Goal: Information Seeking & Learning: Learn about a topic

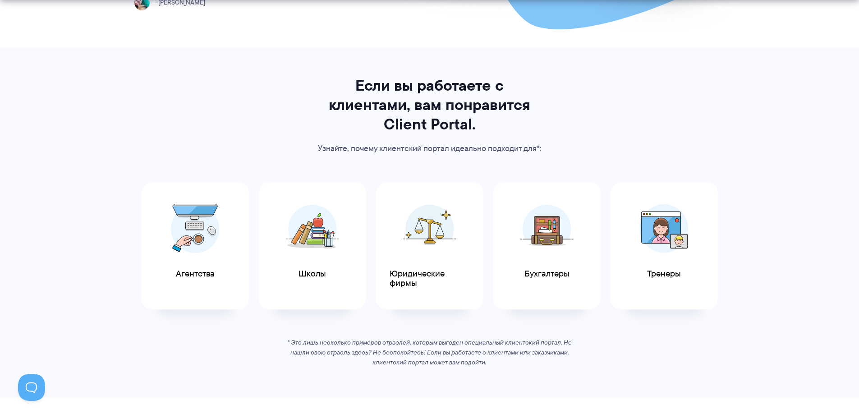
scroll to position [451, 0]
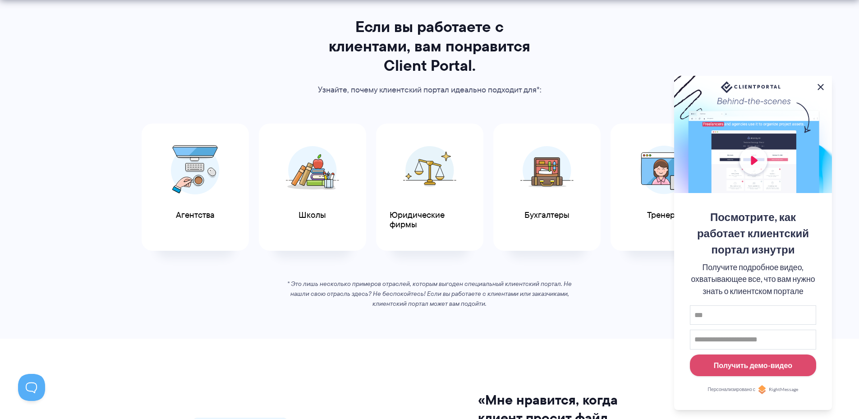
click at [822, 84] on button at bounding box center [820, 87] width 11 height 11
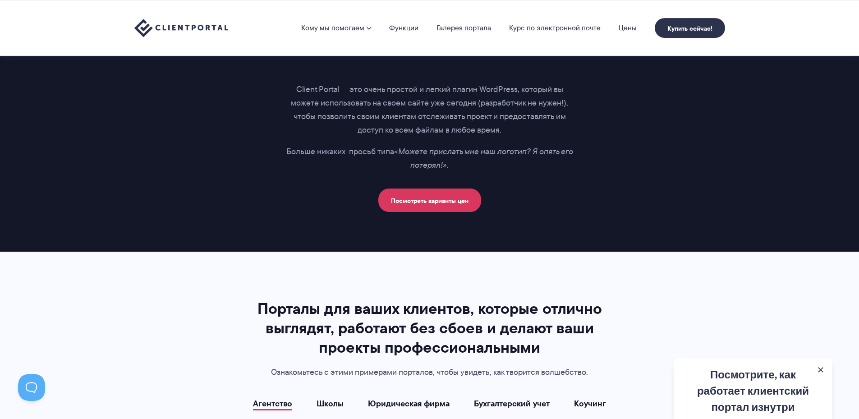
scroll to position [1442, 0]
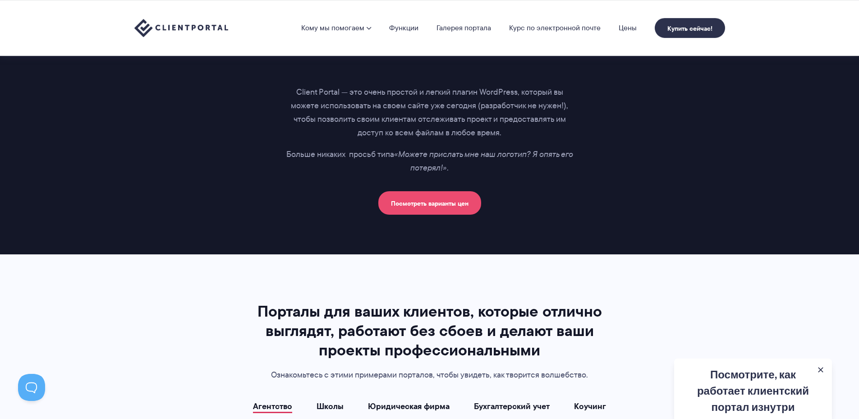
click at [426, 206] on font "Посмотреть варианты цен" at bounding box center [430, 203] width 78 height 10
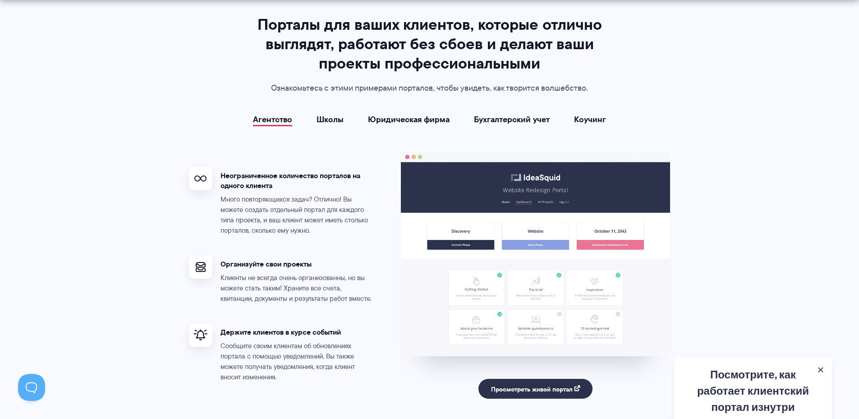
scroll to position [1758, 0]
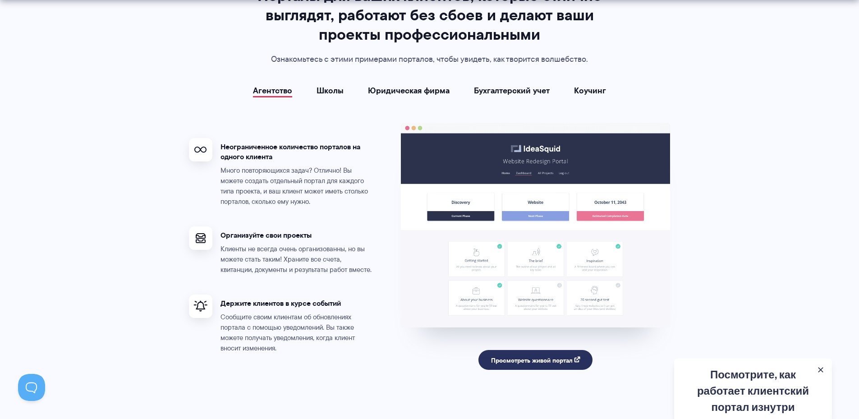
click at [536, 360] on font "Просмотреть живой портал" at bounding box center [532, 360] width 82 height 10
click at [822, 366] on button at bounding box center [820, 369] width 11 height 11
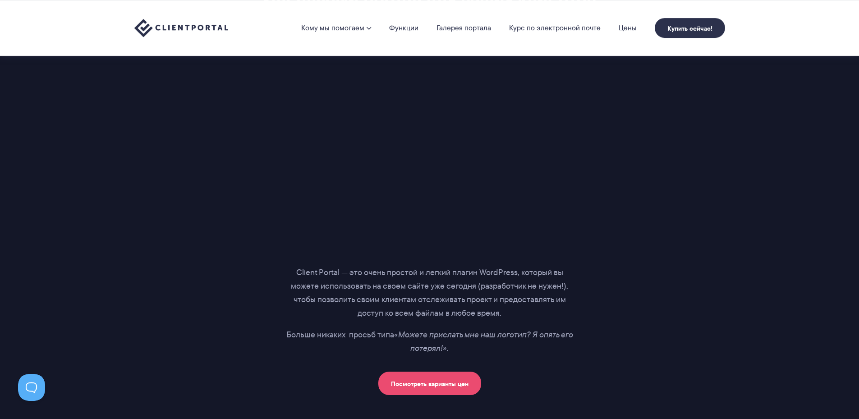
scroll to position [947, 0]
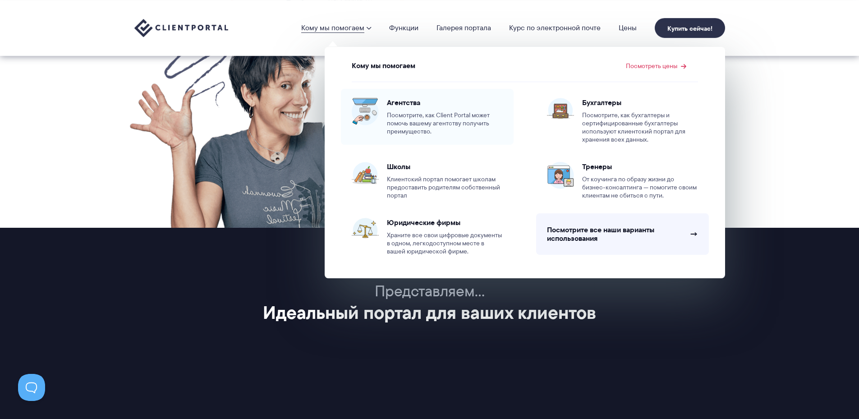
click at [395, 105] on font "Агентства" at bounding box center [403, 102] width 33 height 11
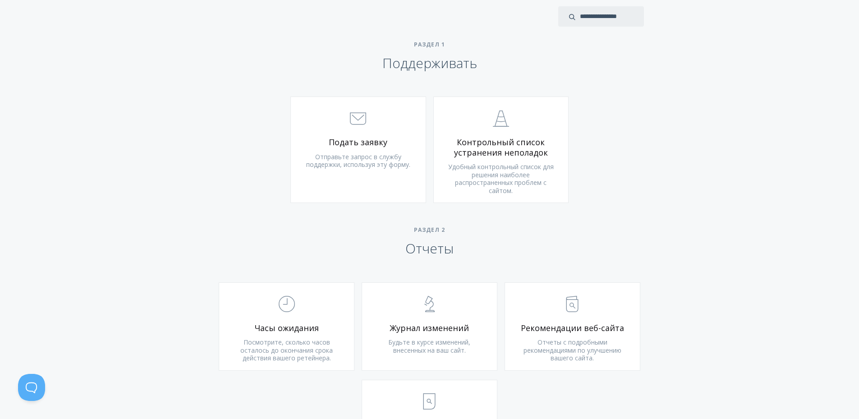
scroll to position [541, 0]
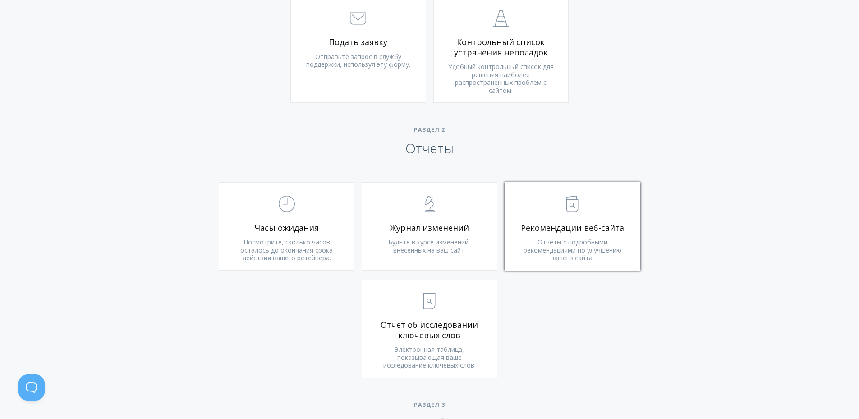
click at [559, 207] on span ".st0{fill:none;stroke:#000000;stroke-width:2;stroke-miterlimit:10;} Untitled-13" at bounding box center [572, 204] width 108 height 27
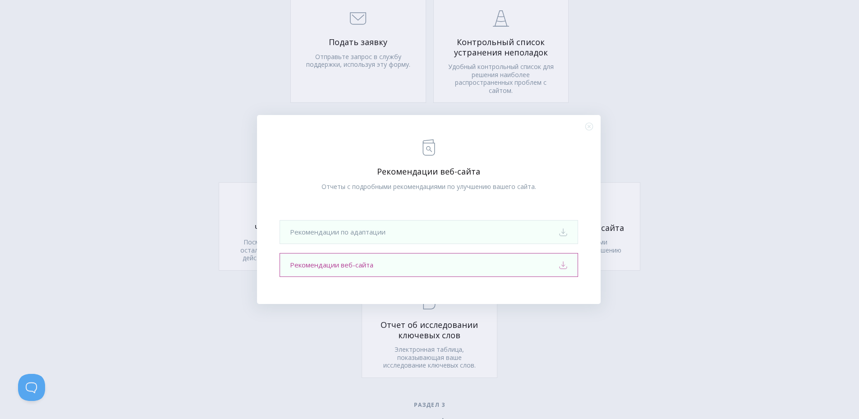
click at [386, 266] on link "Рекомендации веб-сайта Download" at bounding box center [428, 265] width 298 height 24
click at [590, 126] on icon ".st0{fill:none;stroke:#000000;stroke-width:2;stroke-miterlimit:10;} Close" at bounding box center [589, 127] width 8 height 8
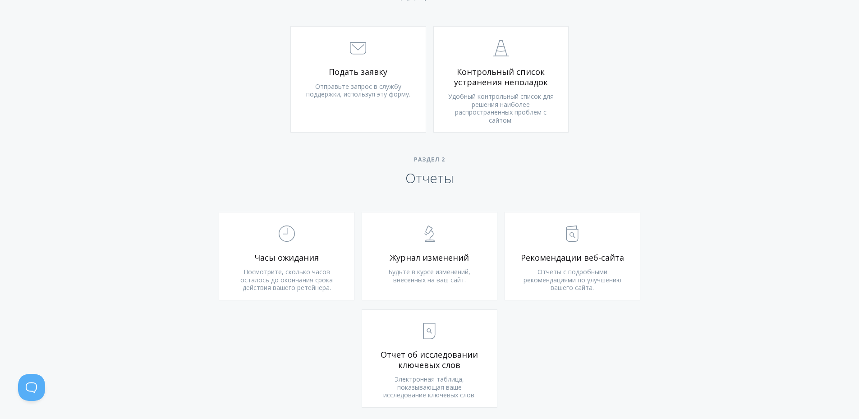
scroll to position [496, 0]
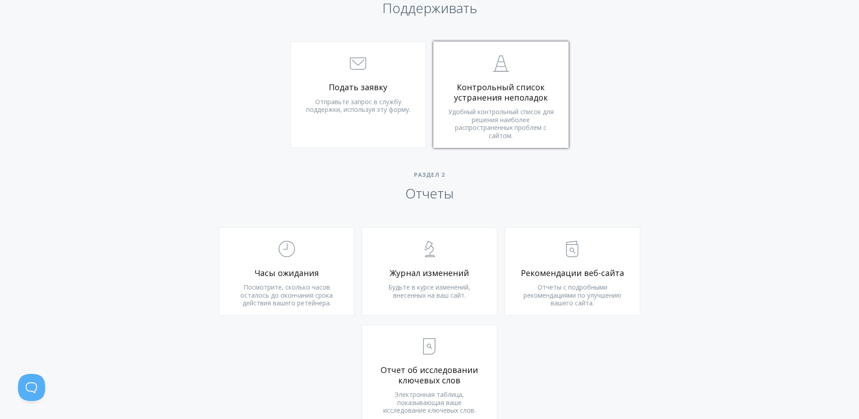
click at [508, 92] on font "Контрольный список устранения неполадок" at bounding box center [501, 92] width 94 height 21
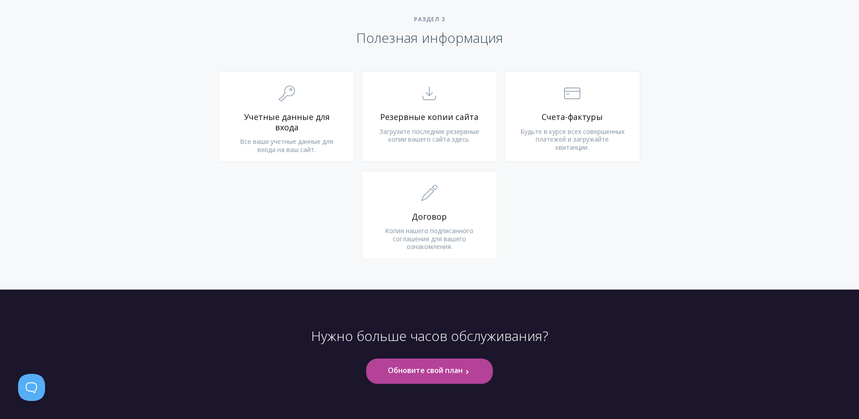
scroll to position [950, 0]
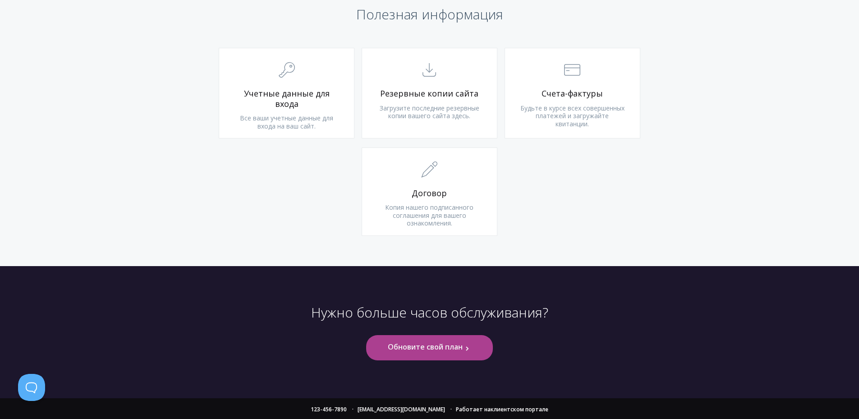
click at [457, 346] on font "Обновите свой план" at bounding box center [425, 347] width 75 height 10
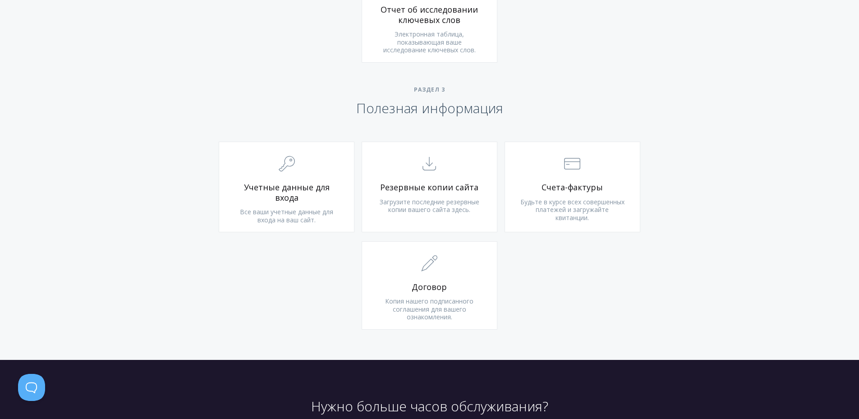
scroll to position [856, 0]
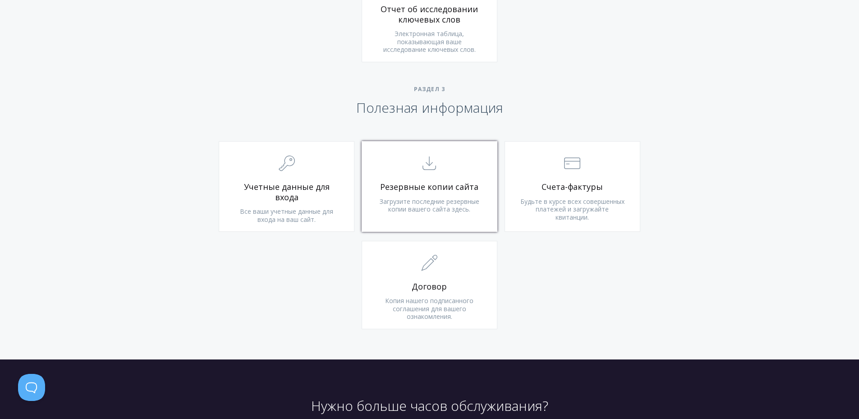
click at [426, 177] on span ".st0{fill:none;stroke:#000000;stroke-width:2;stroke-miterlimit:10;} Untitled-15" at bounding box center [429, 163] width 108 height 27
click at [298, 171] on span ".cls-1{fill:none;stroke:#000;stroke-miterlimit:10;stroke-width:2px;} 1. General" at bounding box center [287, 163] width 108 height 27
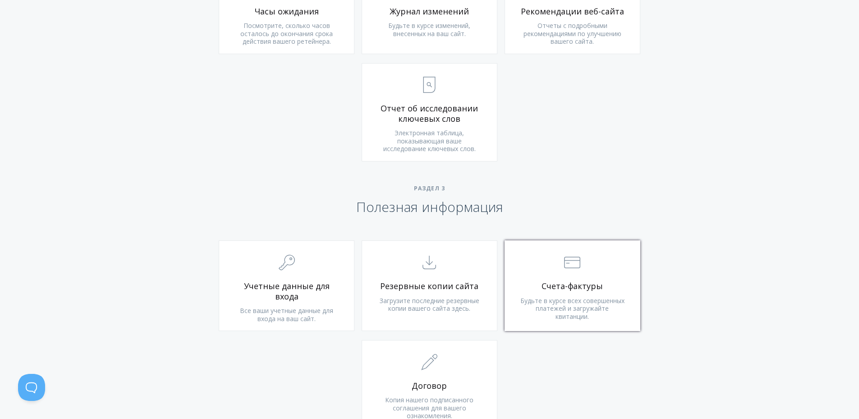
scroll to position [721, 0]
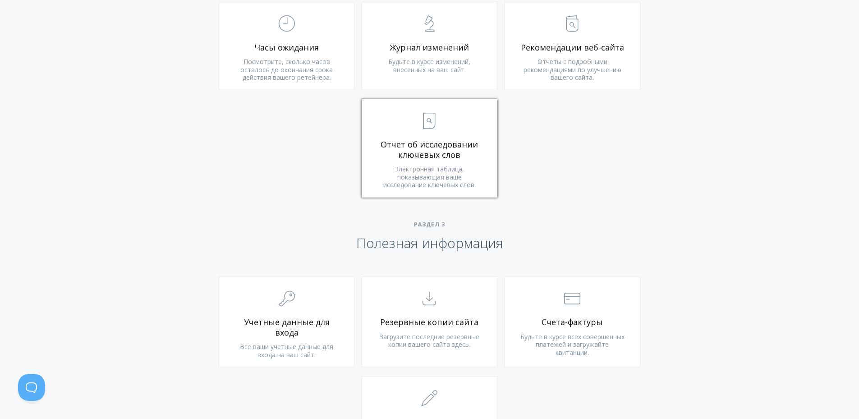
click at [421, 146] on font "Отчет об исследовании ключевых слов" at bounding box center [428, 149] width 97 height 21
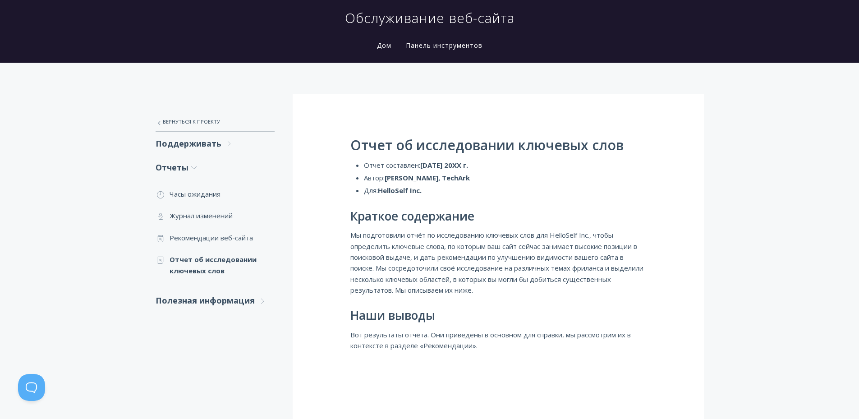
scroll to position [45, 0]
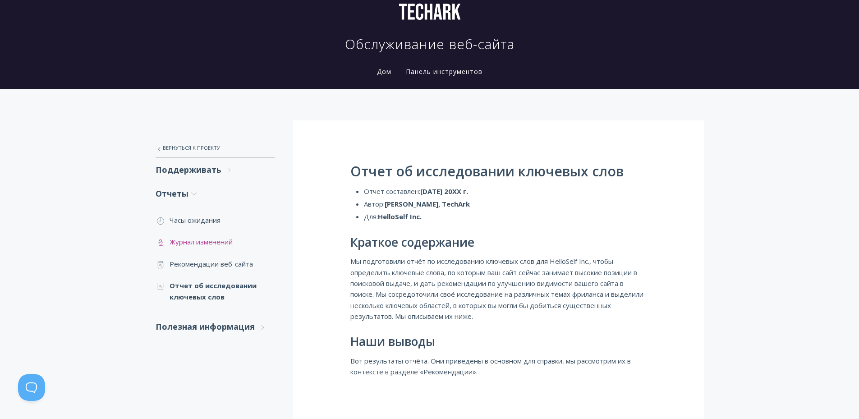
click at [200, 241] on font "Журнал изменений" at bounding box center [200, 241] width 63 height 9
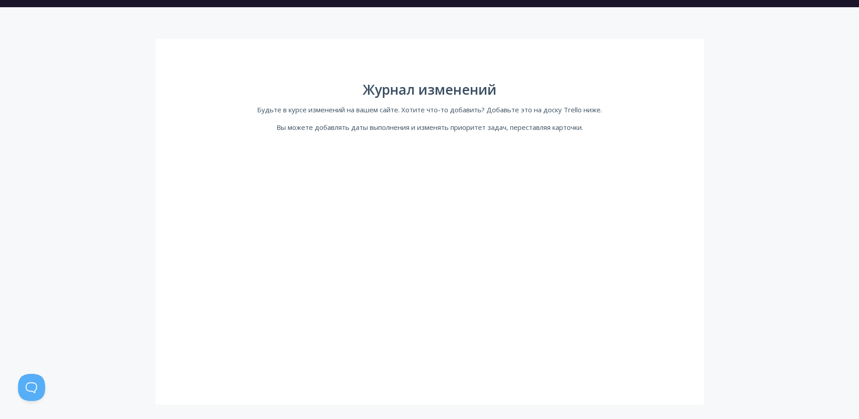
scroll to position [135, 0]
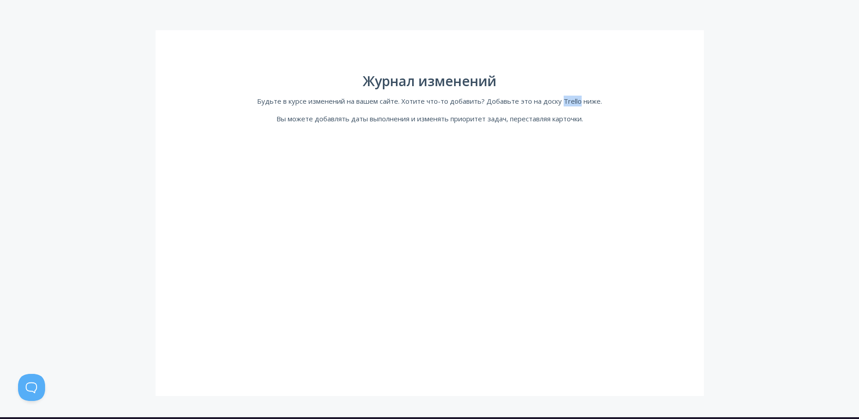
drag, startPoint x: 562, startPoint y: 99, endPoint x: 578, endPoint y: 101, distance: 16.8
click at [578, 101] on font "Будьте в курсе изменений на вашем сайте. Хотите что-то добавить? Добавьте это н…" at bounding box center [429, 100] width 345 height 9
copy font "Trello"
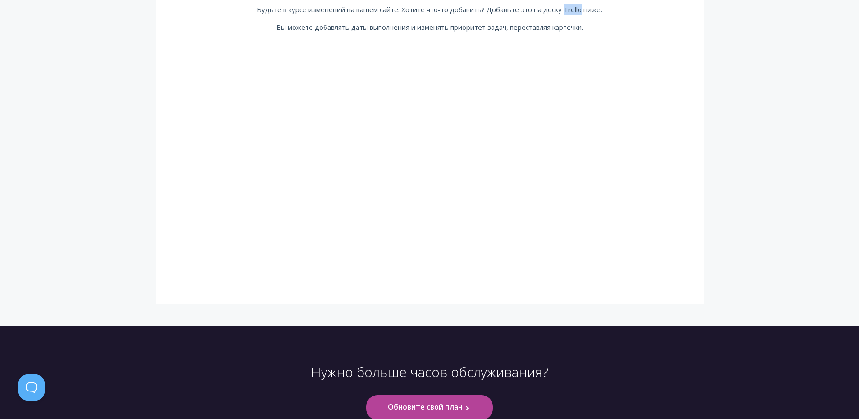
scroll to position [0, 0]
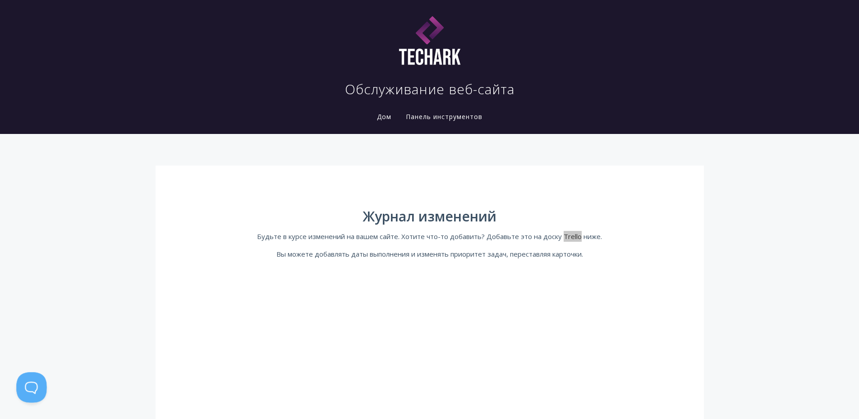
click at [25, 385] on button at bounding box center [29, 385] width 27 height 27
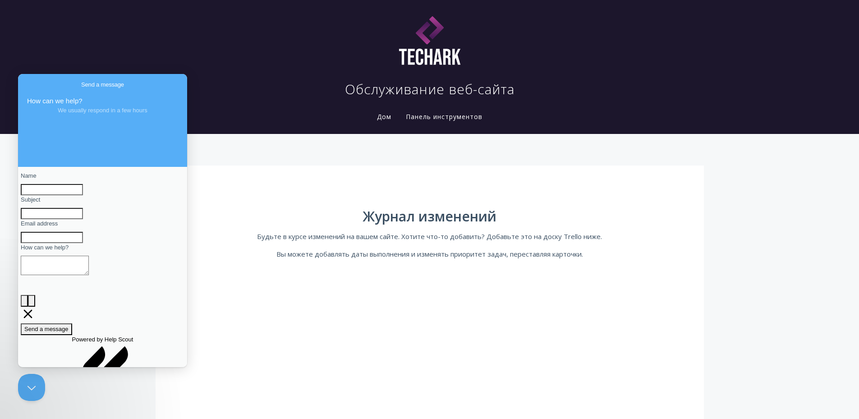
click at [257, 91] on div "Обслуживание веб-сайта" at bounding box center [430, 51] width 548 height 94
click at [320, 134] on div ".st0{fill:none;stroke:#000000;stroke-width:2;stroke-miterlimit:10;} Untitled-27…" at bounding box center [429, 343] width 859 height 418
click at [230, 112] on nav "Обслуживание веб-сайта Дом Панель инструментов" at bounding box center [429, 67] width 577 height 127
click at [26, 391] on button "Закрыть всплывающее окно Beacon" at bounding box center [29, 385] width 27 height 27
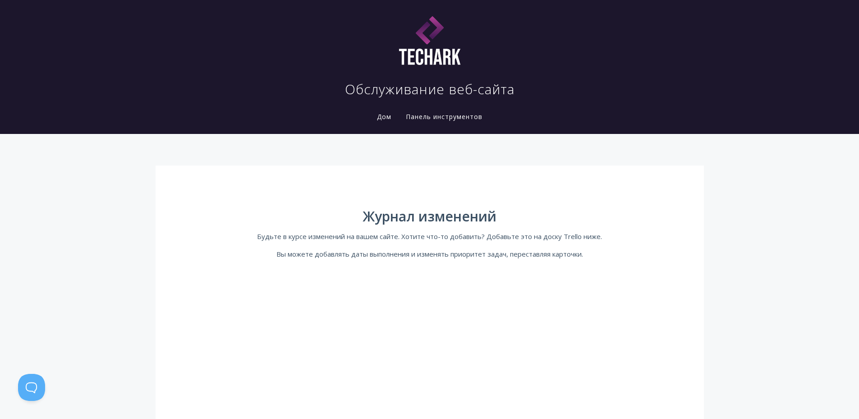
click at [384, 116] on font "Дом" at bounding box center [384, 116] width 14 height 9
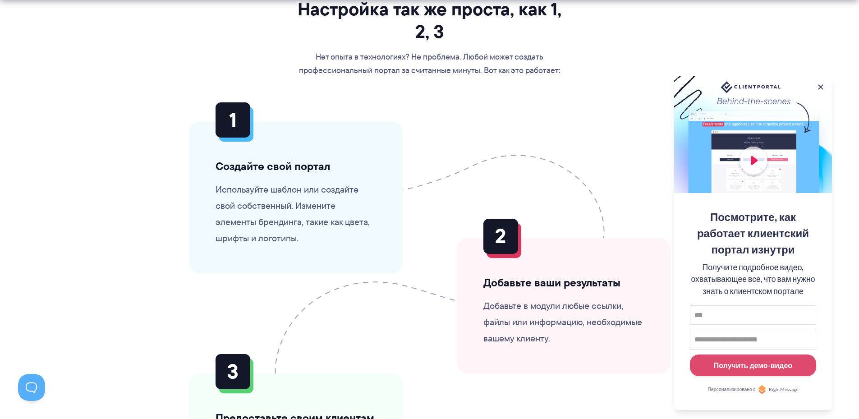
scroll to position [2344, 0]
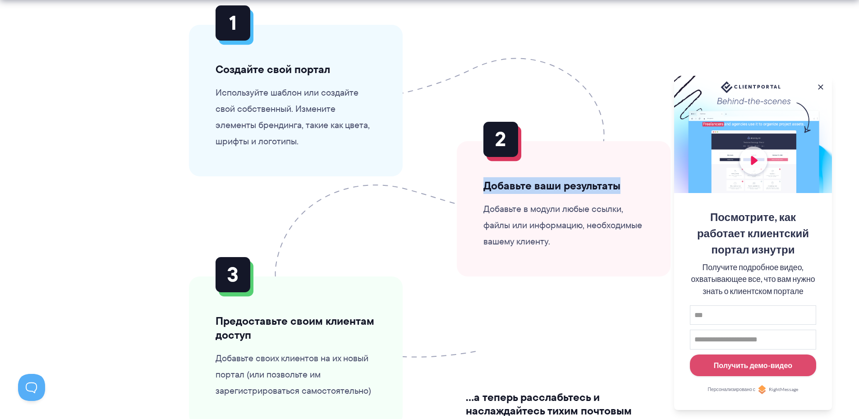
drag, startPoint x: 482, startPoint y: 183, endPoint x: 628, endPoint y: 178, distance: 146.6
click at [628, 178] on div "Добавьте ваши результаты Добавьте в модули любые ссылки, файлы или информацию, …" at bounding box center [564, 208] width 214 height 135
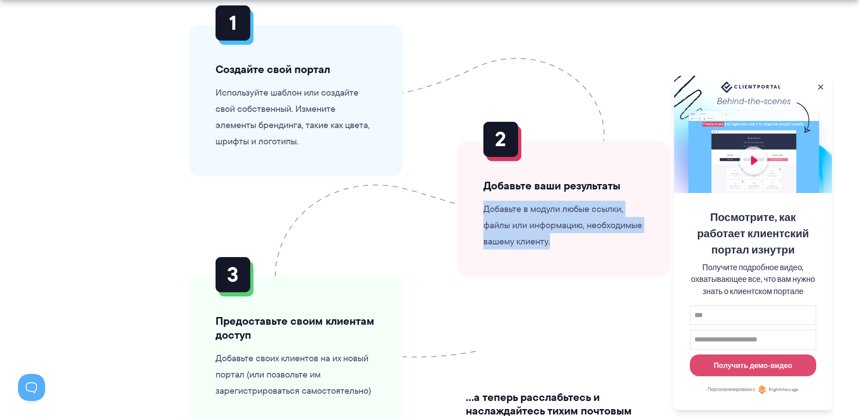
drag, startPoint x: 553, startPoint y: 243, endPoint x: 455, endPoint y: 211, distance: 102.8
click at [455, 211] on li "Добавьте ваши результаты Добавьте в модули любые ссылки, файлы или информацию, …" at bounding box center [564, 208] width 268 height 135
click at [504, 221] on font "Добавьте в модули любые ссылки, файлы или информацию, необходимые вашему клиент…" at bounding box center [562, 224] width 159 height 45
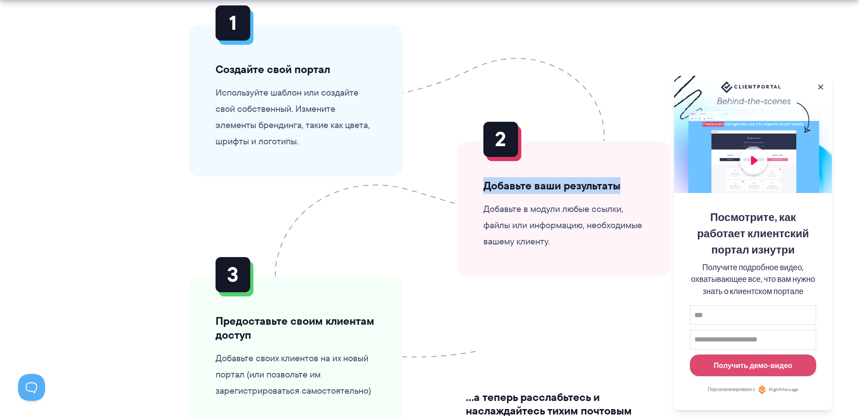
drag, startPoint x: 485, startPoint y: 181, endPoint x: 620, endPoint y: 183, distance: 135.7
click at [620, 183] on h3 "Добавьте ваши результаты" at bounding box center [563, 186] width 160 height 14
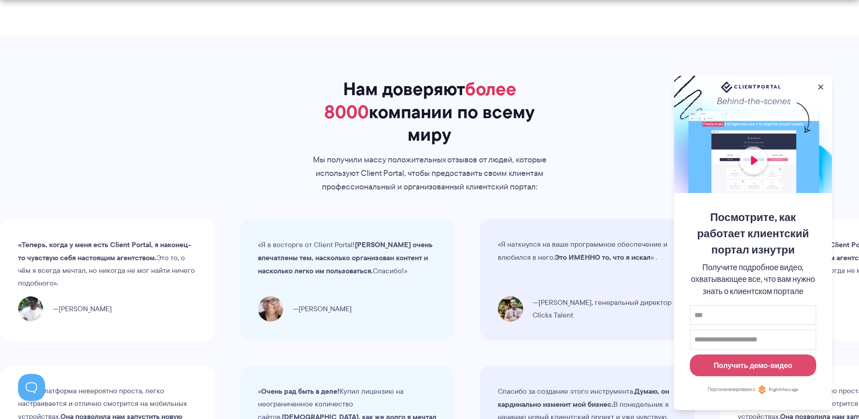
scroll to position [2840, 0]
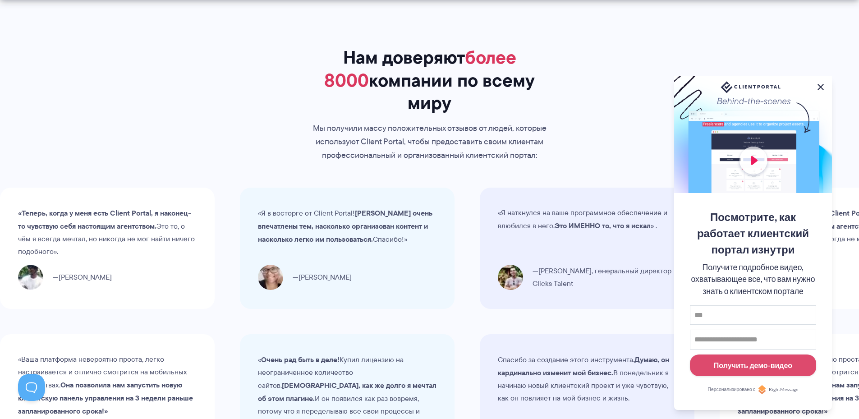
click at [821, 83] on button at bounding box center [820, 87] width 11 height 11
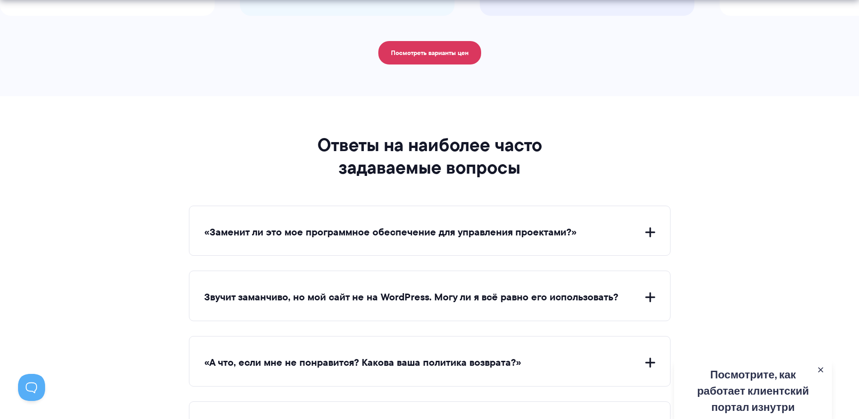
scroll to position [3471, 0]
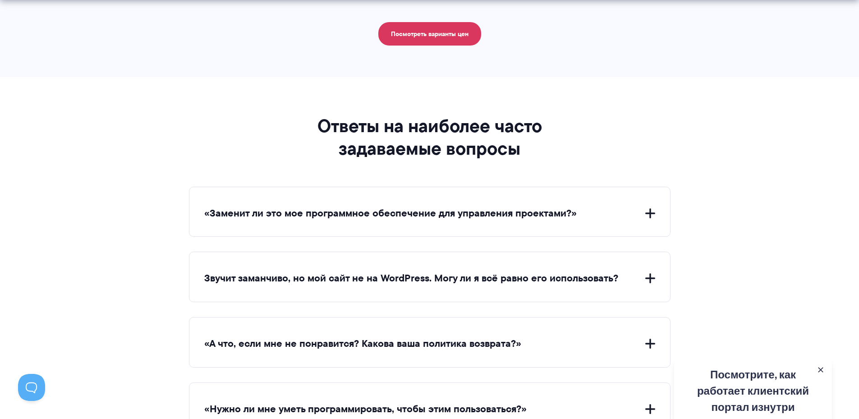
click at [609, 206] on button "«Заменит ли это мое программное обеспечение для управления проектами?»" at bounding box center [429, 213] width 451 height 14
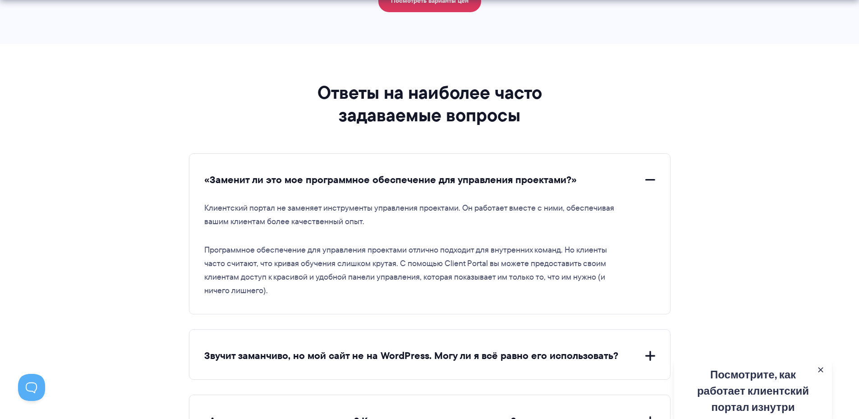
scroll to position [3606, 0]
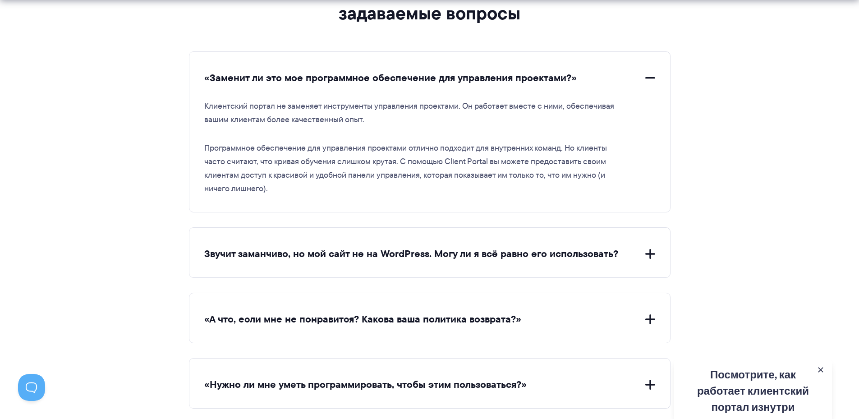
click at [627, 247] on button "Звучит заманчиво, но мой сайт не на WordPress. Могу ли я всё равно его использо…" at bounding box center [429, 254] width 451 height 14
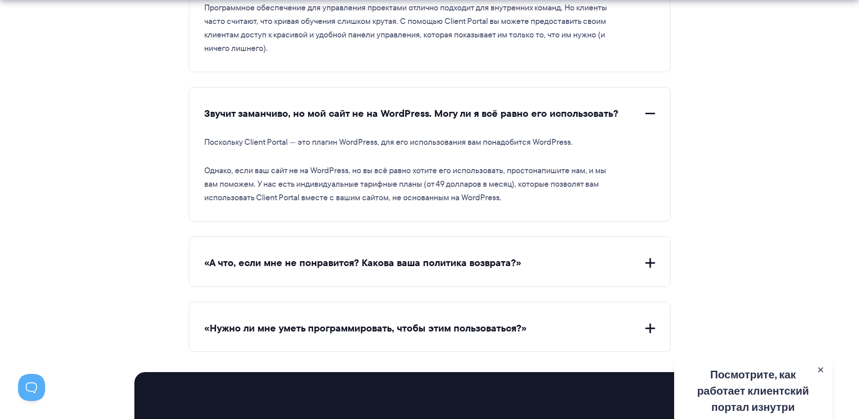
scroll to position [3786, 0]
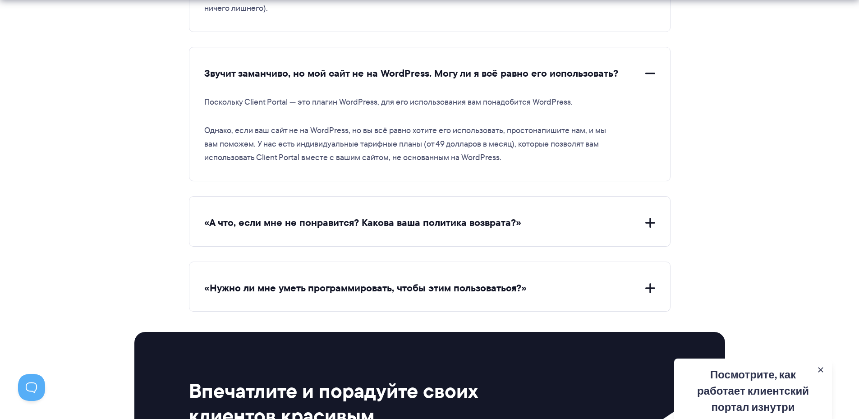
click at [558, 216] on button "«А что, если мне не понравится? Какова ваша политика возврата?»" at bounding box center [429, 223] width 451 height 14
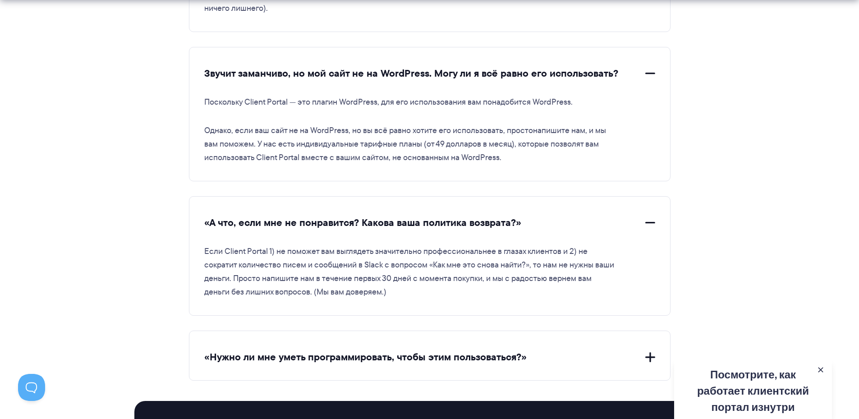
click at [558, 216] on button "«А что, если мне не понравится? Какова ваша политика возврата?»" at bounding box center [429, 223] width 451 height 14
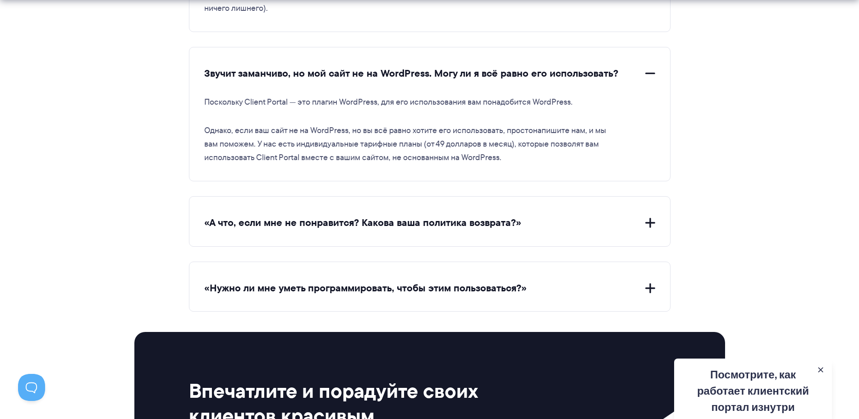
click at [561, 267] on div "«Нужно ли мне уметь программировать, чтобы этим пользоваться?» Нет. Если ваш са…" at bounding box center [429, 286] width 481 height 50
click at [533, 281] on button "«Нужно ли мне уметь программировать, чтобы этим пользоваться?»" at bounding box center [429, 288] width 451 height 14
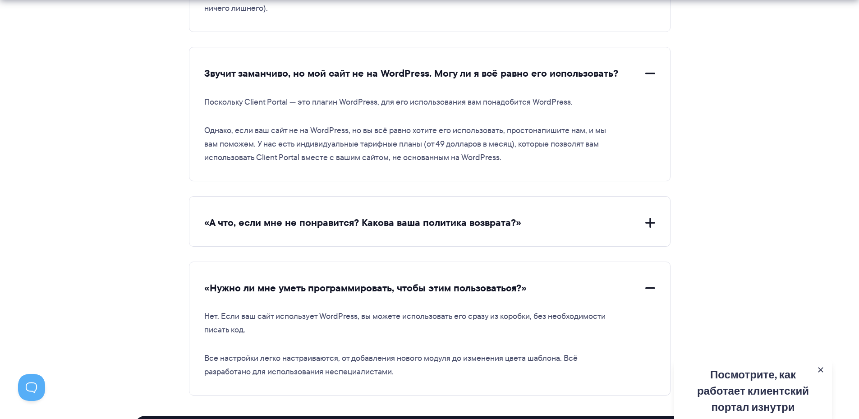
click at [369, 280] on font "«Нужно ли мне уметь программировать, чтобы этим пользоваться?»" at bounding box center [365, 287] width 322 height 15
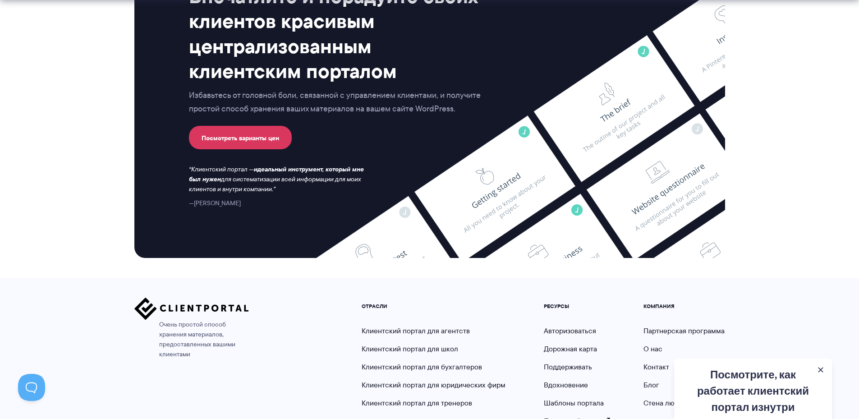
scroll to position [4232, 0]
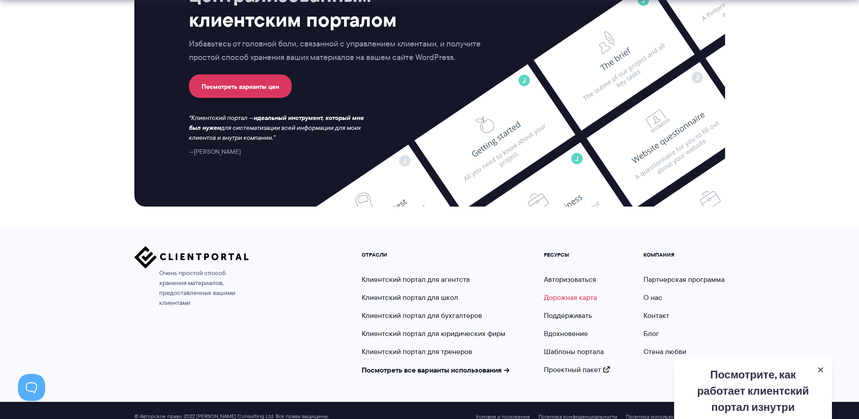
click at [571, 292] on font "Дорожная карта" at bounding box center [570, 297] width 53 height 10
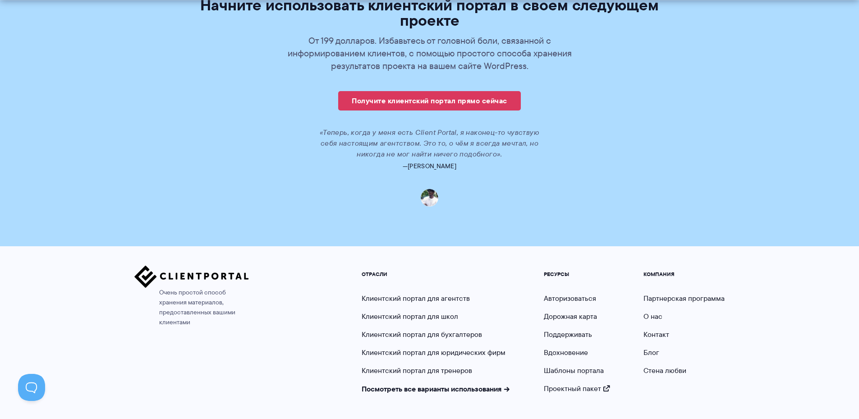
scroll to position [2307, 0]
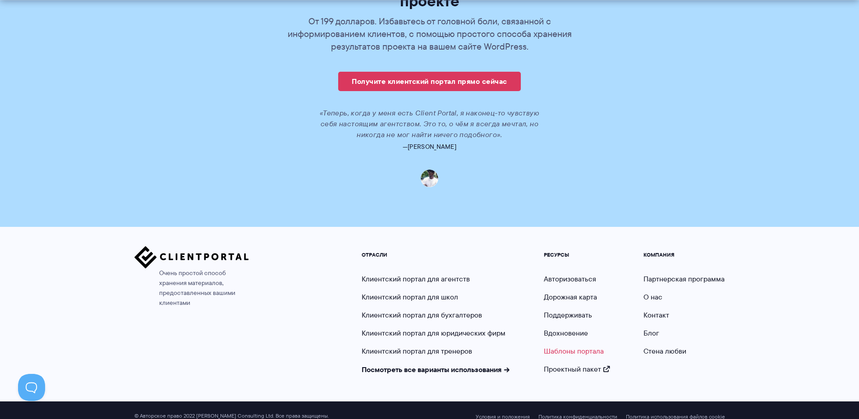
click at [568, 346] on font "Шаблоны портала" at bounding box center [574, 351] width 60 height 10
click at [582, 364] on font "Проектный пакет" at bounding box center [572, 369] width 57 height 10
click at [648, 328] on font "Блог" at bounding box center [651, 333] width 16 height 10
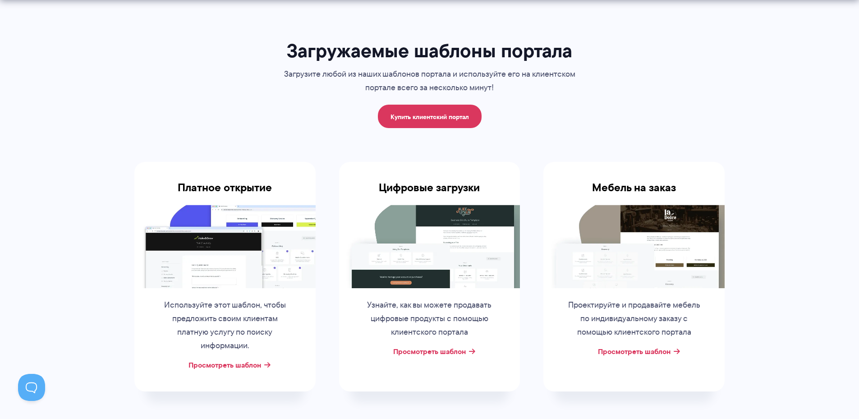
scroll to position [90, 0]
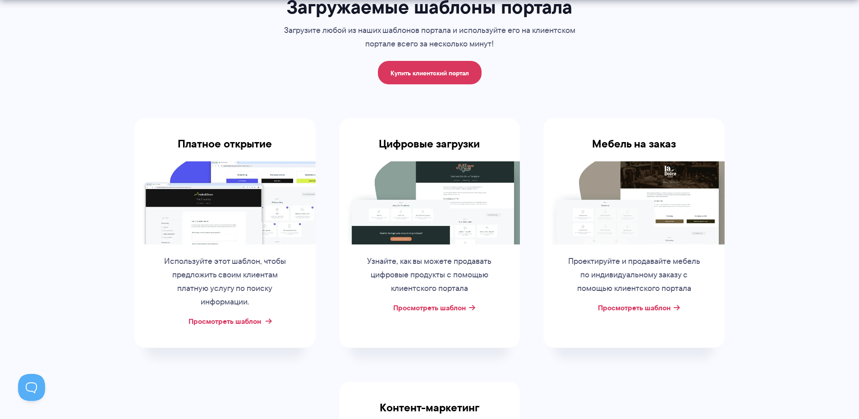
click at [220, 322] on font "Просмотреть шаблон" at bounding box center [224, 321] width 73 height 11
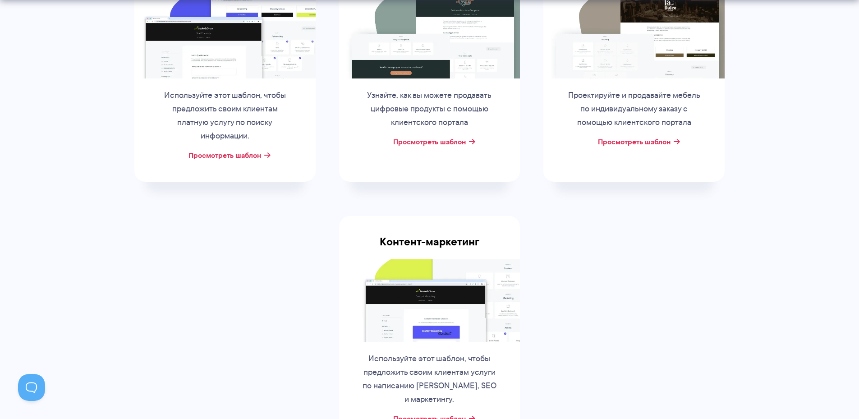
scroll to position [406, 0]
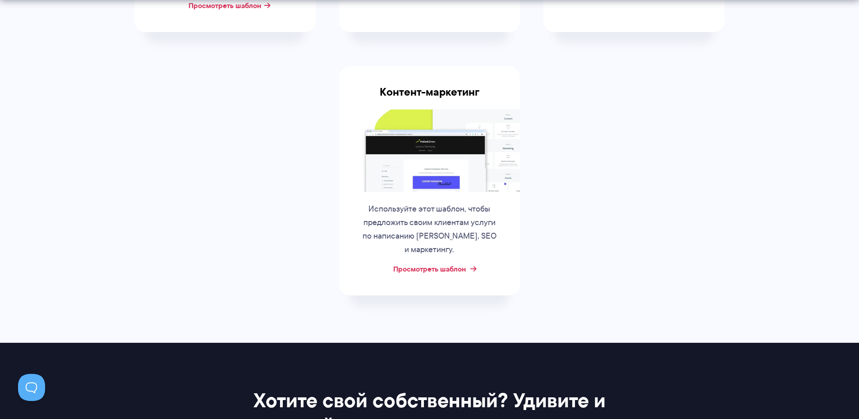
click at [427, 270] on font "Просмотреть шаблон" at bounding box center [429, 268] width 73 height 11
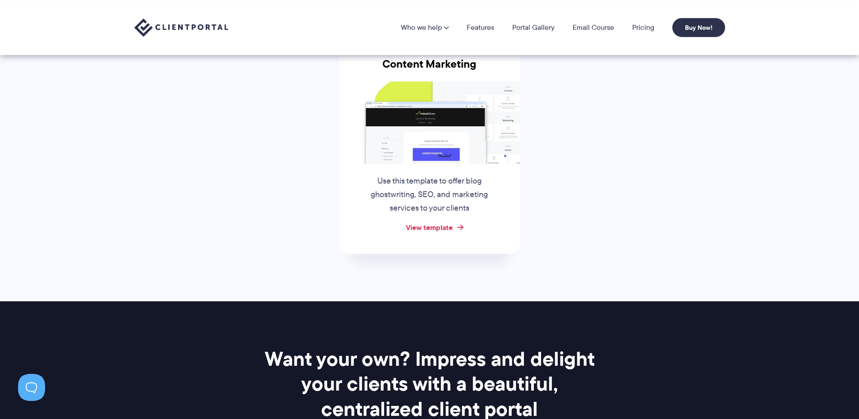
scroll to position [391, 0]
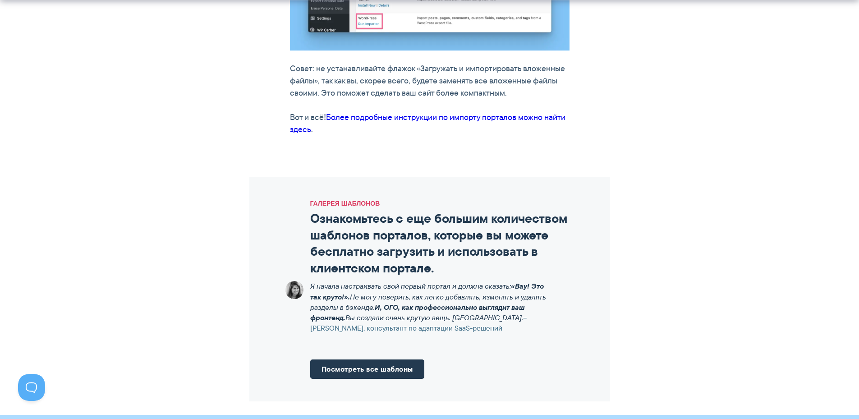
scroll to position [1172, 0]
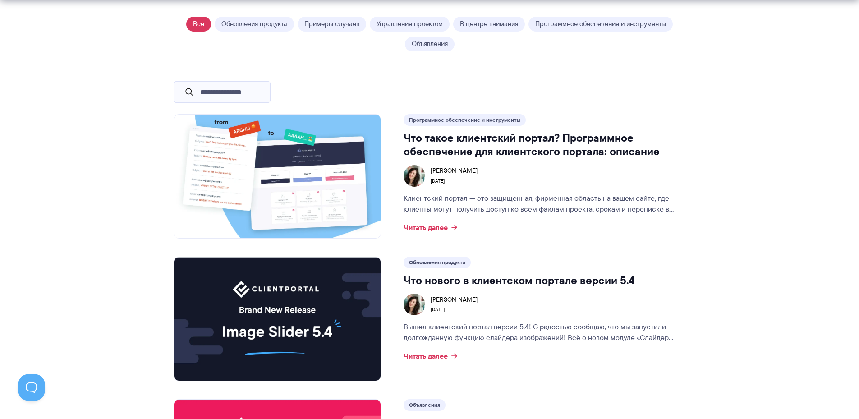
scroll to position [676, 0]
click at [337, 157] on img at bounding box center [277, 176] width 206 height 124
click at [301, 133] on img at bounding box center [277, 176] width 206 height 124
click at [438, 227] on font "Читать далее" at bounding box center [425, 226] width 44 height 11
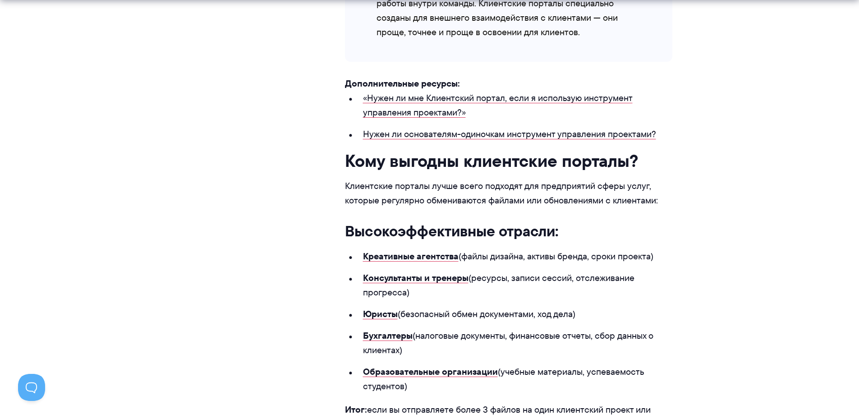
scroll to position [2299, 0]
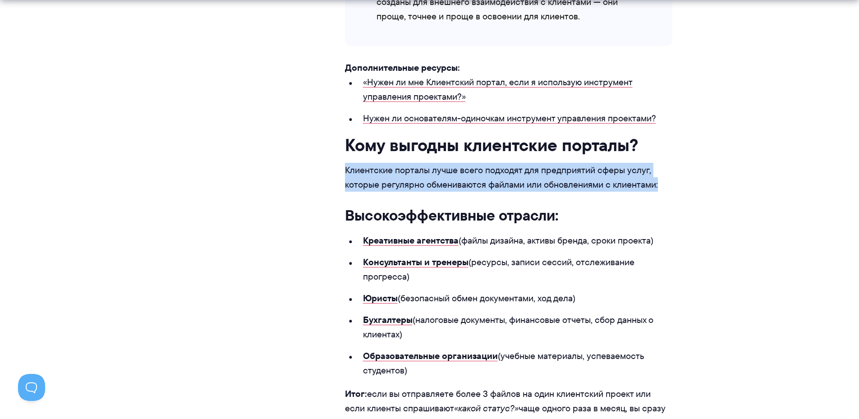
drag, startPoint x: 657, startPoint y: 184, endPoint x: 351, endPoint y: 172, distance: 306.3
click at [345, 169] on font "Клиентские порталы лучше всего подходят для предприятий сферы услуг, которые ре…" at bounding box center [501, 177] width 313 height 27
click at [356, 172] on font "Клиентские порталы лучше всего подходят для предприятий сферы услуг, которые ре…" at bounding box center [501, 177] width 313 height 27
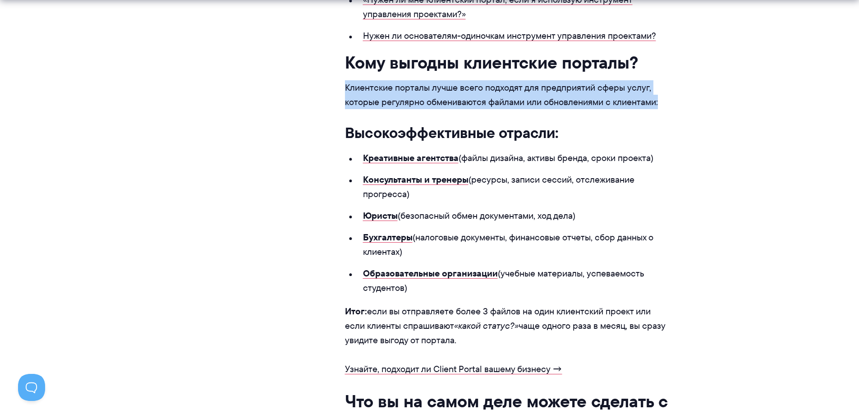
scroll to position [2389, 0]
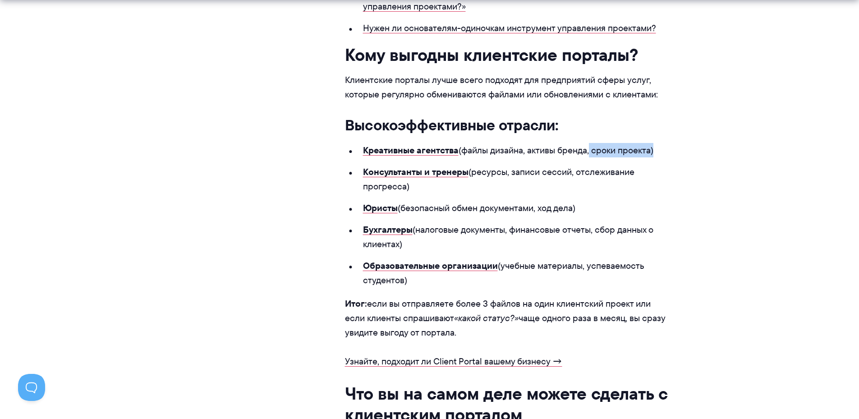
drag, startPoint x: 651, startPoint y: 151, endPoint x: 590, endPoint y: 152, distance: 61.3
click at [590, 152] on font "(файлы дизайна, активы бренда, сроки проекта)" at bounding box center [555, 150] width 195 height 13
drag, startPoint x: 471, startPoint y: 170, endPoint x: 418, endPoint y: 187, distance: 55.0
click at [421, 186] on li "Консультанты и тренеры (ресурсы, записи сессий, отслеживание прогресса)" at bounding box center [508, 179] width 327 height 29
click at [416, 186] on li "Консультанты и тренеры (ресурсы, записи сессий, отслеживание прогресса)" at bounding box center [508, 179] width 327 height 29
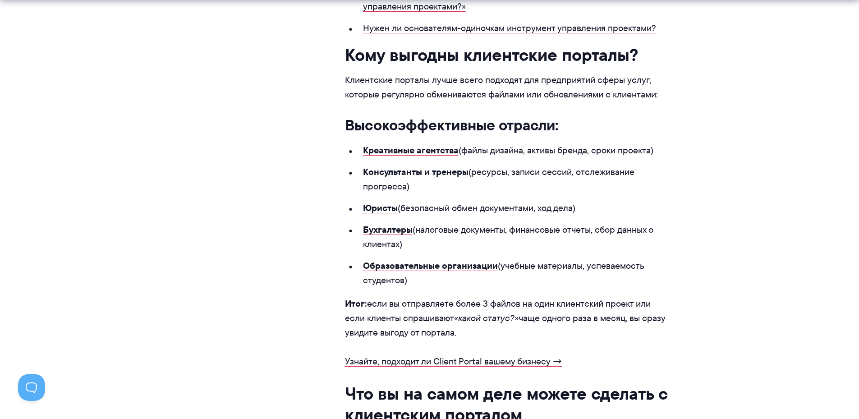
drag, startPoint x: 412, startPoint y: 184, endPoint x: 471, endPoint y: 171, distance: 60.9
click at [471, 171] on li "Консультанты и тренеры (ресурсы, записи сессий, отслеживание прогресса)" at bounding box center [508, 179] width 327 height 29
drag, startPoint x: 584, startPoint y: 209, endPoint x: 400, endPoint y: 208, distance: 183.9
click at [400, 208] on li "Юристы (безопасный обмен документами, ход дела)" at bounding box center [508, 208] width 327 height 14
click at [417, 208] on font "(безопасный обмен документами, ход дела)" at bounding box center [487, 207] width 178 height 13
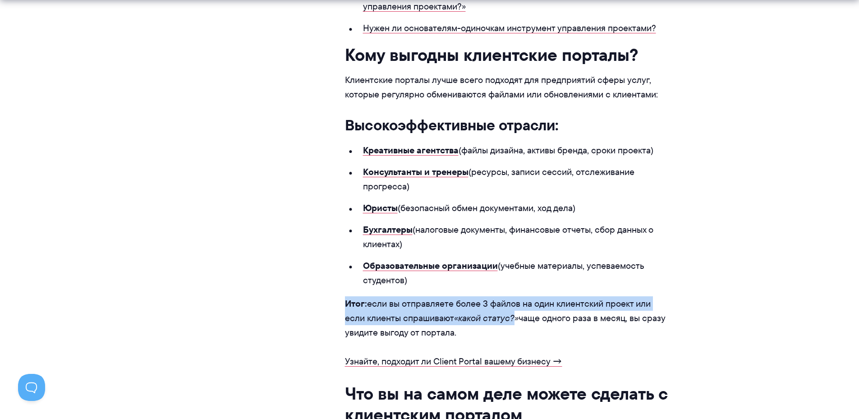
drag, startPoint x: 516, startPoint y: 316, endPoint x: 342, endPoint y: 310, distance: 173.6
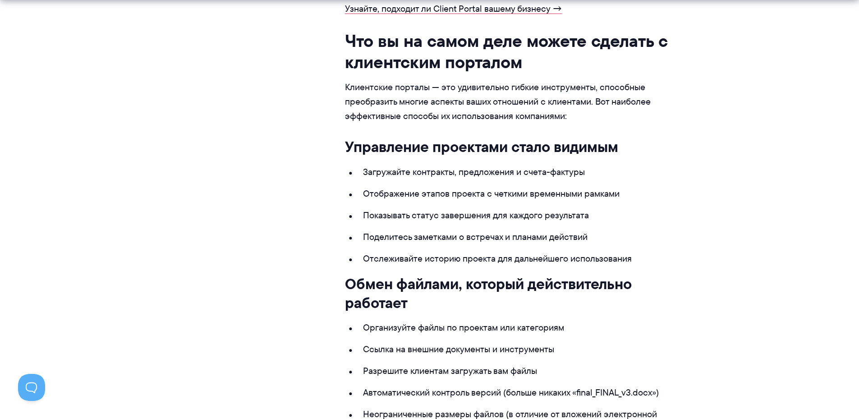
scroll to position [2795, 0]
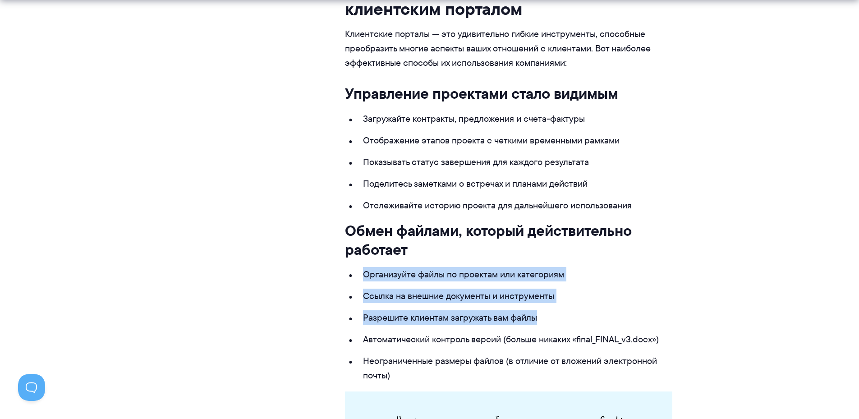
drag, startPoint x: 367, startPoint y: 278, endPoint x: 538, endPoint y: 319, distance: 176.1
click at [538, 319] on ul "Организуйте файлы по проектам или категориям Ссылка на внешние документы и инст…" at bounding box center [508, 324] width 327 height 115
click at [508, 317] on font "Разрешите клиентам загружать вам файлы" at bounding box center [450, 317] width 174 height 13
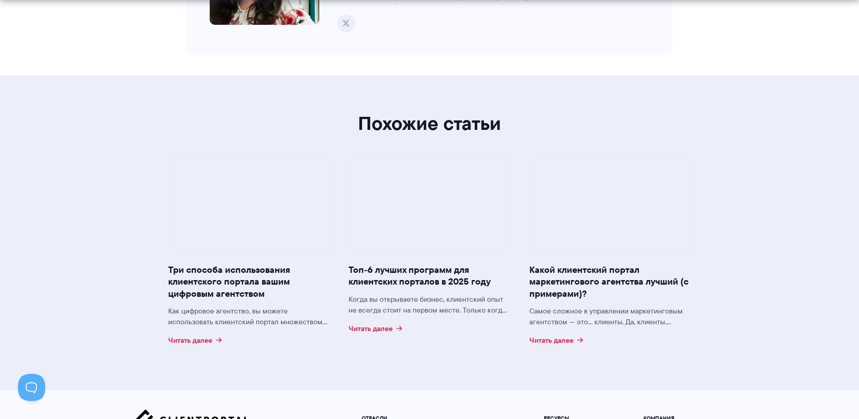
scroll to position [7663, 0]
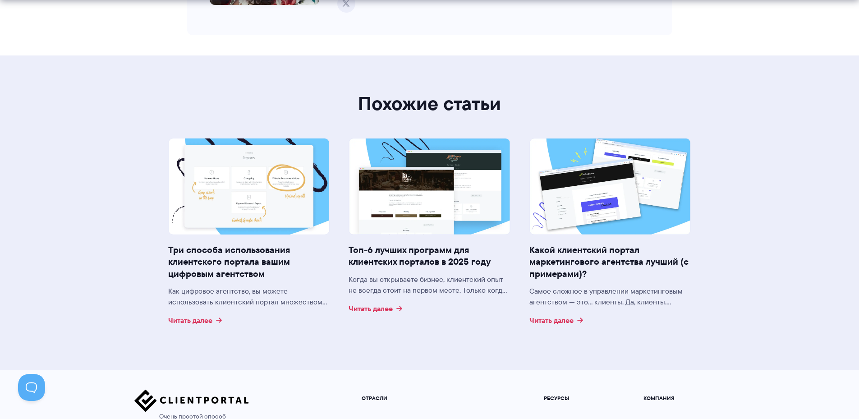
click at [211, 266] on font "Три способа использования клиентского портала вашим цифровым агентством" at bounding box center [229, 261] width 122 height 37
click at [554, 321] on font "Читать далее" at bounding box center [551, 320] width 44 height 11
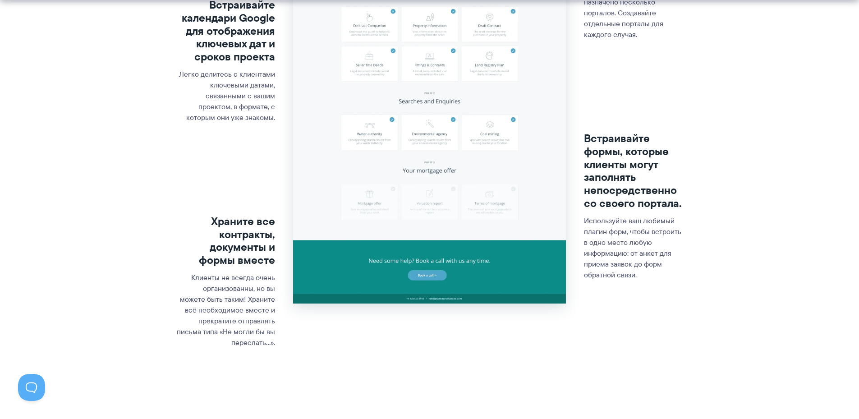
scroll to position [361, 0]
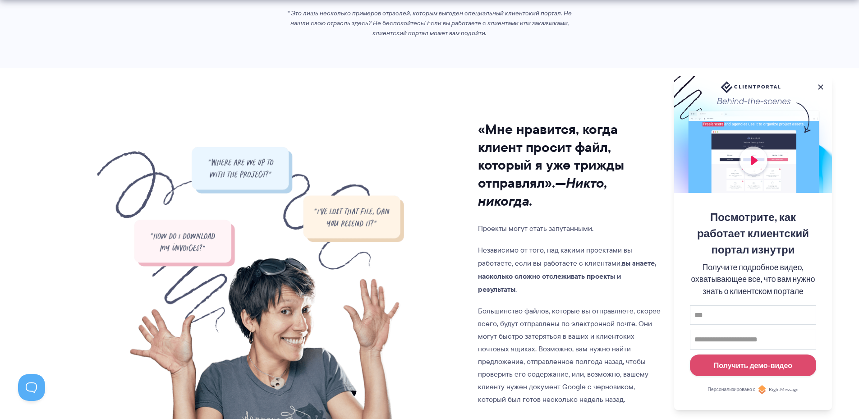
scroll to position [1082, 0]
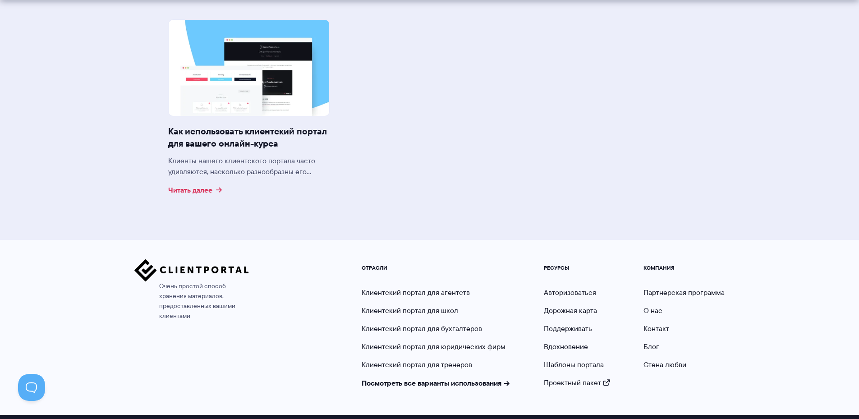
scroll to position [4365, 0]
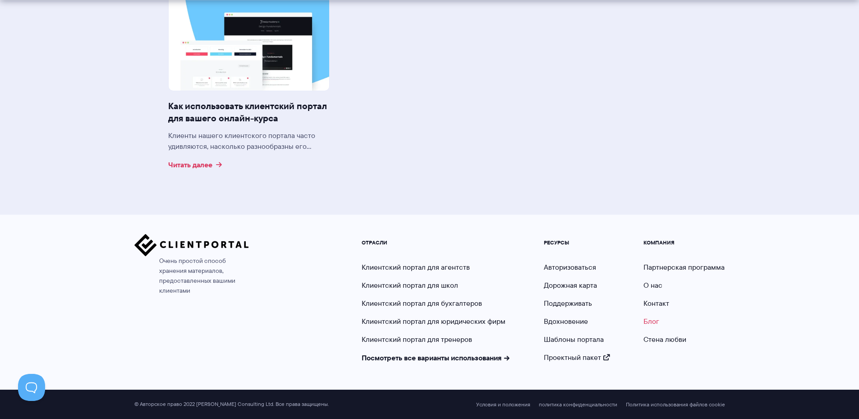
click at [654, 321] on font "Блог" at bounding box center [651, 321] width 16 height 10
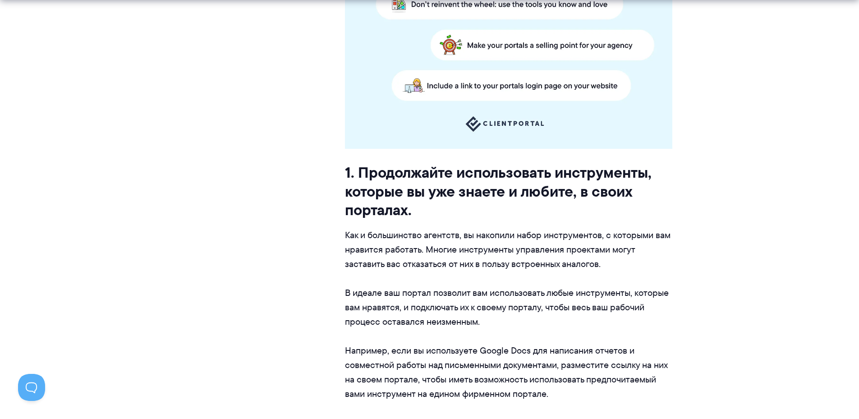
scroll to position [6491, 0]
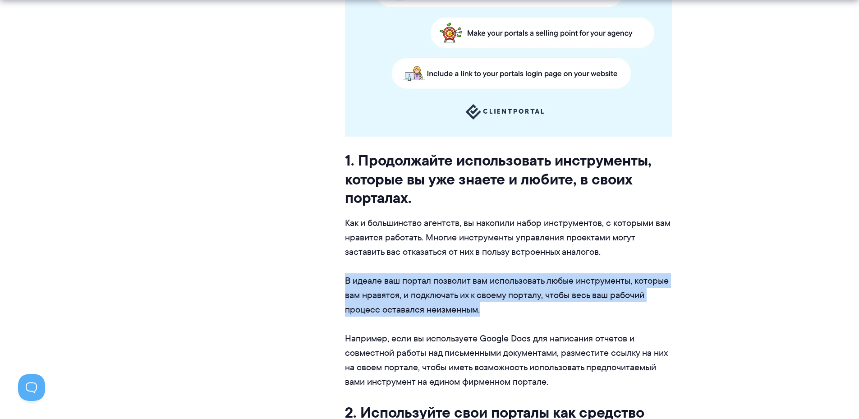
drag, startPoint x: 481, startPoint y: 310, endPoint x: 341, endPoint y: 277, distance: 143.7
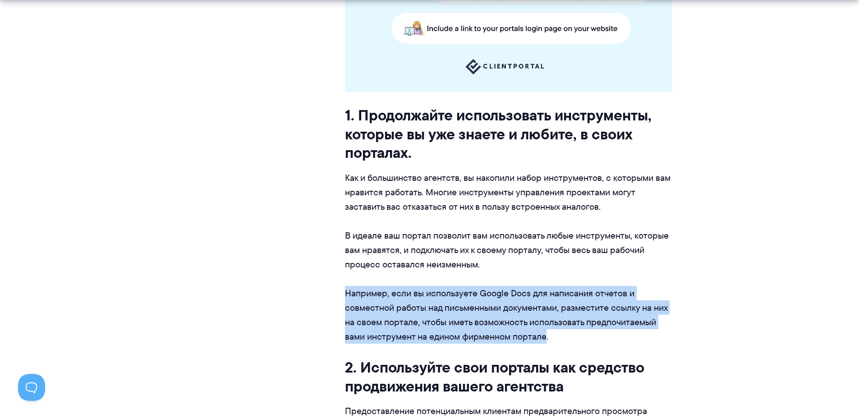
drag, startPoint x: 352, startPoint y: 291, endPoint x: 547, endPoint y: 338, distance: 200.3
click at [547, 338] on font "Например, если вы используете Google Docs для написания отчетов и совместной ра…" at bounding box center [506, 315] width 322 height 56
click at [378, 305] on font "Например, если вы используете Google Docs для написания отчетов и совместной ра…" at bounding box center [506, 315] width 322 height 56
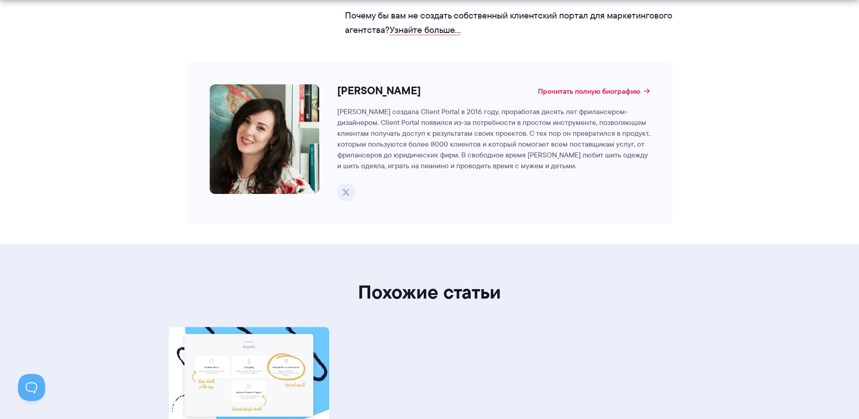
scroll to position [8429, 0]
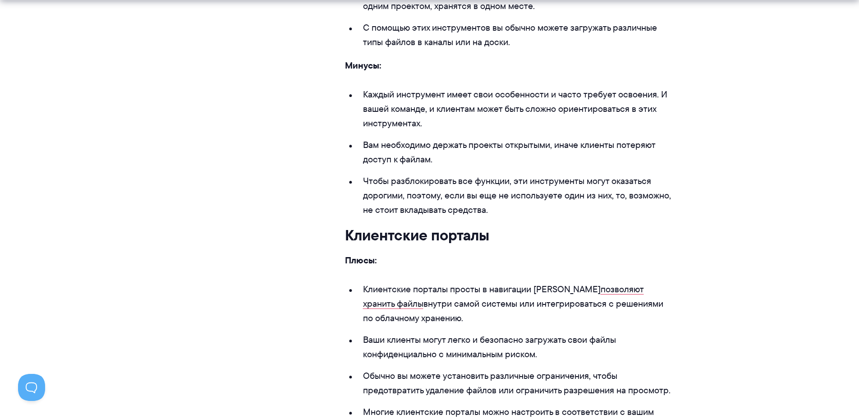
scroll to position [2344, 0]
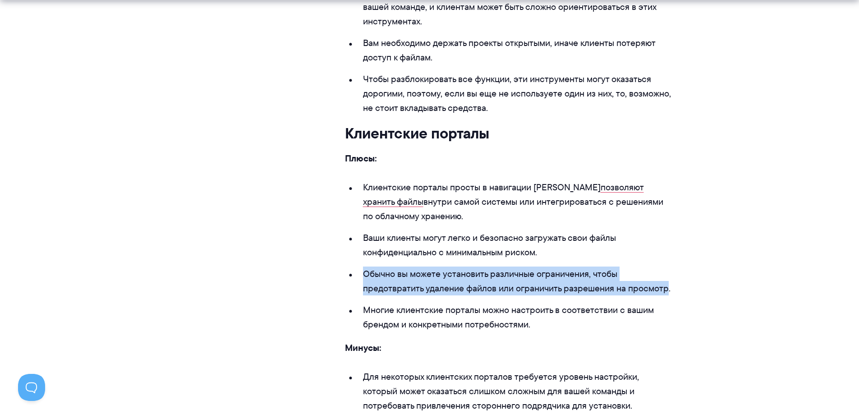
drag, startPoint x: 661, startPoint y: 291, endPoint x: 361, endPoint y: 268, distance: 300.2
click at [361, 268] on li "Обычно вы можете установить различные ограничения, чтобы предотвратить удаление…" at bounding box center [508, 280] width 327 height 29
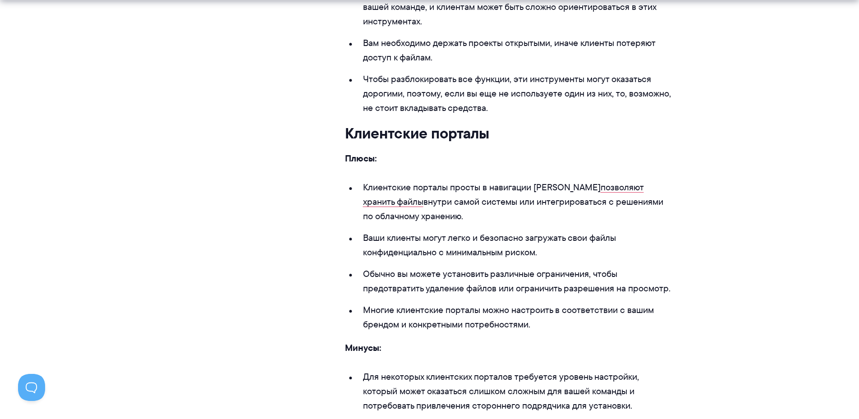
click at [506, 321] on font "Многие клиентские порталы можно настроить в соответствии с вашим брендом и конк…" at bounding box center [508, 316] width 291 height 27
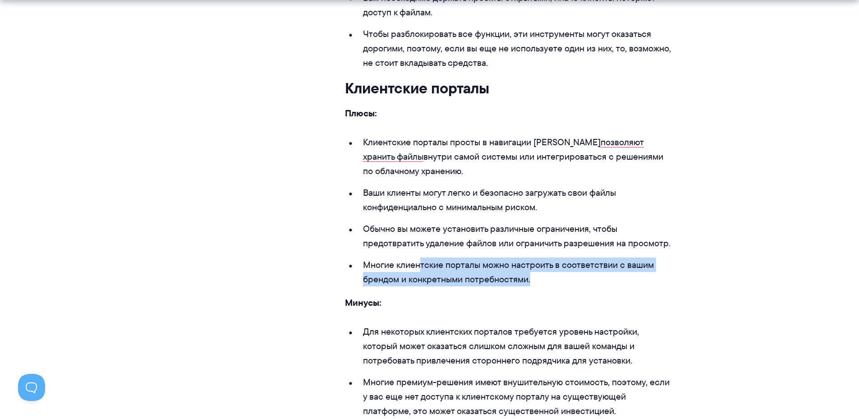
drag, startPoint x: 539, startPoint y: 279, endPoint x: 420, endPoint y: 272, distance: 119.7
click at [418, 270] on li "Многие клиентские порталы можно настроить в соответствии с вашим брендом и конк…" at bounding box center [508, 271] width 327 height 29
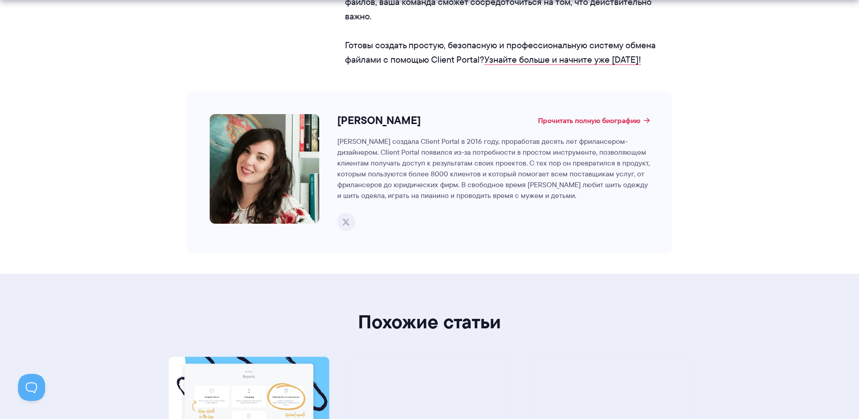
scroll to position [5229, 0]
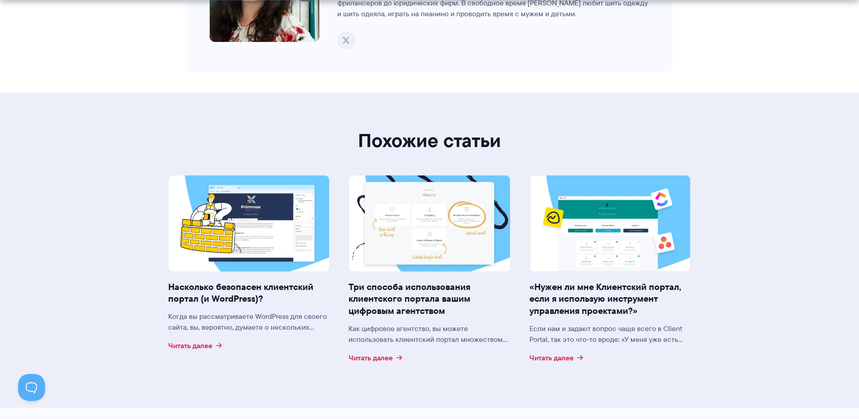
scroll to position [2795, 0]
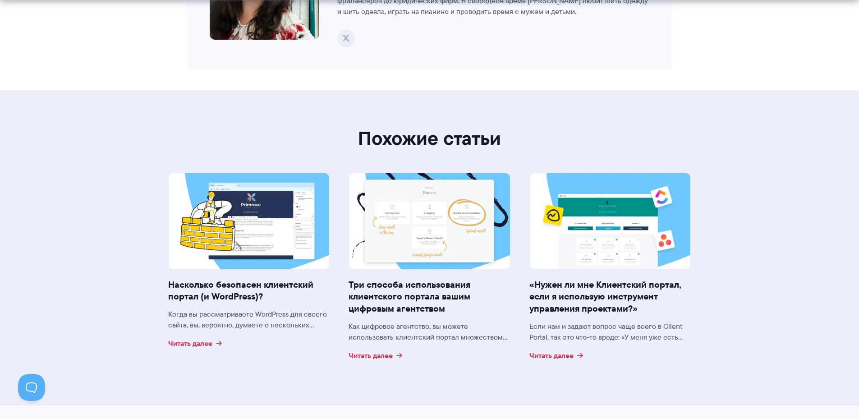
click at [220, 278] on font "Насколько безопасен клиентский портал (и WordPress)?" at bounding box center [240, 291] width 145 height 26
drag, startPoint x: 215, startPoint y: 216, endPoint x: 216, endPoint y: 232, distance: 15.3
click at [215, 217] on img at bounding box center [249, 221] width 161 height 96
click at [198, 278] on font "Насколько безопасен клиентский портал (и WordPress)?" at bounding box center [240, 291] width 145 height 26
click at [185, 338] on font "Читать далее" at bounding box center [190, 343] width 44 height 11
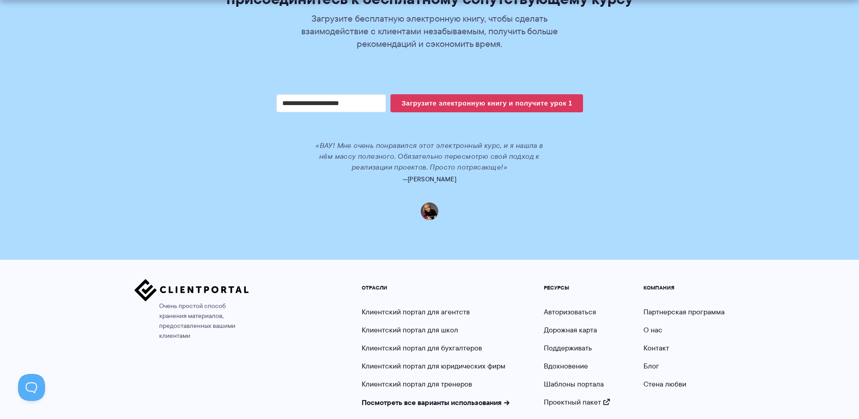
scroll to position [2073, 0]
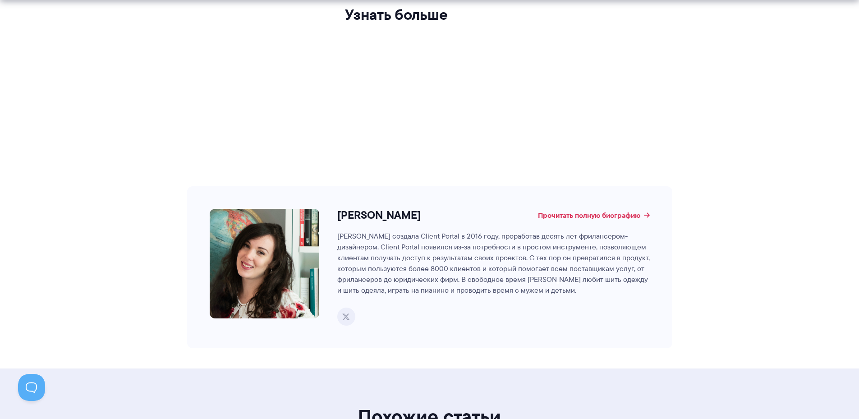
scroll to position [4192, 0]
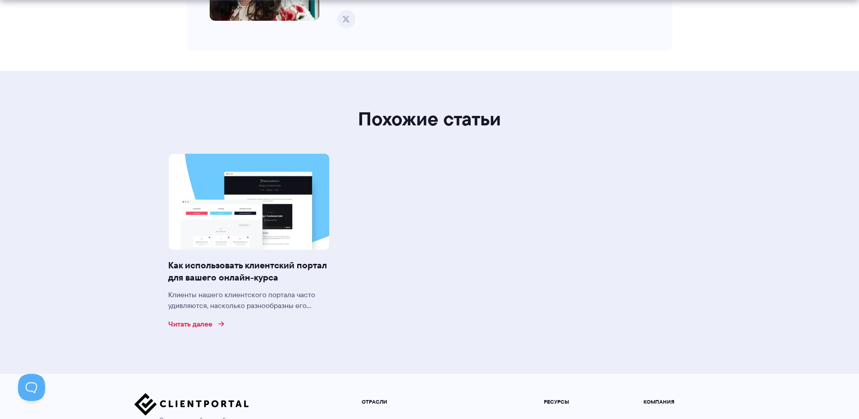
click at [196, 329] on font "Читать далее" at bounding box center [190, 323] width 44 height 11
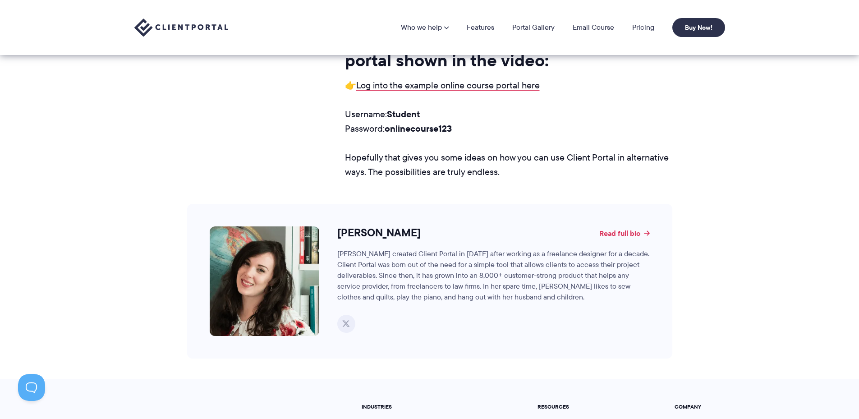
scroll to position [905, 0]
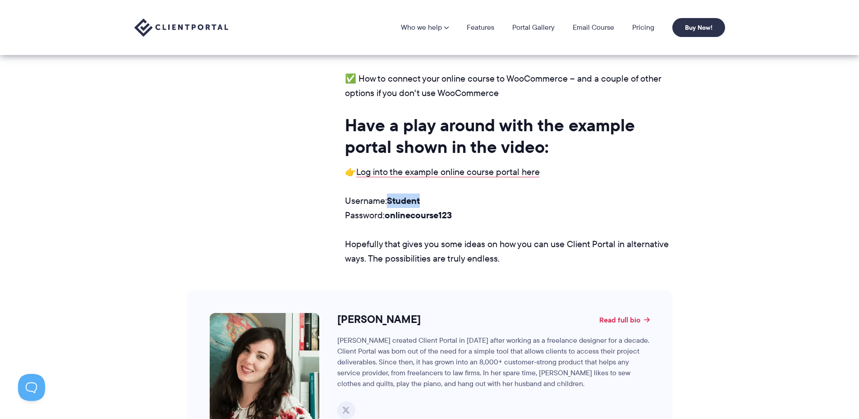
drag, startPoint x: 424, startPoint y: 176, endPoint x: 390, endPoint y: 177, distance: 33.8
click at [390, 193] on p "Username: Student Password: onlinecourse123" at bounding box center [508, 207] width 327 height 29
copy strong "Student"
drag, startPoint x: 458, startPoint y: 193, endPoint x: 387, endPoint y: 197, distance: 71.4
click at [387, 197] on p "Username: Student Password: onlinecourse123" at bounding box center [508, 207] width 327 height 29
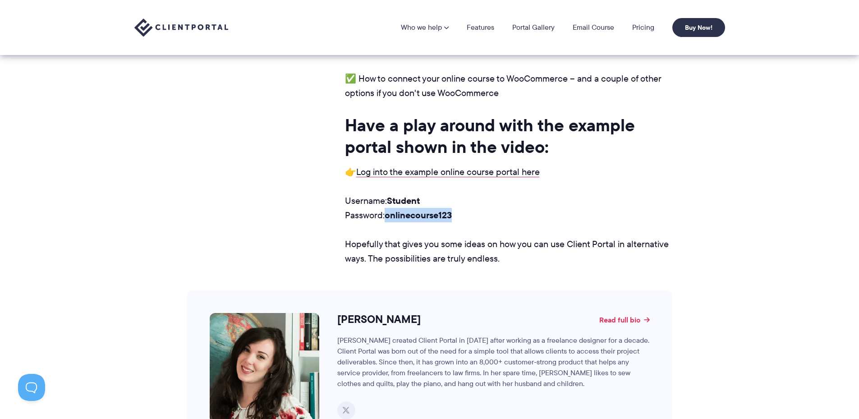
copy strong "onlinecourse123"
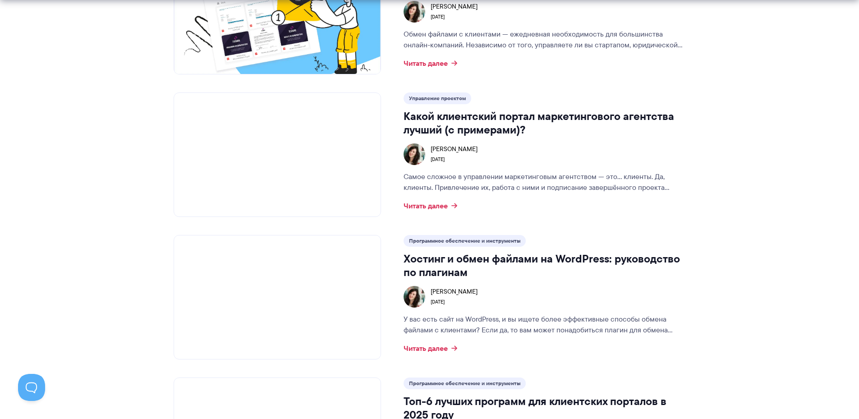
scroll to position [1295, 0]
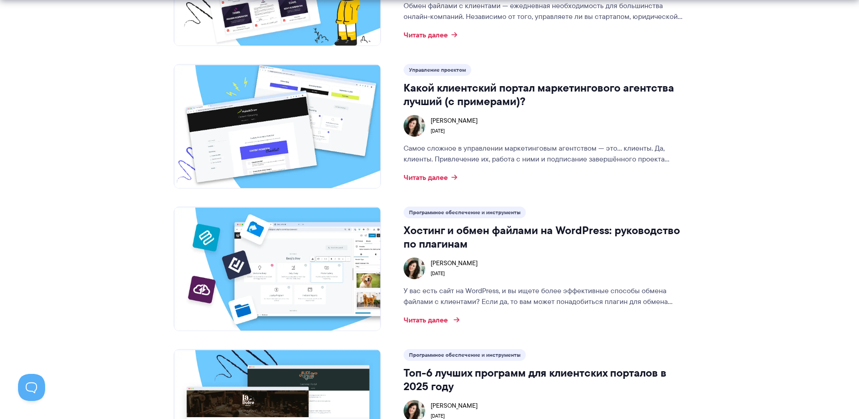
click at [428, 322] on font "Читать далее" at bounding box center [425, 319] width 44 height 11
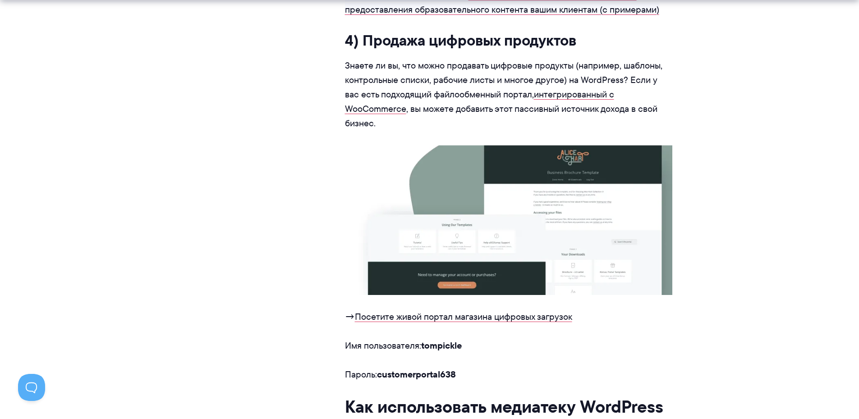
scroll to position [1397, 0]
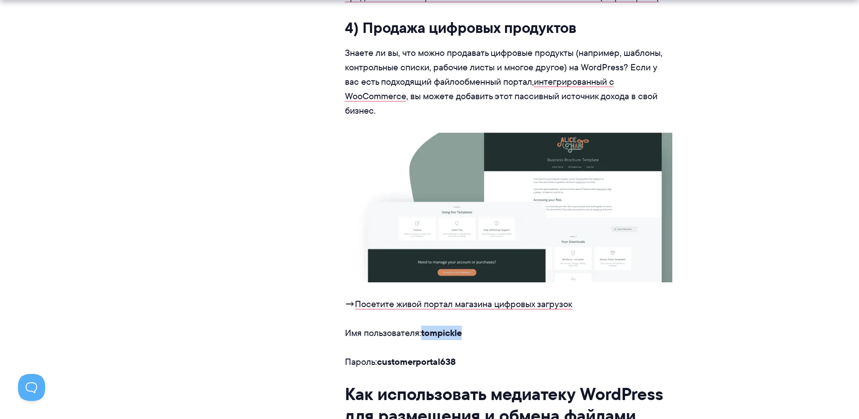
drag, startPoint x: 462, startPoint y: 319, endPoint x: 423, endPoint y: 320, distance: 38.8
click at [423, 325] on p "Имя пользователя: tompickle" at bounding box center [508, 332] width 327 height 14
copy font "tompickle"
drag, startPoint x: 448, startPoint y: 343, endPoint x: 379, endPoint y: 351, distance: 69.4
click at [379, 354] on p "Пароль: customerportal638" at bounding box center [508, 361] width 327 height 14
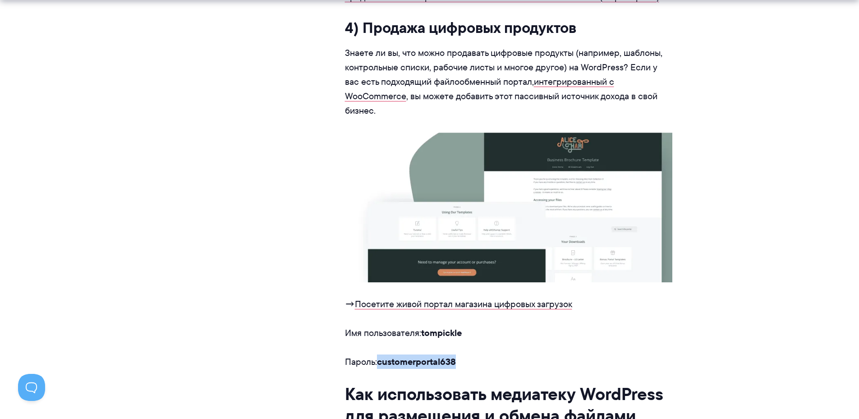
copy font "customerportal638"
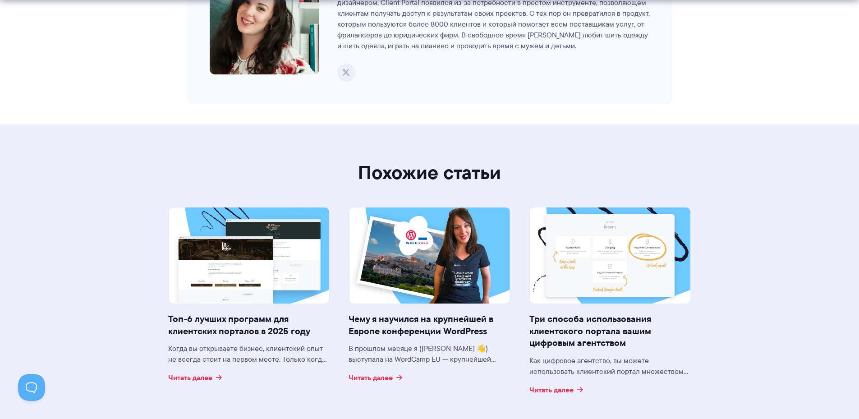
scroll to position [10457, 0]
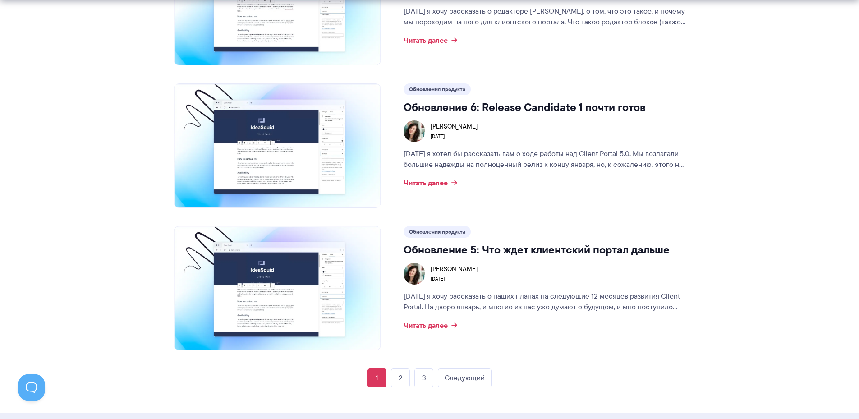
scroll to position [1881, 0]
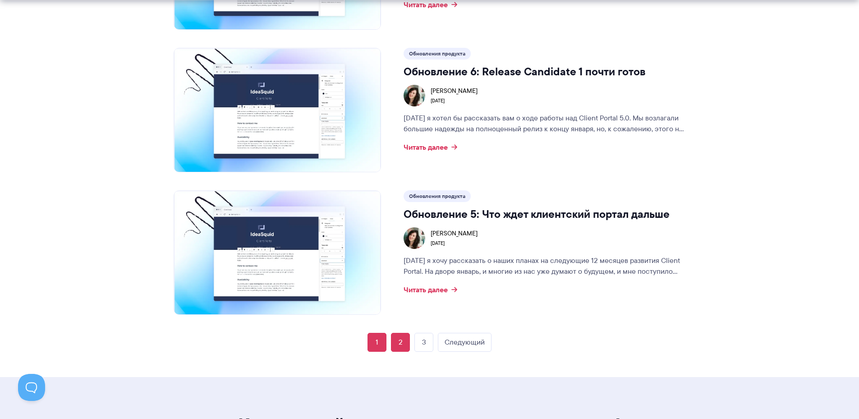
click at [405, 343] on link "2" at bounding box center [400, 342] width 19 height 19
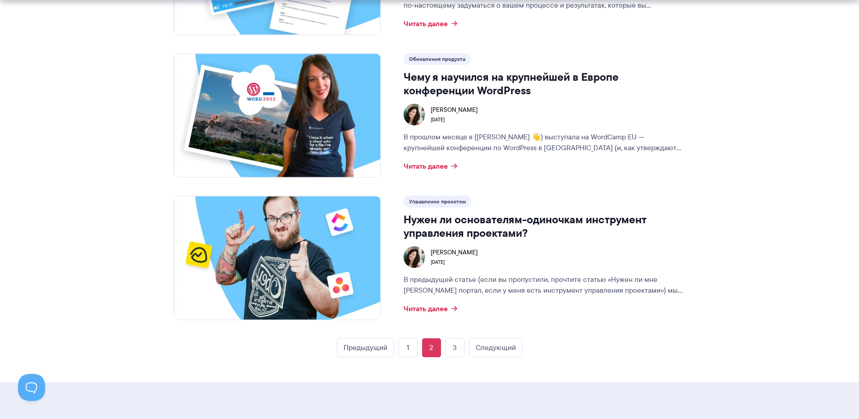
scroll to position [1893, 0]
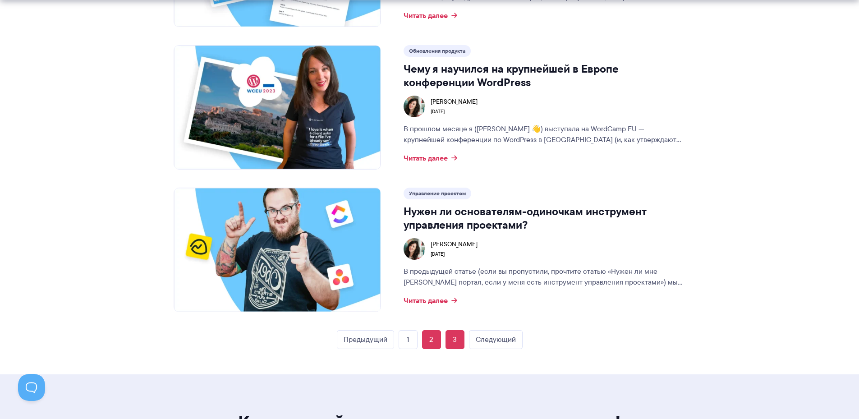
click at [453, 338] on font "3" at bounding box center [455, 339] width 4 height 10
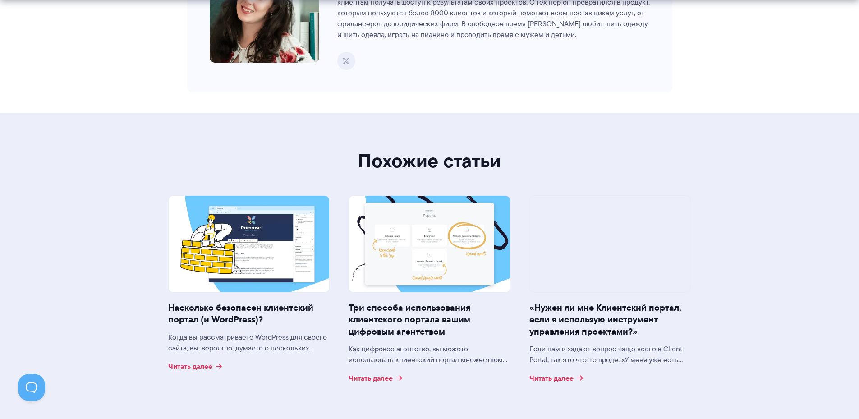
scroll to position [4417, 0]
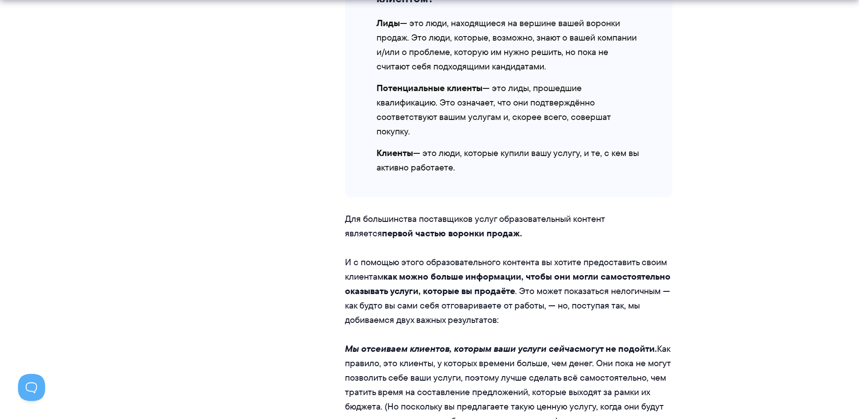
scroll to position [1037, 0]
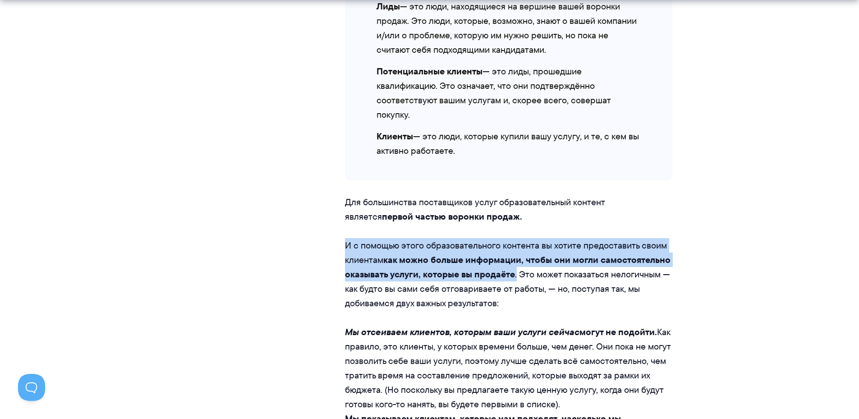
drag, startPoint x: 347, startPoint y: 242, endPoint x: 571, endPoint y: 271, distance: 225.4
click at [516, 276] on p "И с помощью этого образовательного контента вы хотите предоставить своим клиент…" at bounding box center [508, 274] width 327 height 72
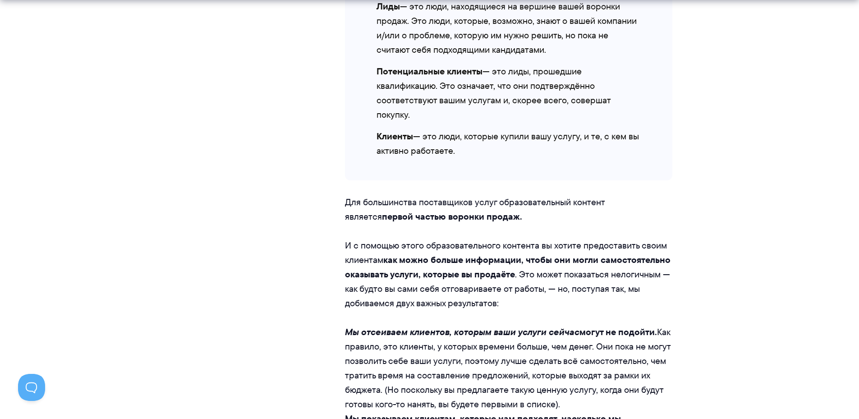
click at [544, 274] on font ". Это может показаться нелогичным — как будто вы сами себя отговариваете от раб…" at bounding box center [507, 288] width 325 height 41
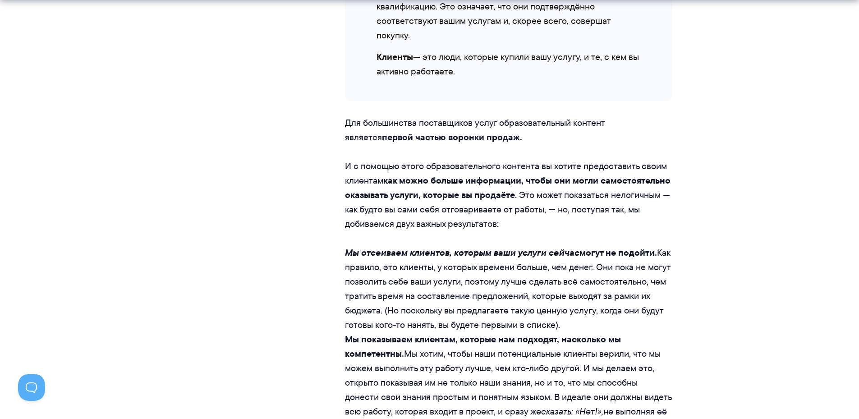
scroll to position [1127, 0]
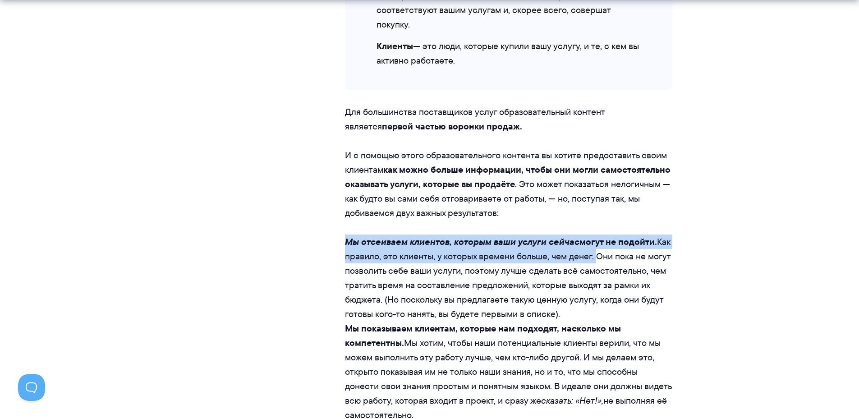
drag, startPoint x: 585, startPoint y: 255, endPoint x: 338, endPoint y: 242, distance: 246.9
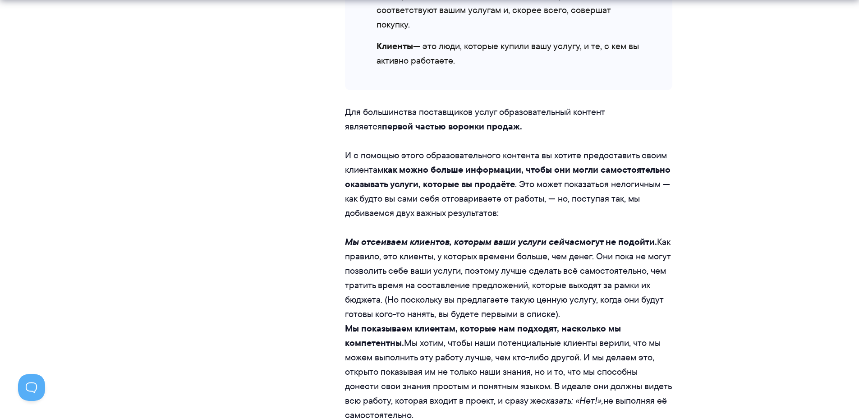
click at [364, 275] on font "Как правило, это клиенты, у которых времени больше, чем денег. Они пока не могу…" at bounding box center [507, 277] width 325 height 85
drag, startPoint x: 559, startPoint y: 315, endPoint x: 384, endPoint y: 304, distance: 176.1
click at [384, 304] on li "Мы отсеиваем клиентов, которым ваши услуги сейчас могут не подойти . Как правил…" at bounding box center [508, 277] width 327 height 87
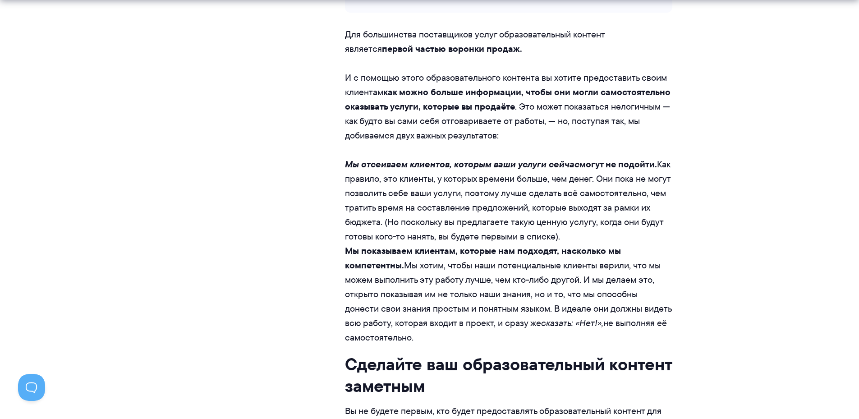
scroll to position [1217, 0]
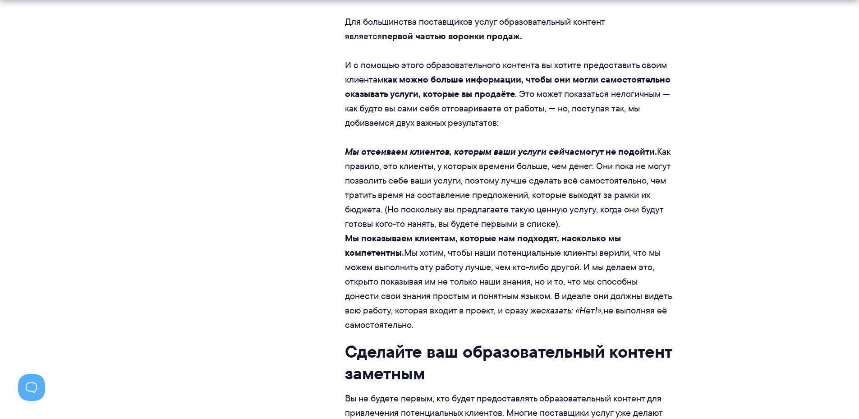
click at [495, 200] on font "Как правило, это клиенты, у которых времени больше, чем денег. Они пока не могу…" at bounding box center [507, 187] width 325 height 85
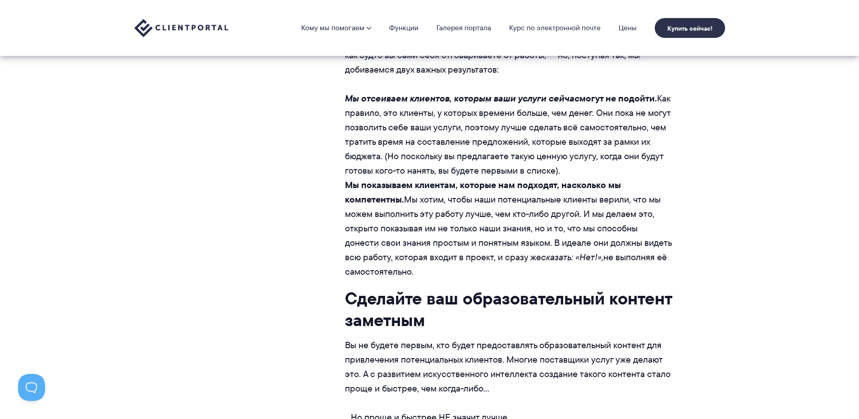
scroll to position [1125, 0]
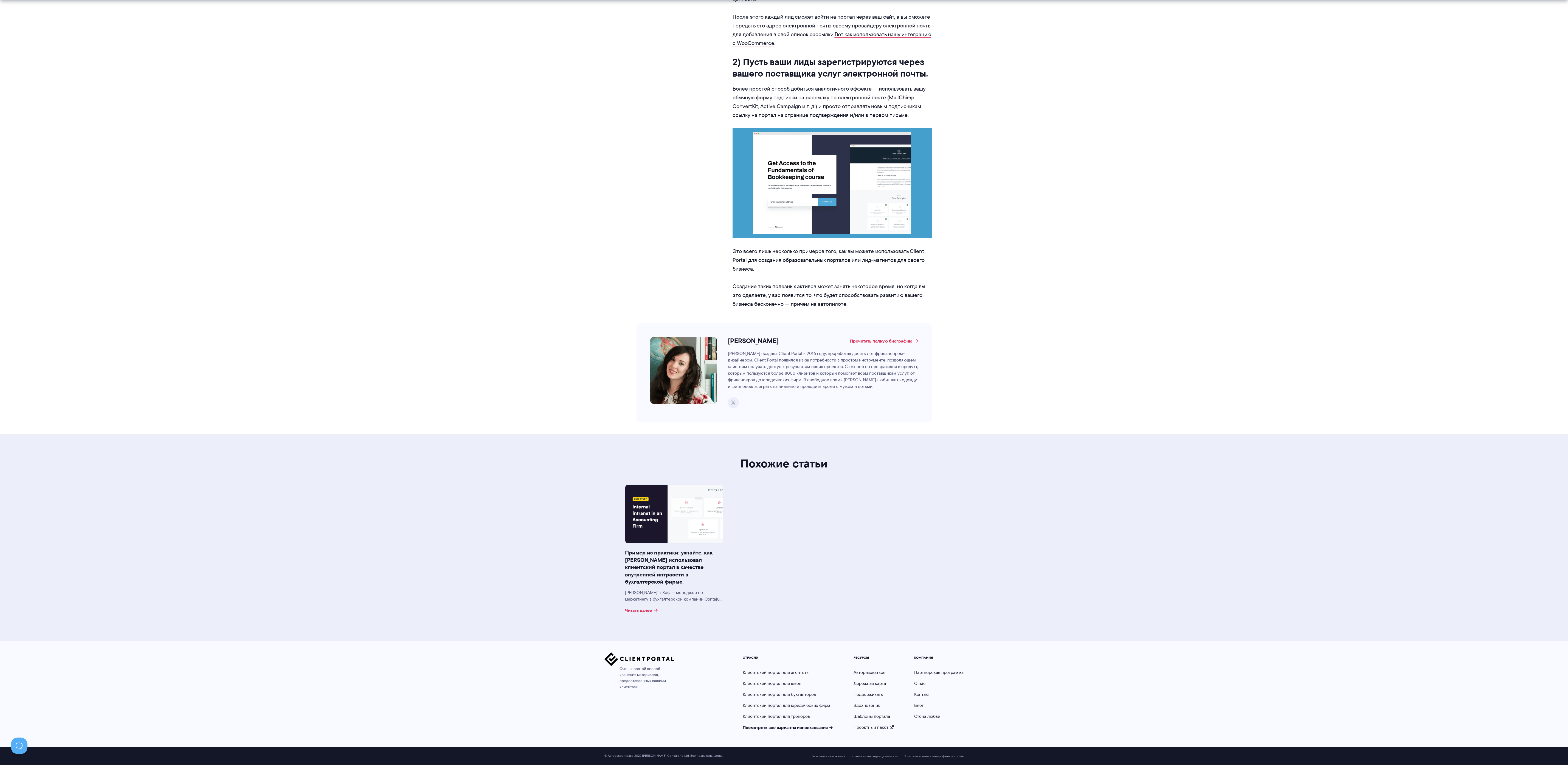
scroll to position [3203, 0]
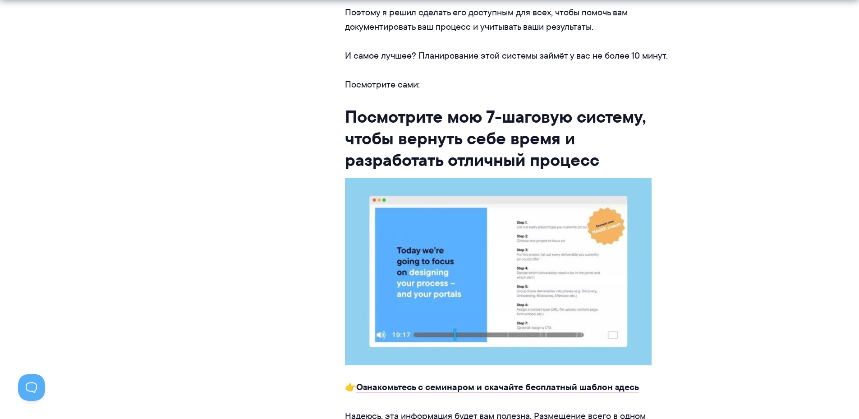
scroll to position [947, 0]
click at [591, 380] on font "Ознакомьтесь с семинаром и скачайте бесплатный шаблон здесь" at bounding box center [497, 387] width 283 height 14
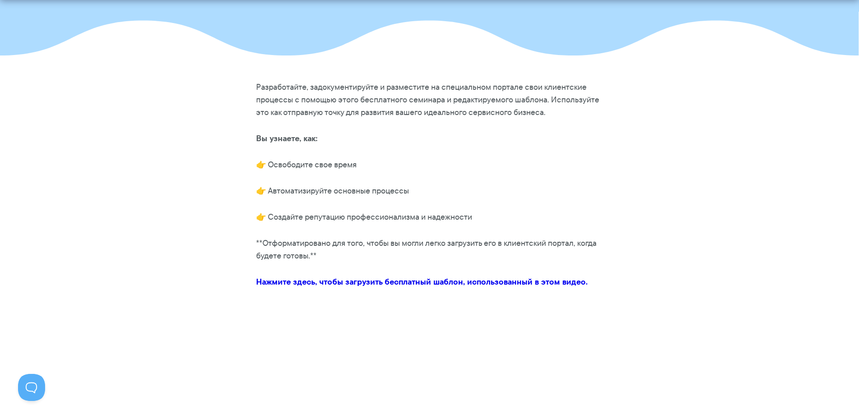
scroll to position [180, 0]
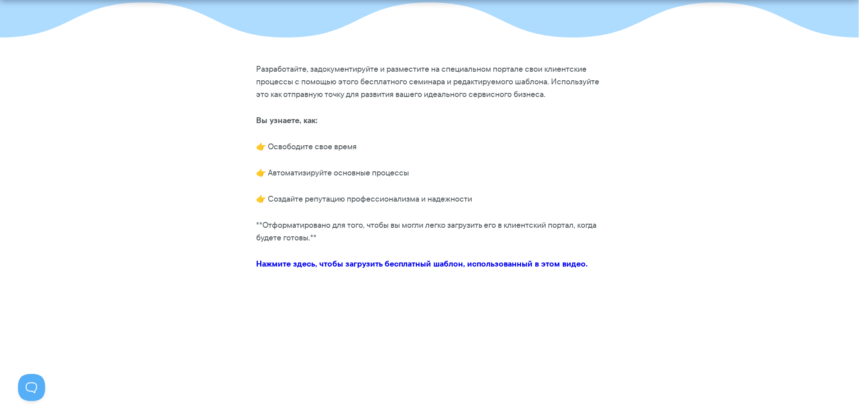
click at [525, 264] on font "Нажмите здесь, чтобы загрузить бесплатный шаблон, использованный в этом видео." at bounding box center [421, 263] width 331 height 12
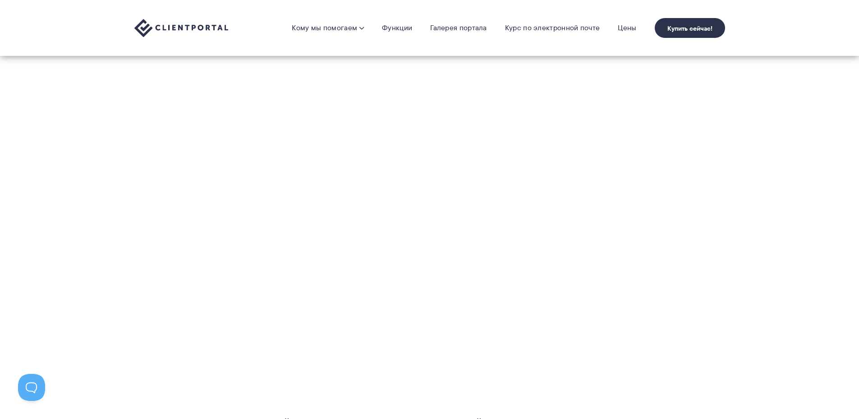
scroll to position [541, 0]
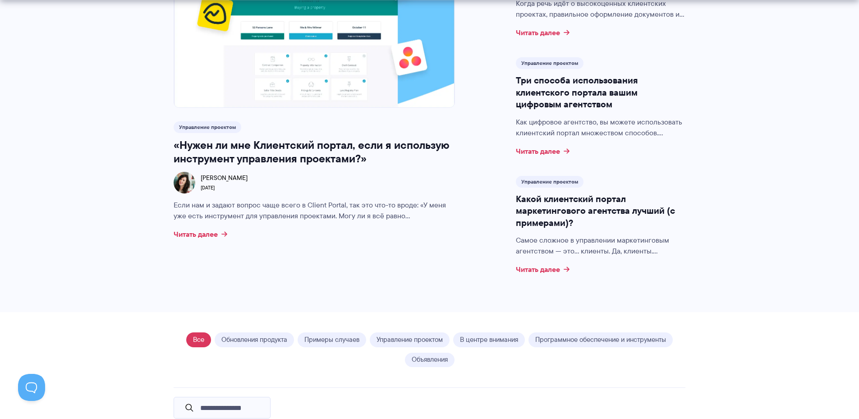
scroll to position [361, 0]
click at [541, 269] on font "Читать далее" at bounding box center [538, 268] width 44 height 11
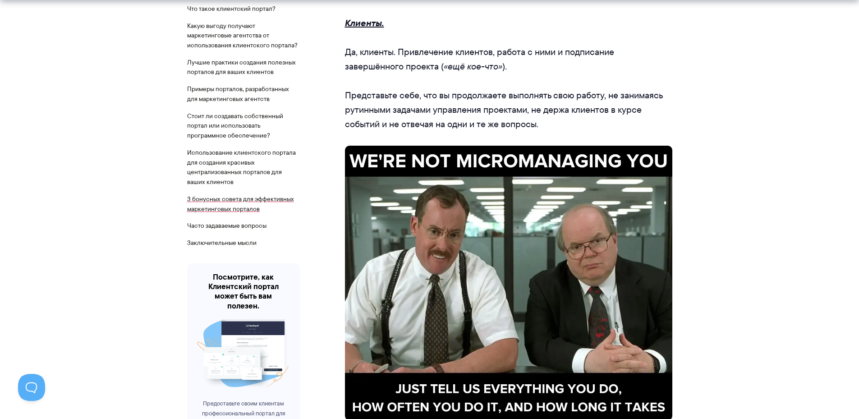
click at [231, 202] on font "3 бонусных совета для эффективных маркетинговых порталов" at bounding box center [240, 203] width 107 height 19
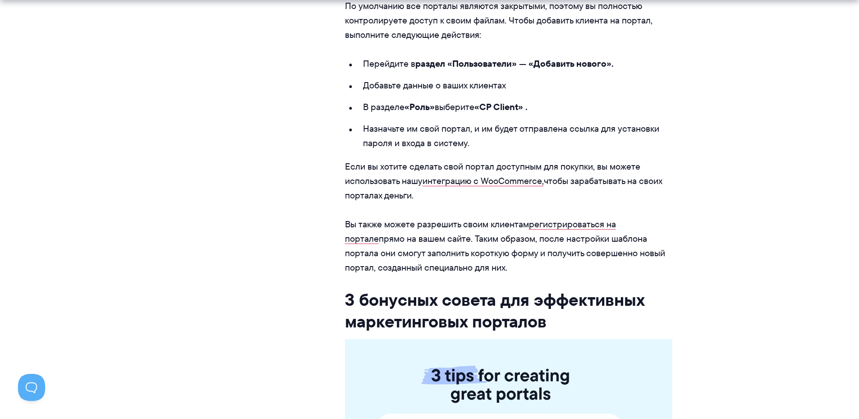
scroll to position [6064, 0]
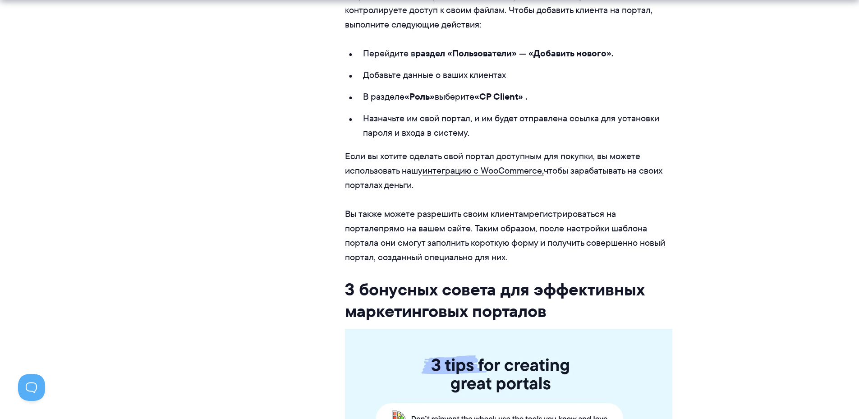
click at [535, 214] on font "регистрироваться на портале" at bounding box center [480, 220] width 271 height 27
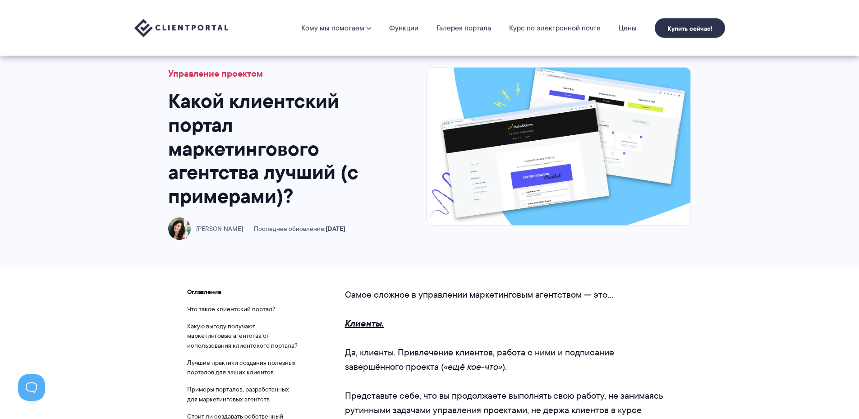
scroll to position [0, 0]
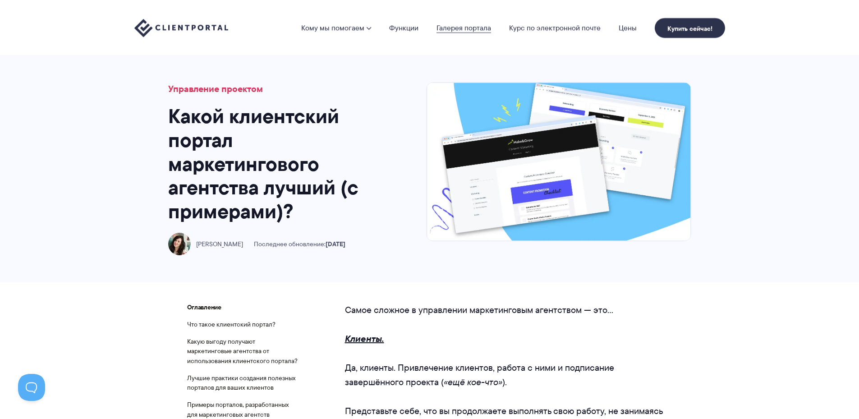
click at [451, 28] on font "Галерея портала" at bounding box center [463, 28] width 55 height 10
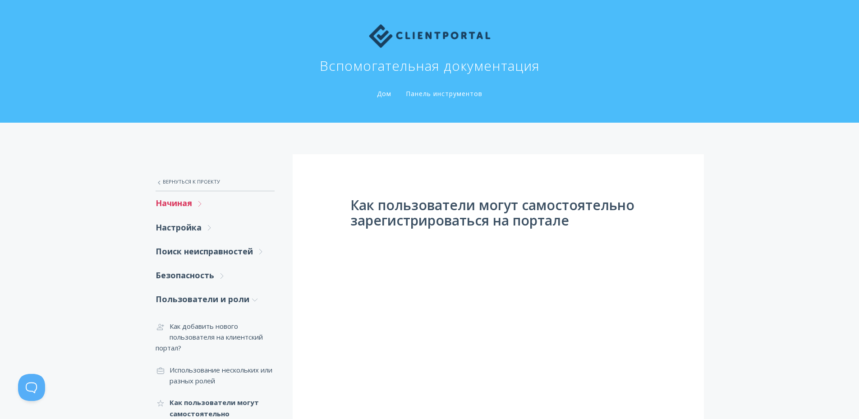
click at [182, 206] on font "Начиная" at bounding box center [174, 202] width 37 height 11
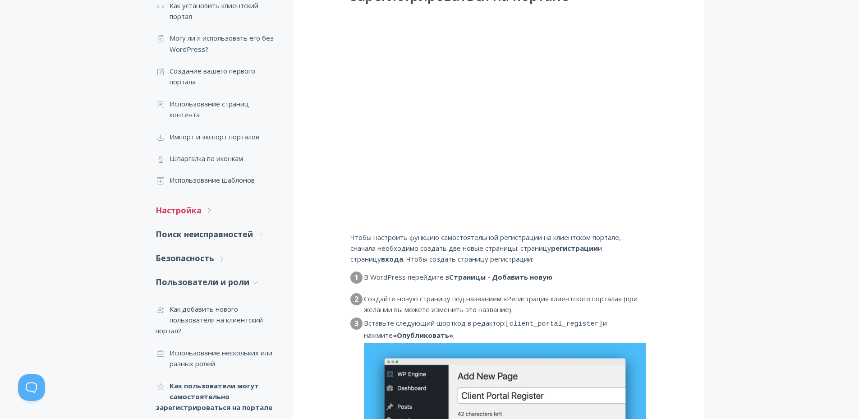
scroll to position [225, 0]
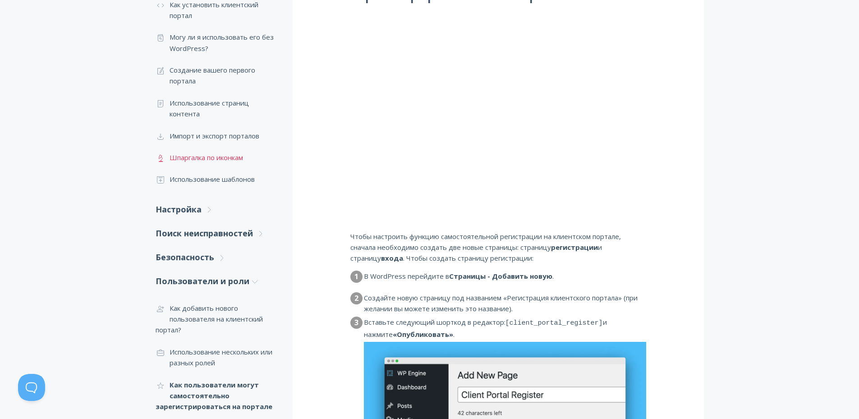
click at [214, 160] on font "Шпаргалка по иконкам" at bounding box center [205, 157] width 73 height 9
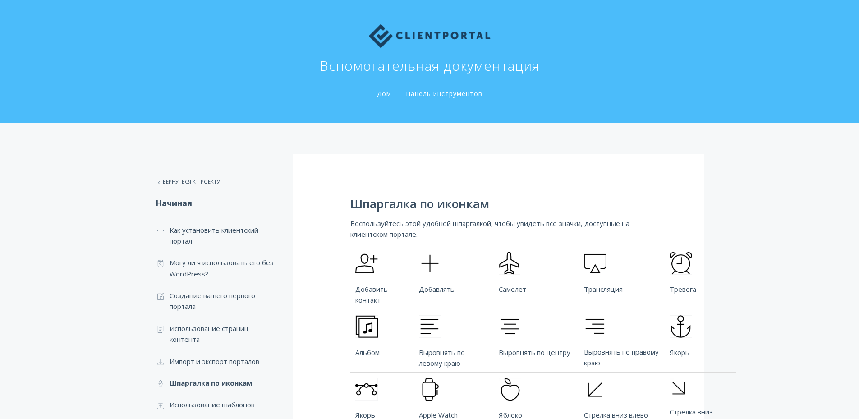
click at [426, 275] on td "Добавлять" at bounding box center [454, 277] width 80 height 63
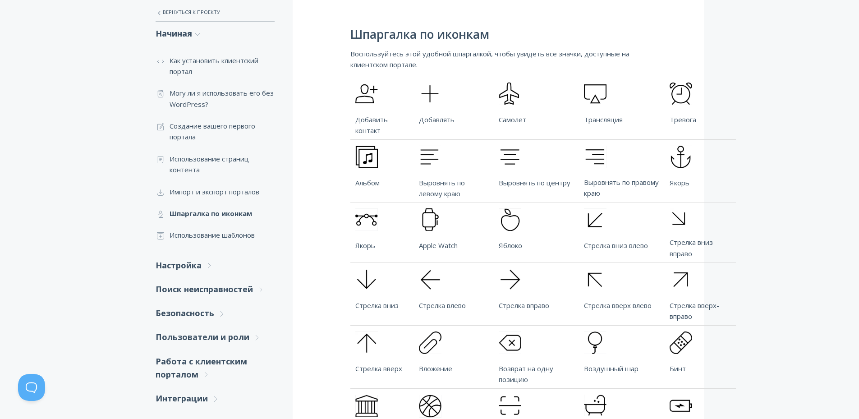
scroll to position [135, 0]
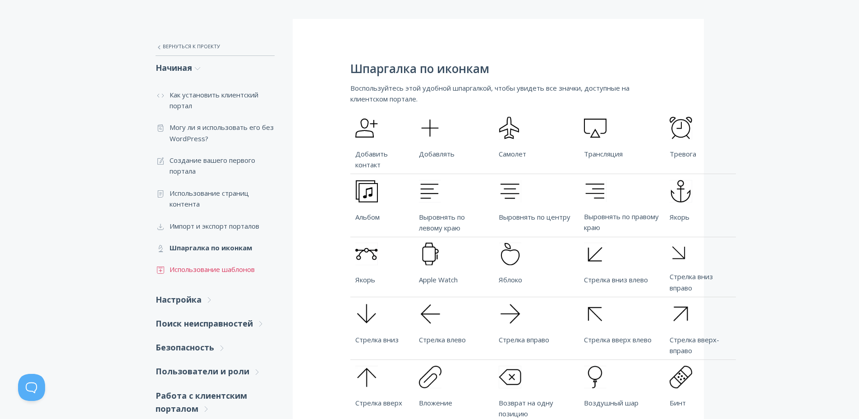
click at [211, 270] on font "Использование шаблонов" at bounding box center [211, 269] width 85 height 9
click at [199, 300] on font "Настройка" at bounding box center [179, 299] width 46 height 11
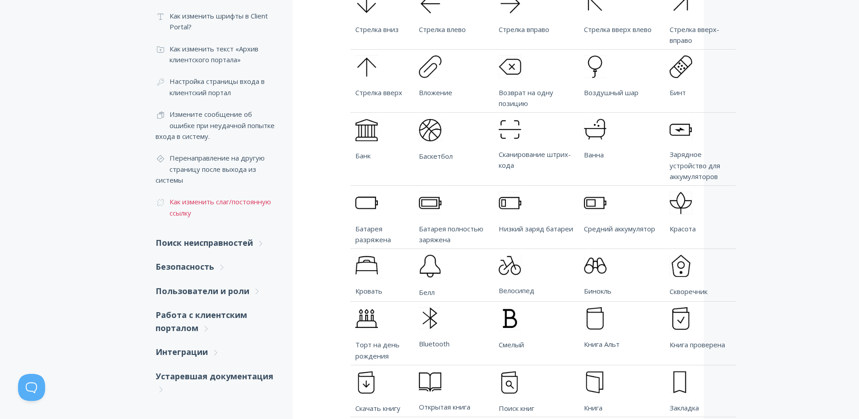
scroll to position [451, 0]
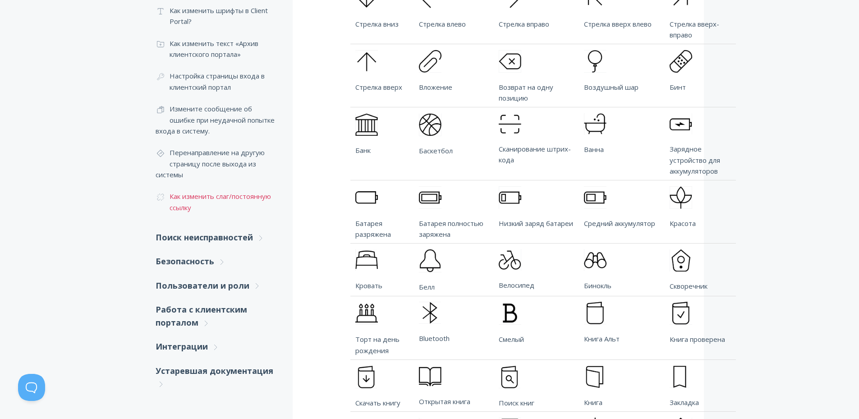
click at [201, 197] on font "Как изменить слаг/постоянную ссылку" at bounding box center [219, 202] width 101 height 20
click at [213, 264] on font "Безопасность" at bounding box center [185, 261] width 59 height 11
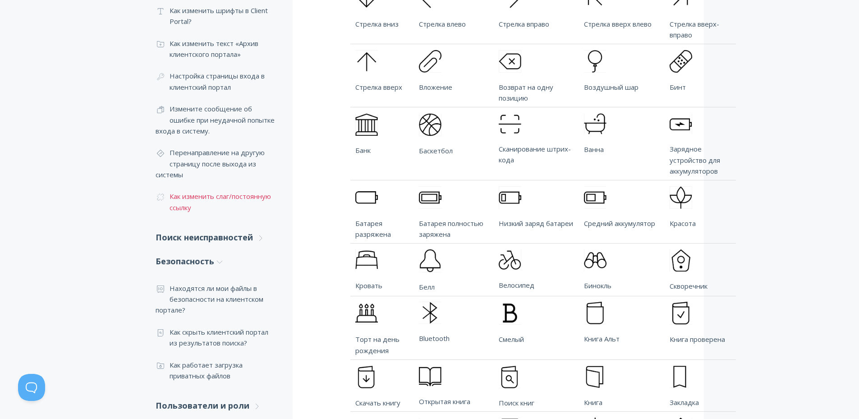
click at [197, 197] on font "Как изменить слаг/постоянную ссылку" at bounding box center [219, 202] width 101 height 20
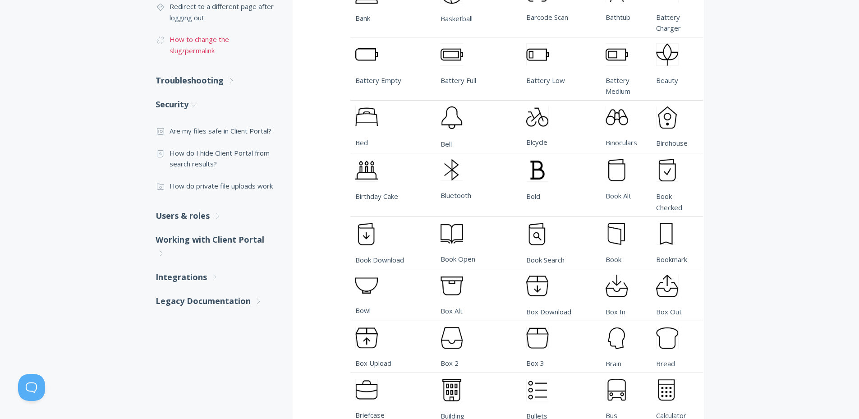
scroll to position [597, 0]
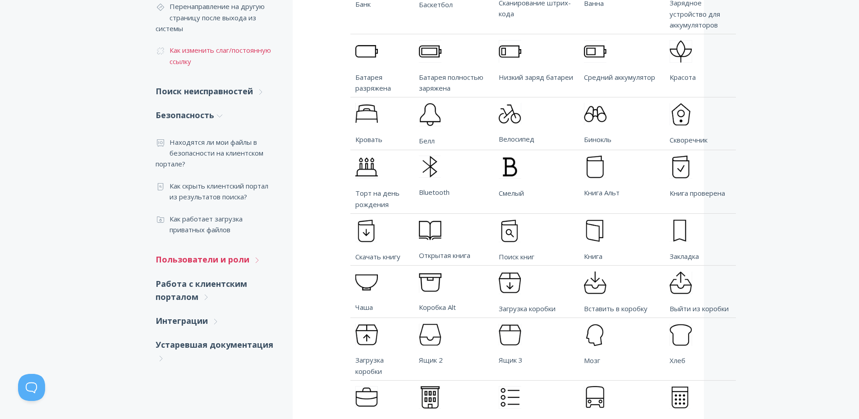
click at [238, 262] on font "Пользователи и роли" at bounding box center [203, 259] width 94 height 11
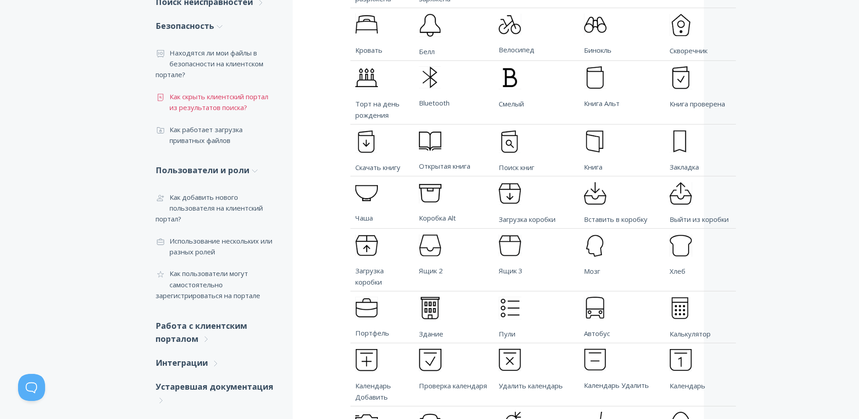
scroll to position [687, 0]
click at [205, 240] on font "Использование нескольких или разных ролей" at bounding box center [220, 245] width 103 height 20
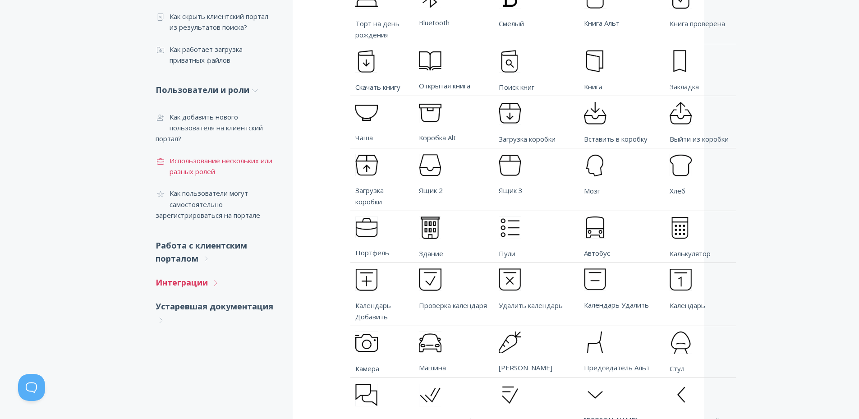
scroll to position [777, 0]
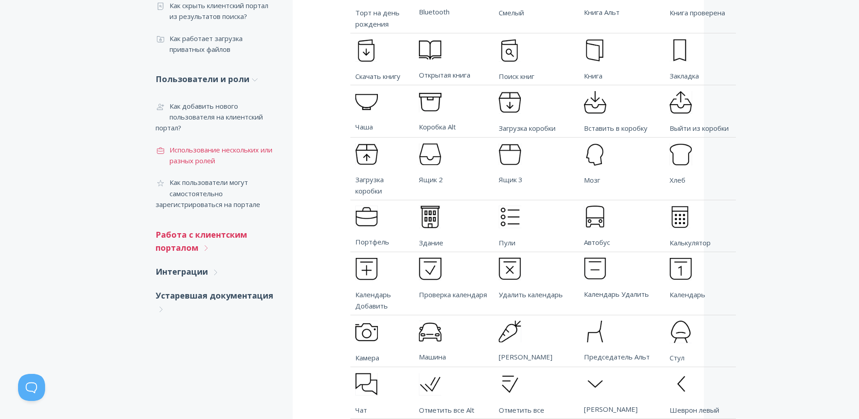
click at [190, 237] on font "Работа с клиентским порталом" at bounding box center [202, 241] width 92 height 24
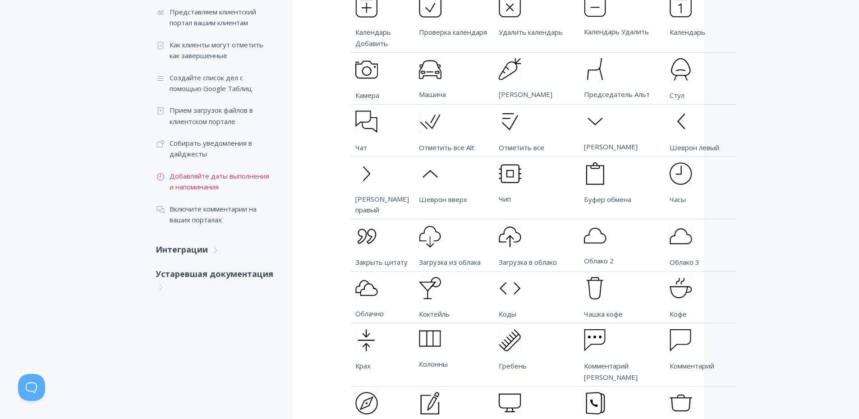
scroll to position [1048, 0]
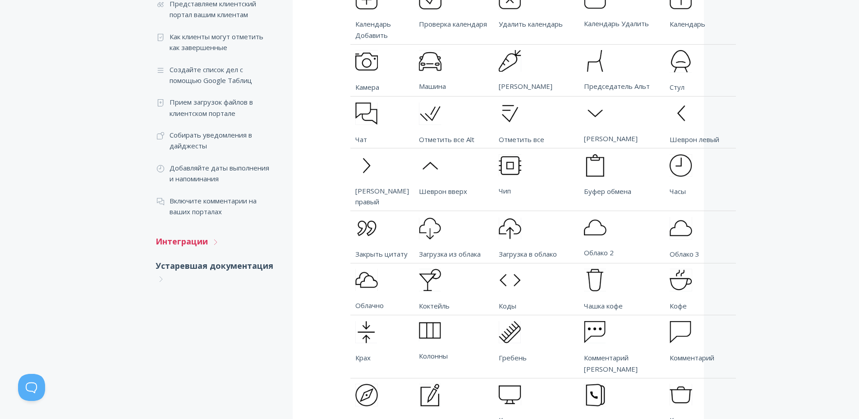
click at [192, 244] on font "Интеграции" at bounding box center [182, 241] width 52 height 11
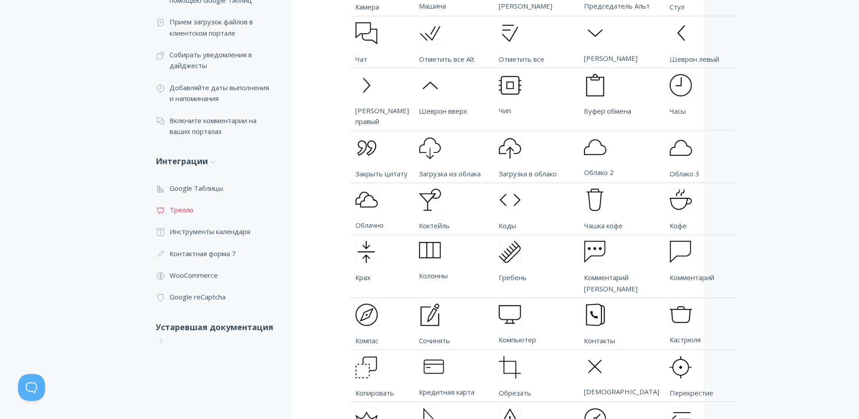
scroll to position [1138, 0]
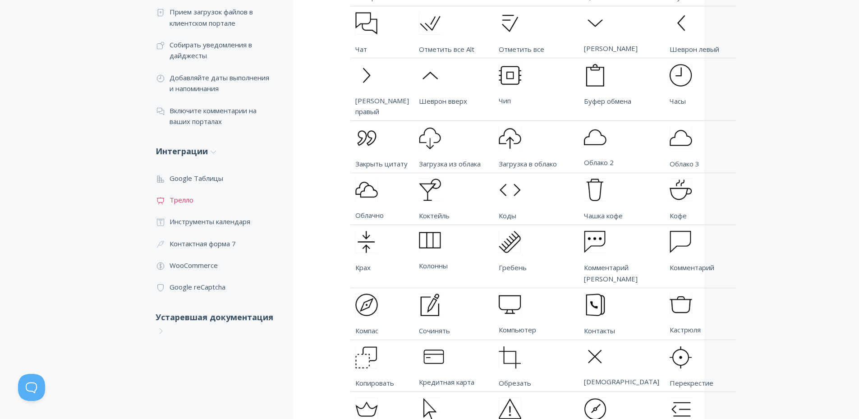
click at [187, 200] on font "Трелло" at bounding box center [181, 199] width 24 height 9
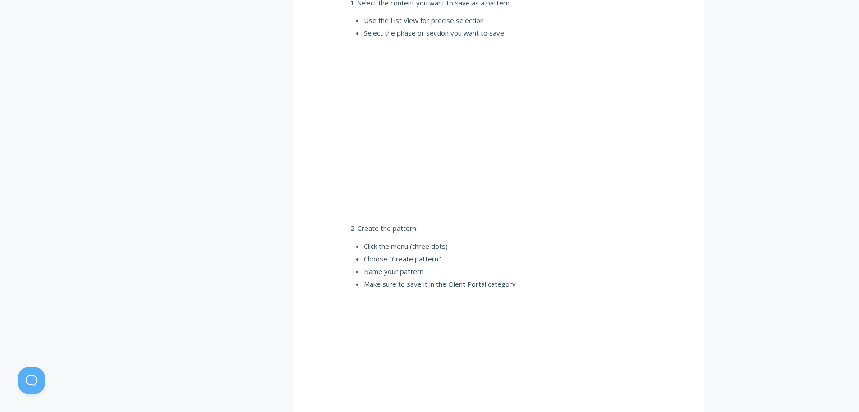
scroll to position [2389, 0]
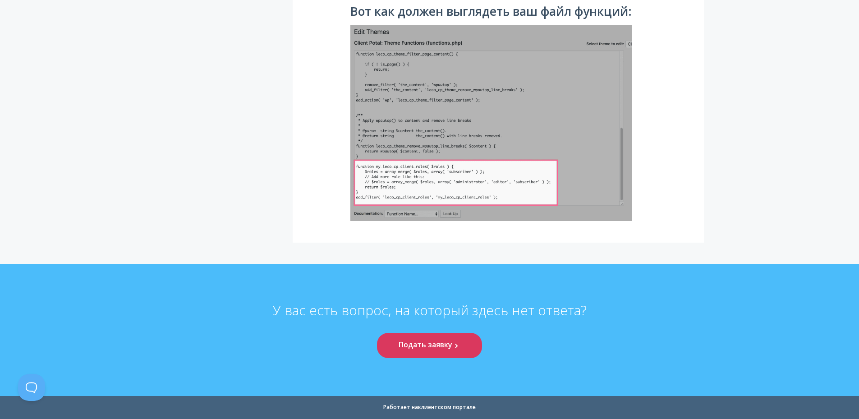
scroll to position [50569, 0]
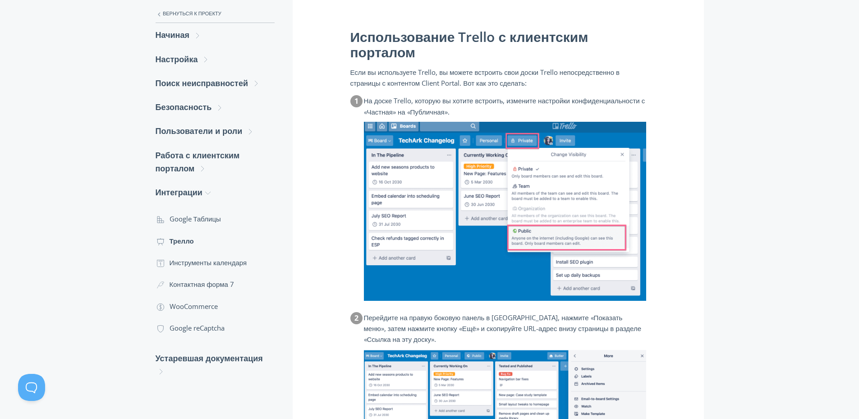
scroll to position [225, 0]
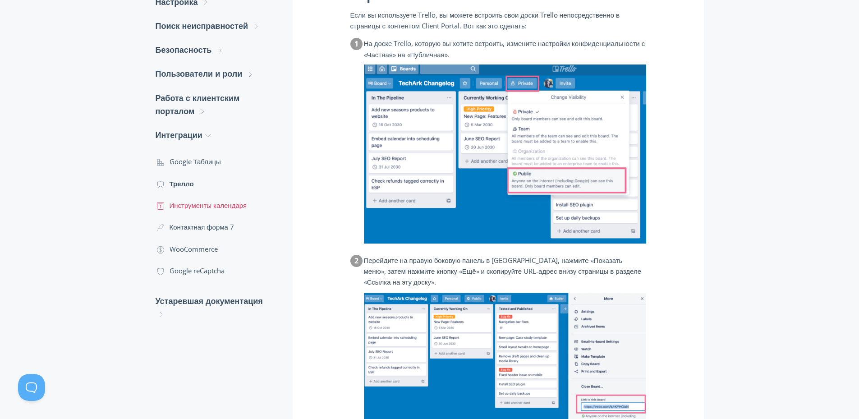
click at [207, 207] on font "Инструменты календаря" at bounding box center [208, 205] width 78 height 9
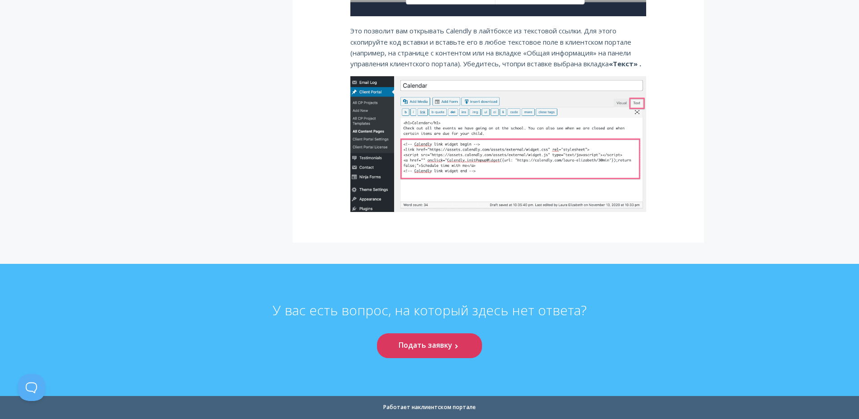
scroll to position [53798, 0]
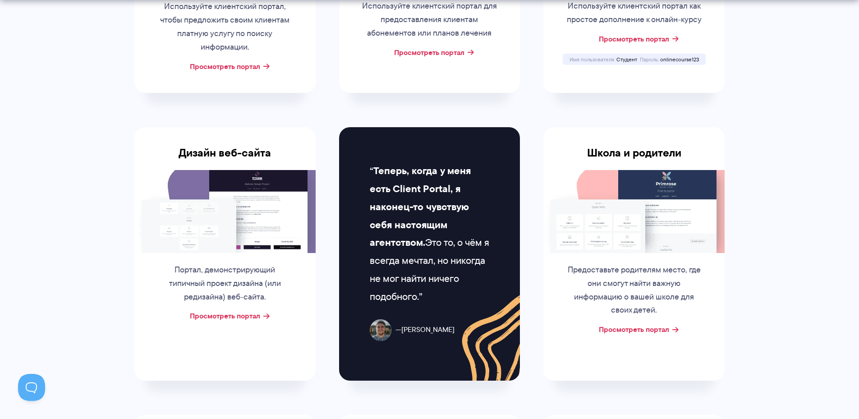
scroll to position [361, 0]
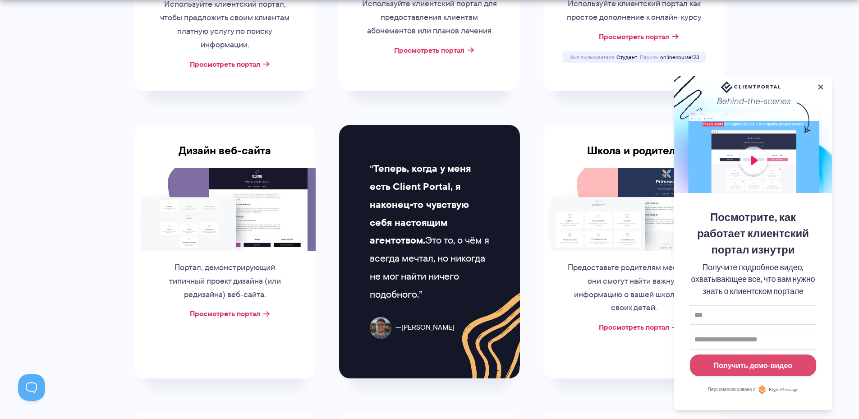
click at [818, 87] on button at bounding box center [820, 86] width 9 height 9
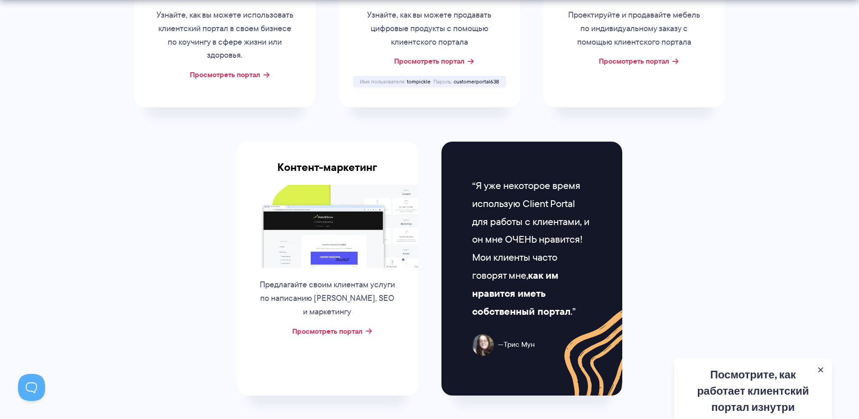
scroll to position [901, 0]
click at [348, 332] on font "Просмотреть портал" at bounding box center [327, 330] width 70 height 11
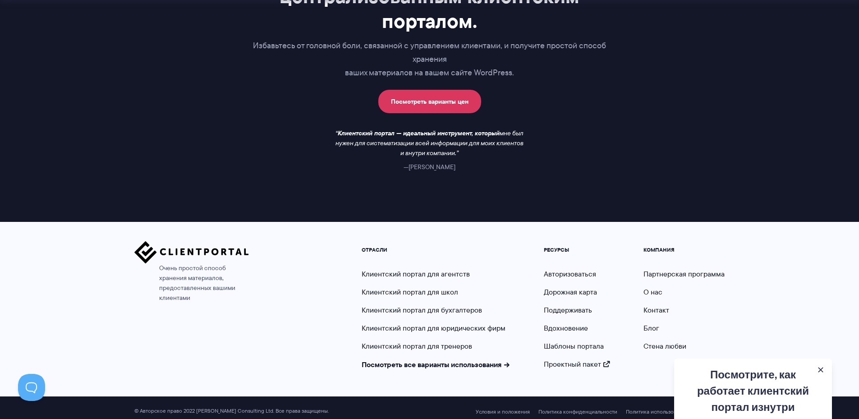
scroll to position [1462, 0]
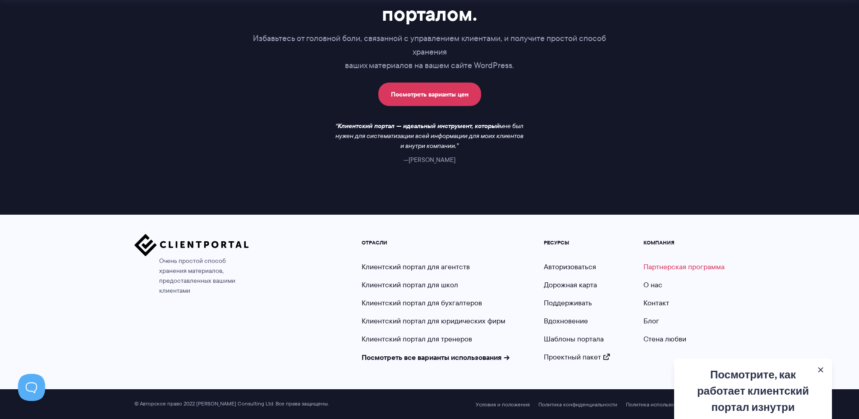
click at [674, 268] on font "Партнерская программа" at bounding box center [683, 266] width 81 height 10
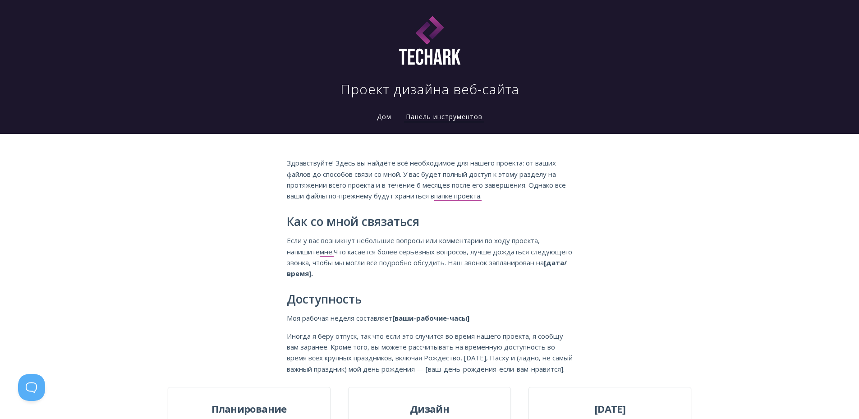
click at [665, 240] on div "Здравствуйте! Здесь вы найдёте всё необходимое для нашего проекта: от ваших фай…" at bounding box center [429, 260] width 859 height 253
drag, startPoint x: 344, startPoint y: 273, endPoint x: 393, endPoint y: 270, distance: 48.8
click at [393, 270] on p "Если у вас возникнут небольшие вопросы или комментарии по ходу проекта, напишит…" at bounding box center [430, 257] width 286 height 44
click at [394, 247] on font "Что касается более серьёзных вопросов, лучше дождаться следующего звонка, чтобы…" at bounding box center [429, 257] width 285 height 20
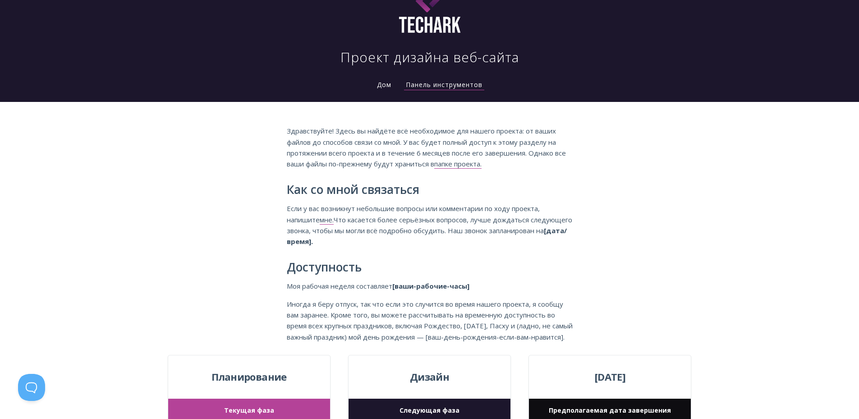
scroll to position [90, 0]
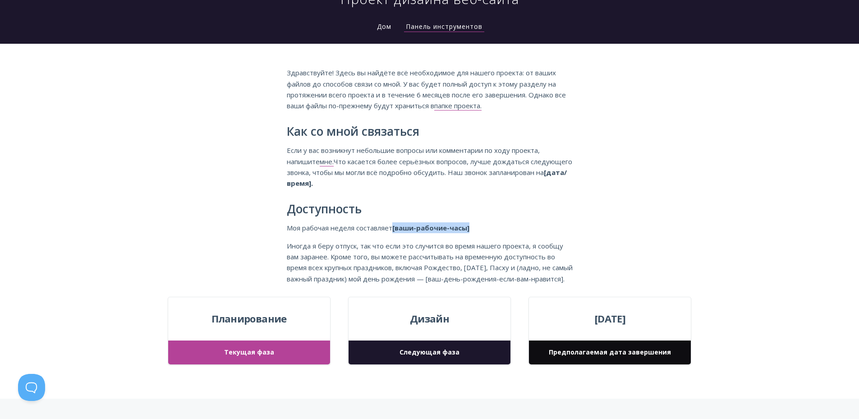
drag, startPoint x: 456, startPoint y: 228, endPoint x: 394, endPoint y: 228, distance: 61.8
click at [394, 228] on font "[ваши-рабочие-часы]" at bounding box center [430, 227] width 77 height 9
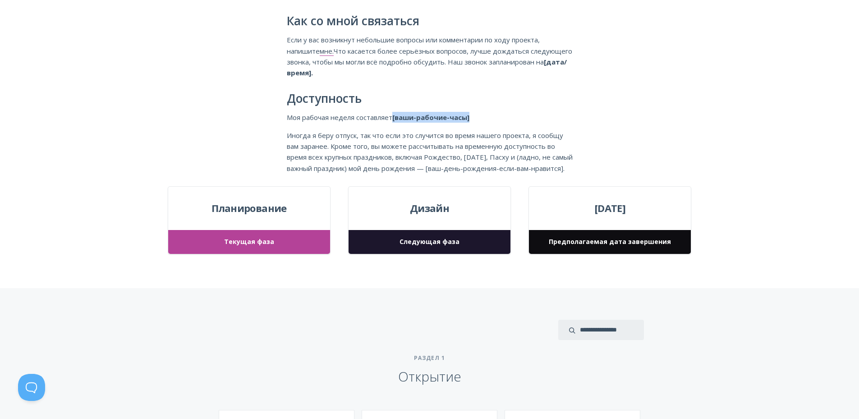
scroll to position [225, 0]
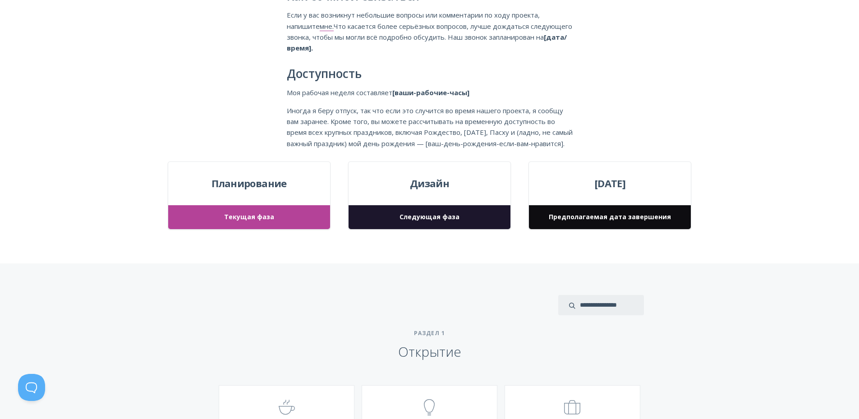
click at [405, 221] on font "Следующая фаза" at bounding box center [429, 216] width 60 height 9
click at [422, 190] on font "Дизайн" at bounding box center [429, 183] width 39 height 14
click at [448, 221] on font "Следующая фаза" at bounding box center [429, 216] width 60 height 9
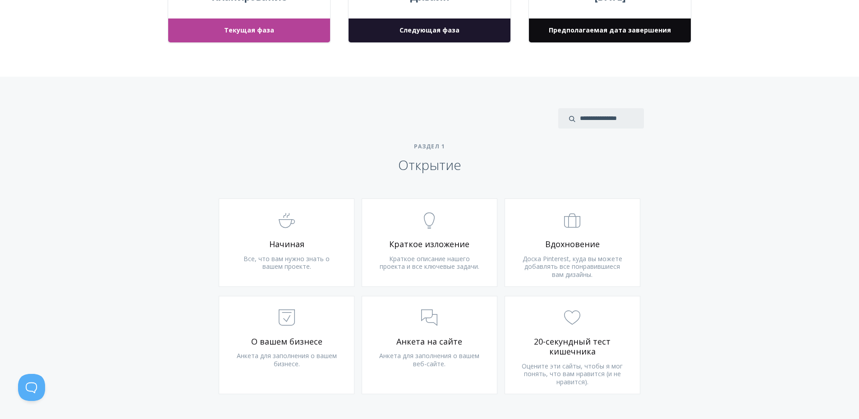
scroll to position [451, 0]
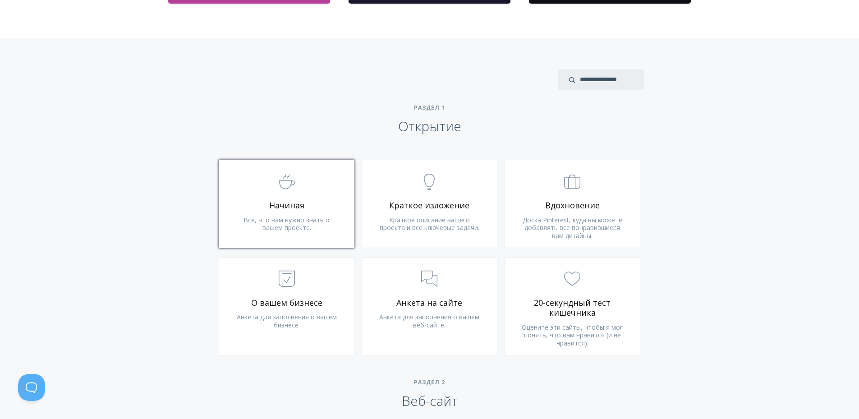
click at [299, 196] on span ".st0{fill:none;stroke:#000000;stroke-width:2;stroke-miterlimit:10;} Untitled-22" at bounding box center [287, 181] width 108 height 27
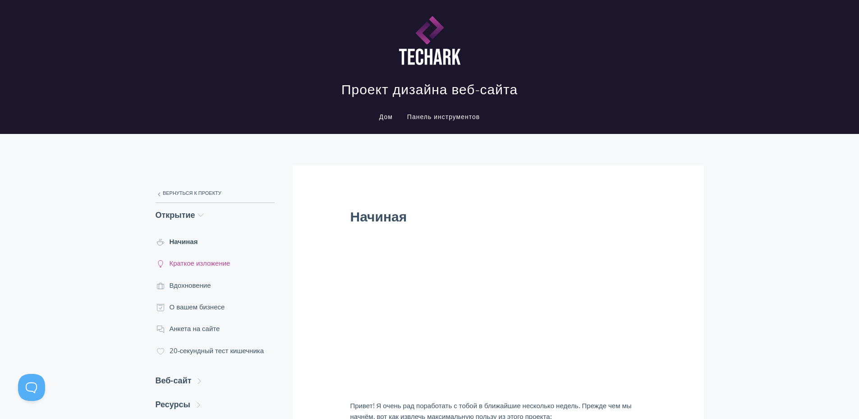
click at [210, 263] on font "Краткое изложение" at bounding box center [199, 262] width 61 height 9
click at [161, 193] on icon ".st0{fill:none;stroke:#000000;stroke-width:2;stroke-miterlimit:10;} Untitled-27" at bounding box center [158, 194] width 5 height 5
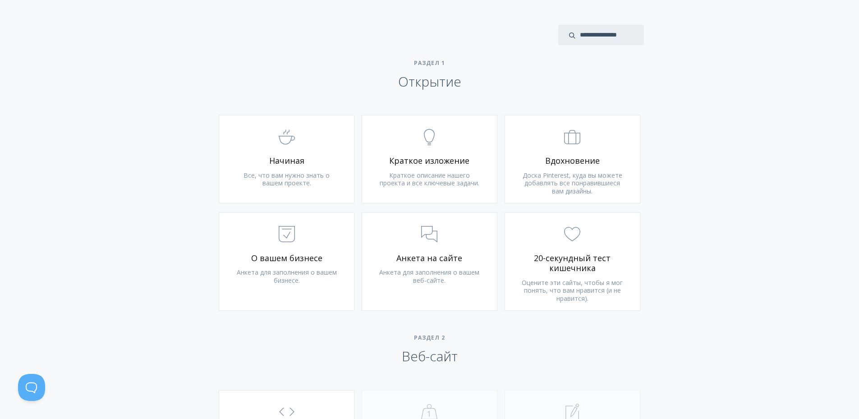
scroll to position [496, 0]
click at [564, 151] on span ".st0{fill:none;stroke:#000000;stroke-width:2;stroke-miterlimit:10;} Untitled-20" at bounding box center [572, 136] width 108 height 27
click at [299, 248] on span ".st0{fill:none;stroke:#000000;stroke-width:2;stroke-miterlimit:10;} Untitled-18" at bounding box center [287, 233] width 108 height 27
click at [436, 248] on span ".st0{fill:none;stroke:#000000;stroke-width:2;stroke-miterlimit:10;} 3. Communic…" at bounding box center [429, 233] width 108 height 27
click at [586, 248] on span ".cls-1{fill:none;stroke:#000;stroke-miterlimit:10;stroke-width:2px;} 1. General" at bounding box center [572, 233] width 108 height 27
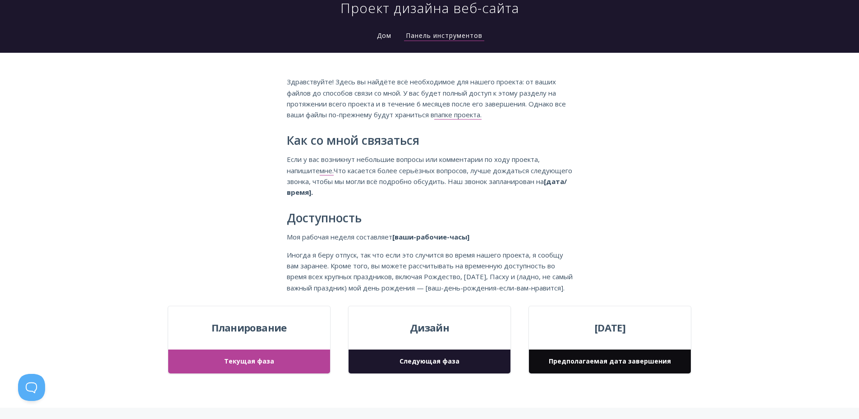
scroll to position [270, 0]
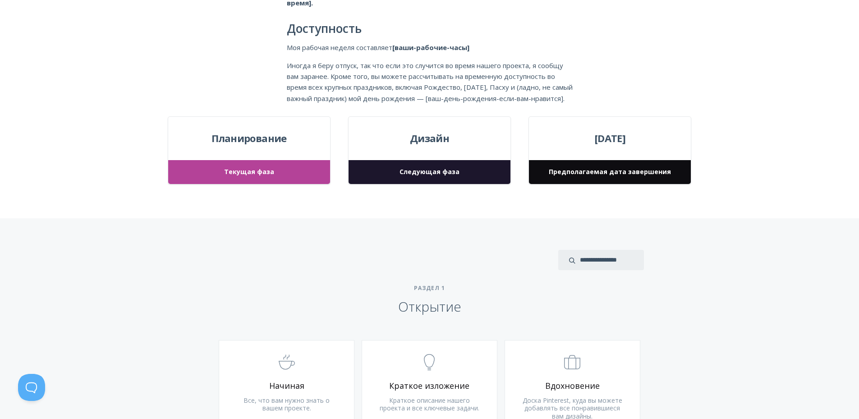
click at [250, 176] on font "Текущая фаза" at bounding box center [249, 171] width 50 height 9
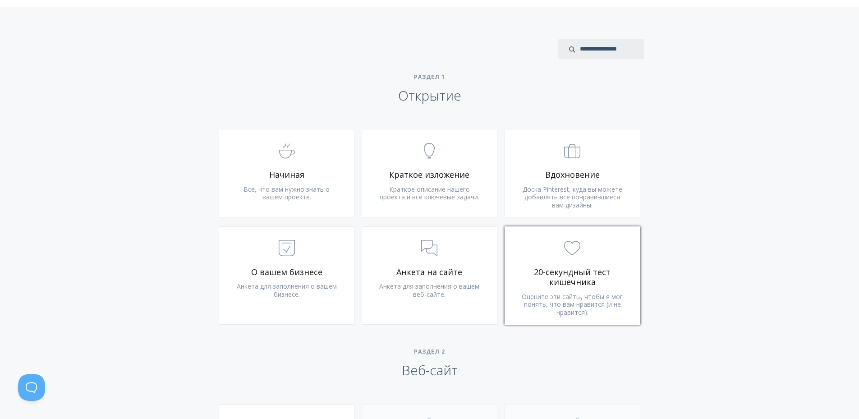
scroll to position [541, 0]
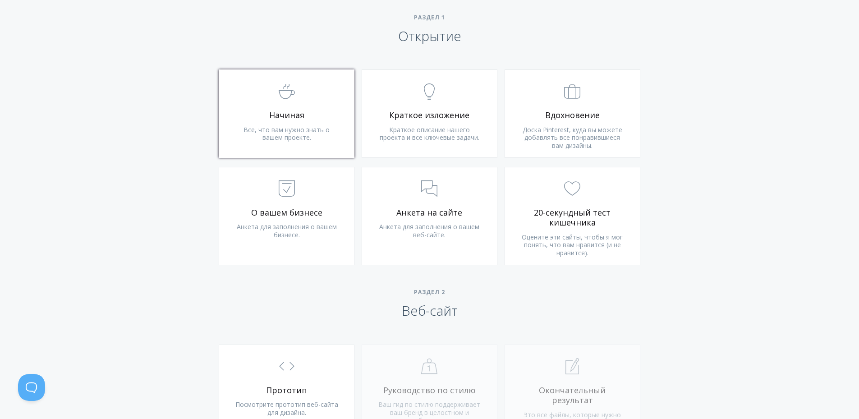
click at [306, 120] on span "Начиная" at bounding box center [287, 115] width 108 height 10
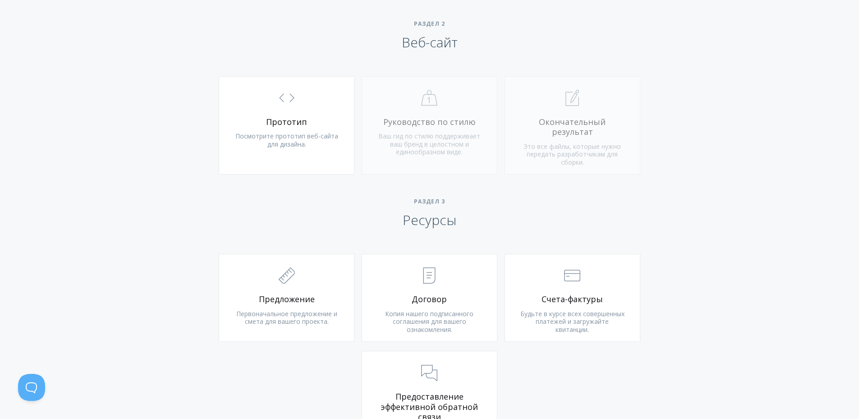
scroll to position [811, 0]
click at [290, 120] on link ".st0{fill:none;stroke:#000000;stroke-width:2;stroke-miterlimit:10;} Untitled-16…" at bounding box center [287, 123] width 136 height 98
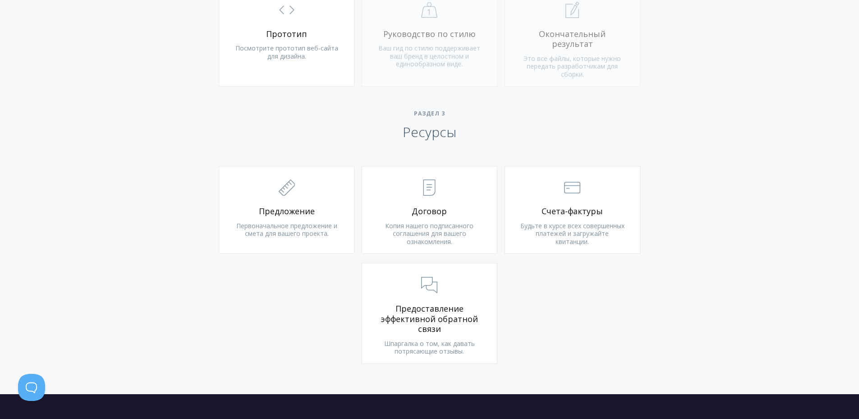
scroll to position [901, 0]
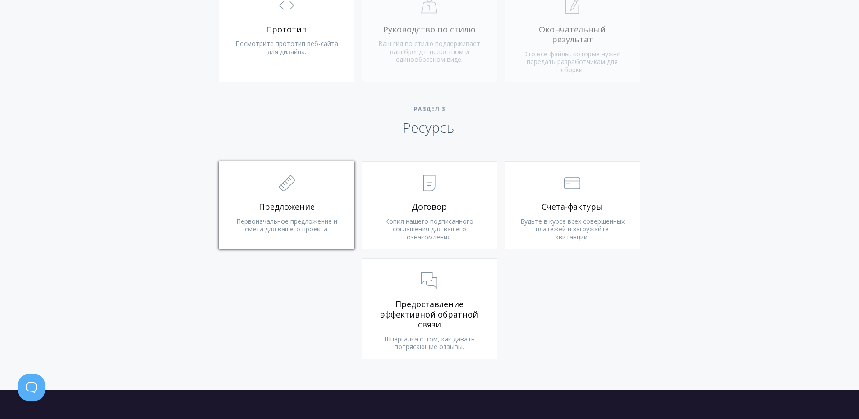
click at [270, 200] on link ".st0{fill:none;stroke:#000000;stroke-width:2;stroke-miterlimit:10;} 2. Design -…" at bounding box center [287, 205] width 136 height 88
click at [412, 213] on link ".st0{fill:none;stroke:#000000;stroke-width:2;stroke-miterlimit:10;} Untitled-15…" at bounding box center [429, 205] width 136 height 88
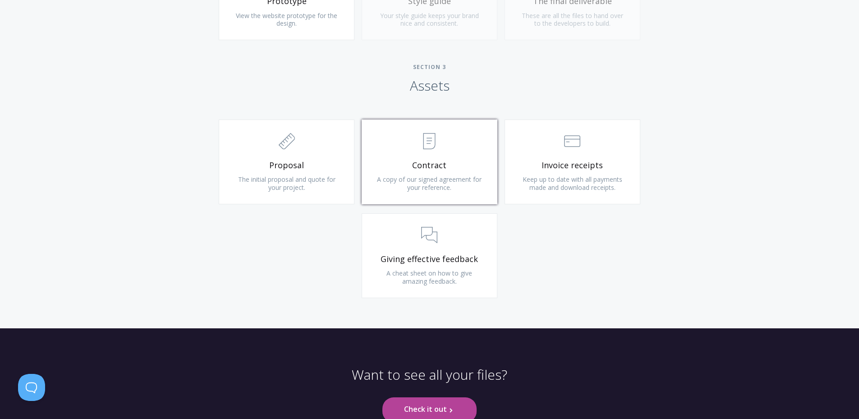
scroll to position [862, 0]
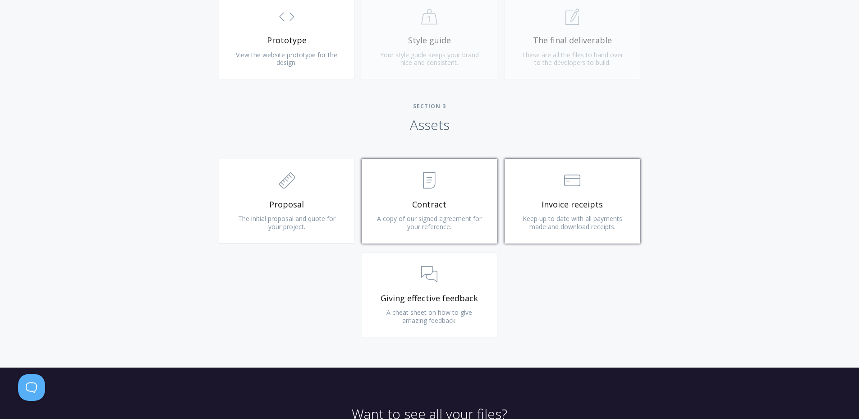
click at [578, 195] on link ".st0{fill:none;stroke:#000000;stroke-width:2;stroke-miterlimit:10;} Financial I…" at bounding box center [572, 201] width 136 height 85
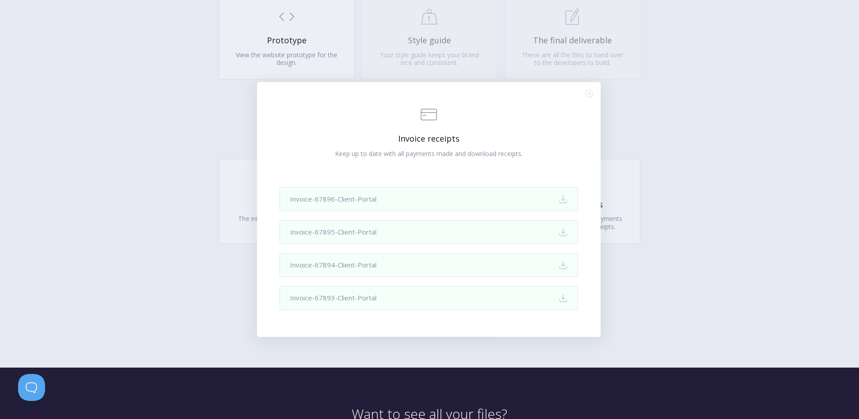
click at [590, 91] on icon ".st0{fill:none;stroke:#000000;stroke-width:2;stroke-miterlimit:10;} Close" at bounding box center [589, 94] width 8 height 8
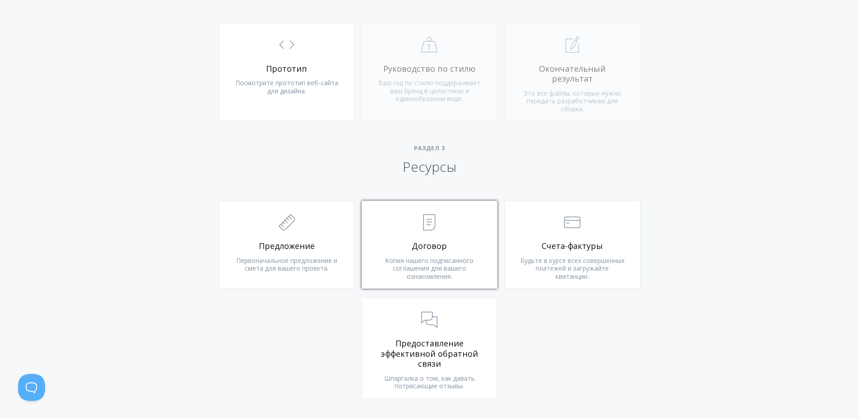
scroll to position [901, 0]
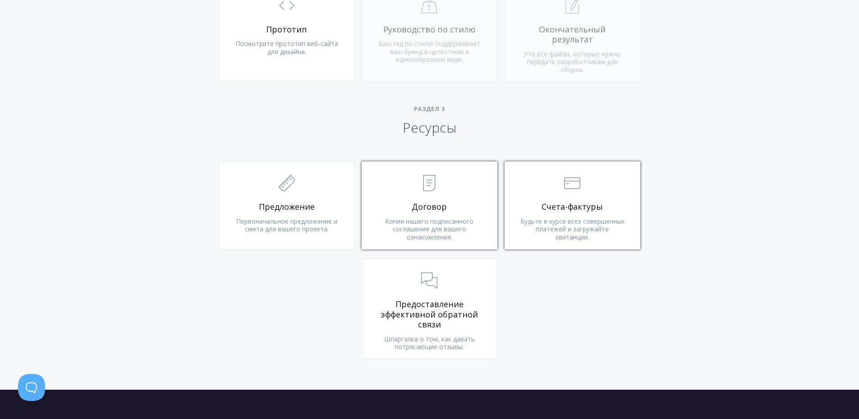
click at [575, 208] on font "Счета-фактуры" at bounding box center [571, 206] width 61 height 11
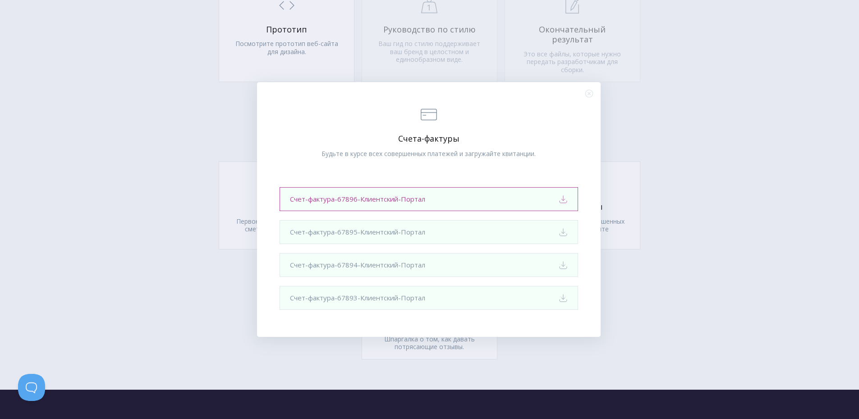
click at [439, 199] on link "Счет-фактура-67896-Клиентский-Портал Download" at bounding box center [428, 199] width 298 height 24
click at [586, 92] on icon ".st0{fill:none;stroke:#000000;stroke-width:2;stroke-miterlimit:10;} Close" at bounding box center [589, 94] width 8 height 8
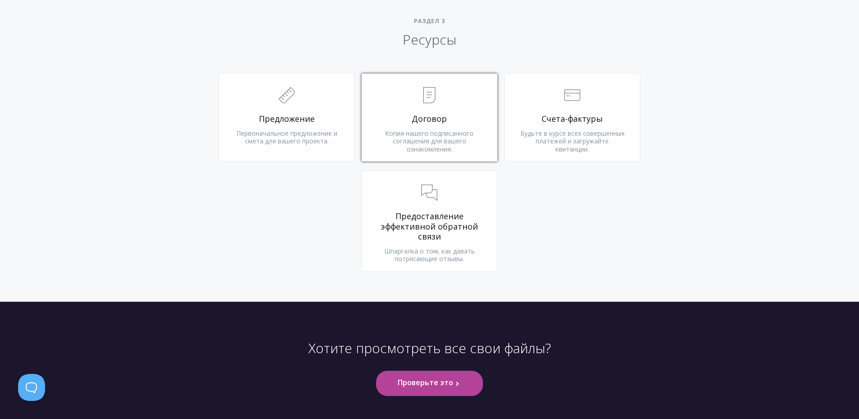
scroll to position [992, 0]
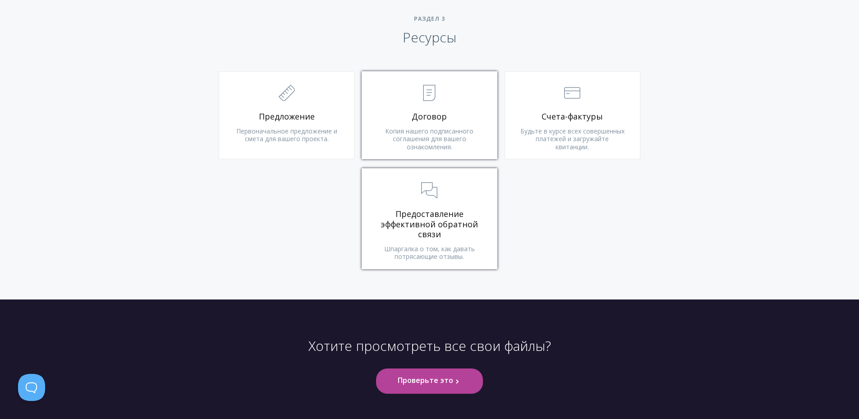
click at [424, 206] on link ".st0{fill:none;stroke:#000000;stroke-width:2;stroke-miterlimit:10;} 3. Communic…" at bounding box center [429, 218] width 136 height 101
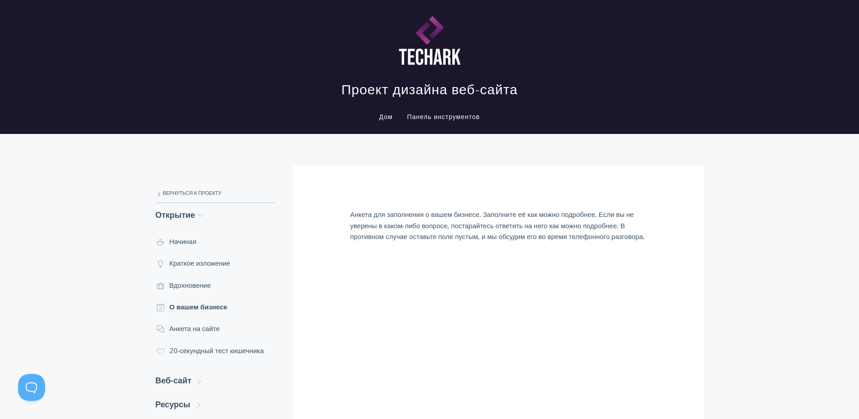
click at [572, 230] on p "Анкета для заполнения о вашем бизнесе. Заполните её как можно подробнее. Если в…" at bounding box center [498, 225] width 296 height 33
click at [513, 237] on font "Анкета для заполнения о вашем бизнесе. Заполните её как можно подробнее. Если в…" at bounding box center [497, 225] width 294 height 31
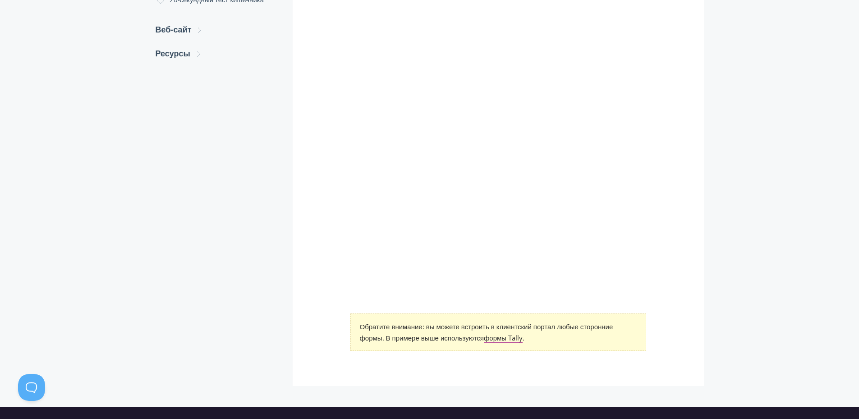
scroll to position [451, 0]
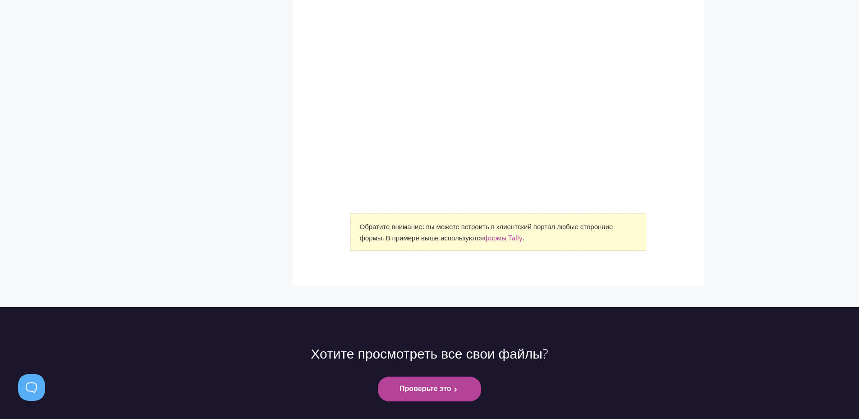
click at [504, 242] on font "формы Tally" at bounding box center [503, 237] width 39 height 9
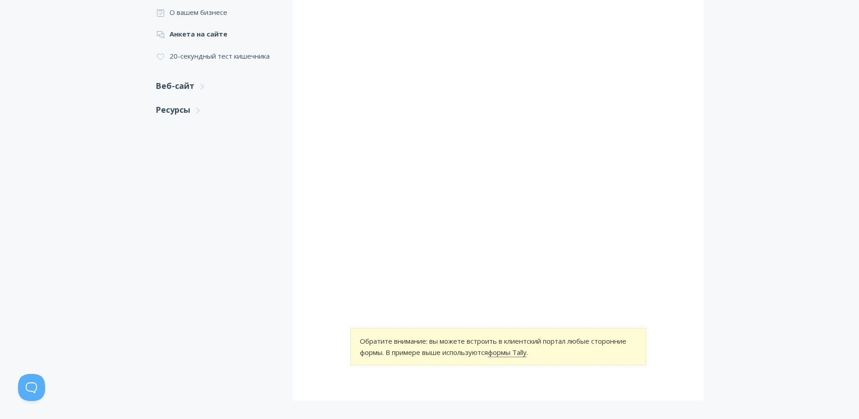
scroll to position [316, 0]
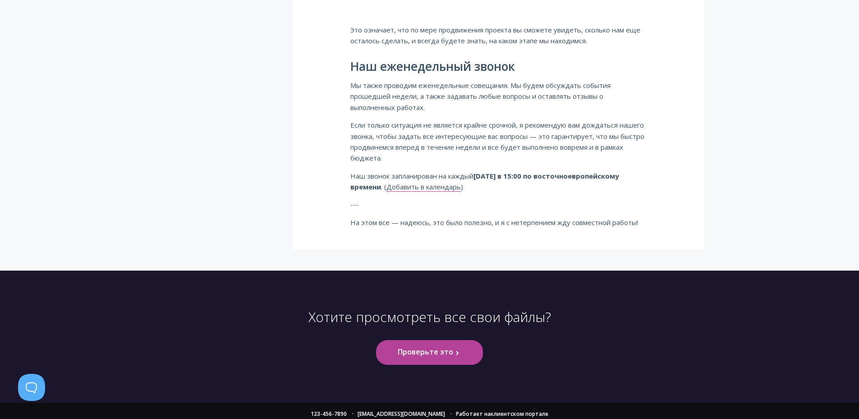
scroll to position [669, 0]
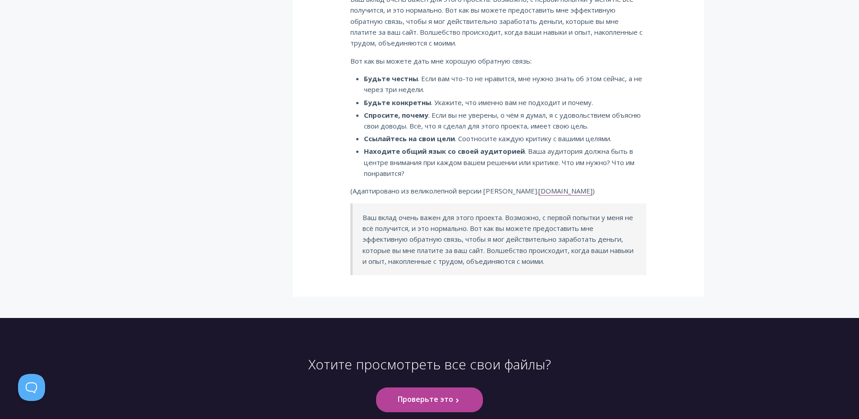
scroll to position [451, 0]
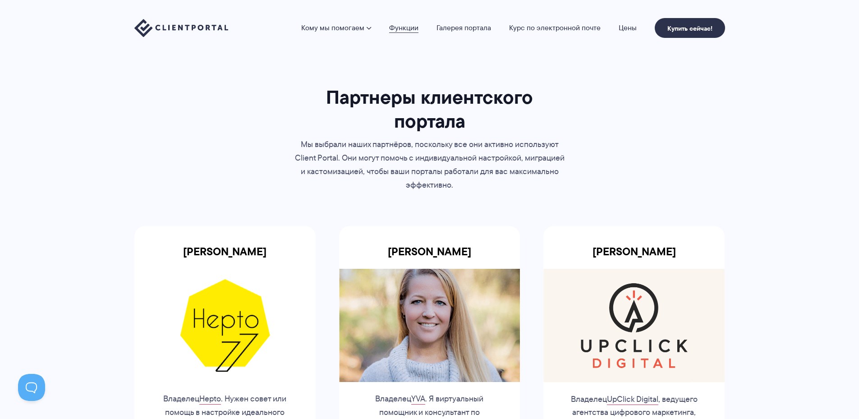
click at [405, 28] on font "Функции" at bounding box center [403, 28] width 29 height 10
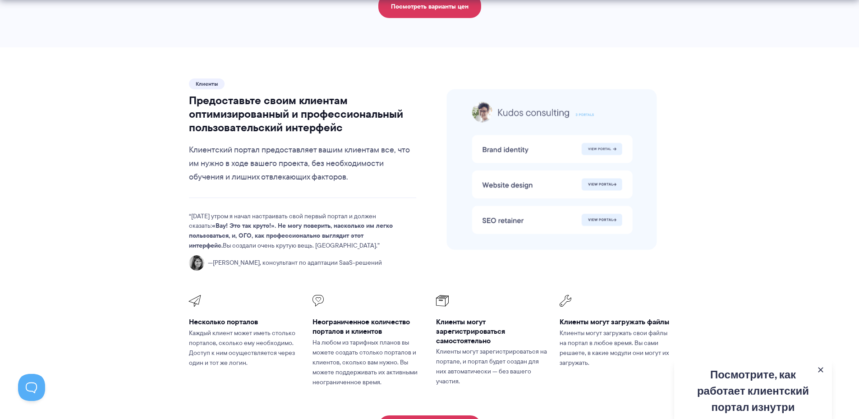
scroll to position [2073, 0]
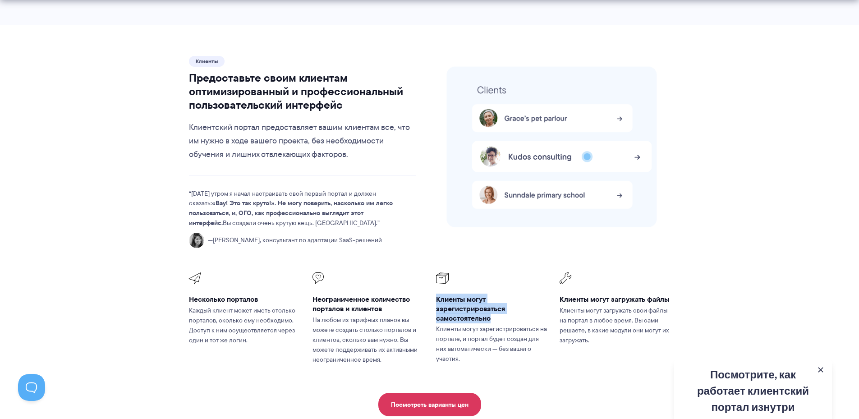
drag, startPoint x: 436, startPoint y: 275, endPoint x: 492, endPoint y: 294, distance: 59.6
click at [492, 294] on h3 "Клиенты могут зарегистрироваться самостоятельно" at bounding box center [491, 308] width 111 height 28
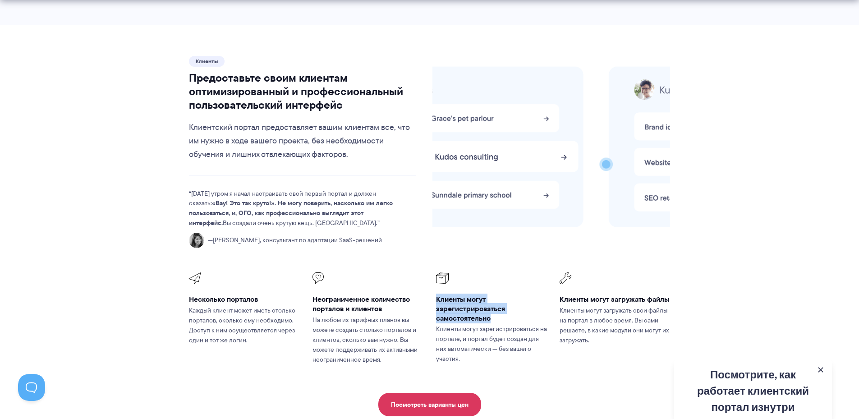
click at [456, 293] on font "Клиенты могут зарегистрироваться самостоятельно" at bounding box center [470, 307] width 69 height 29
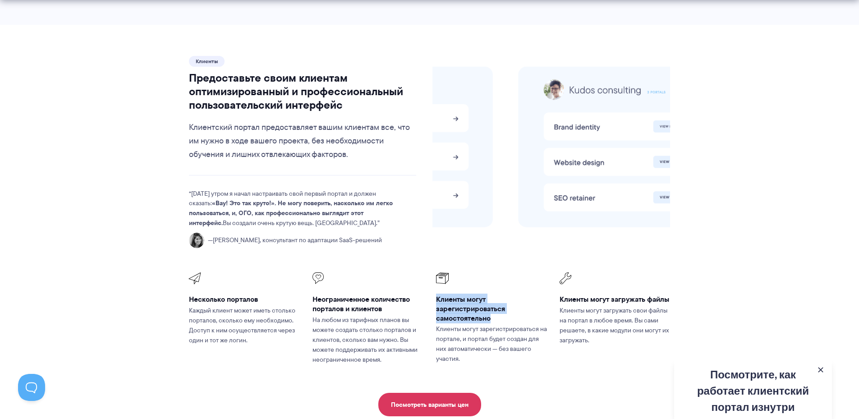
drag, startPoint x: 435, startPoint y: 274, endPoint x: 471, endPoint y: 284, distance: 37.2
click at [502, 296] on li "Клиенты могут зарегистрироваться самостоятельно Клиенты могут зарегистрироватьс…" at bounding box center [492, 318] width 124 height 104
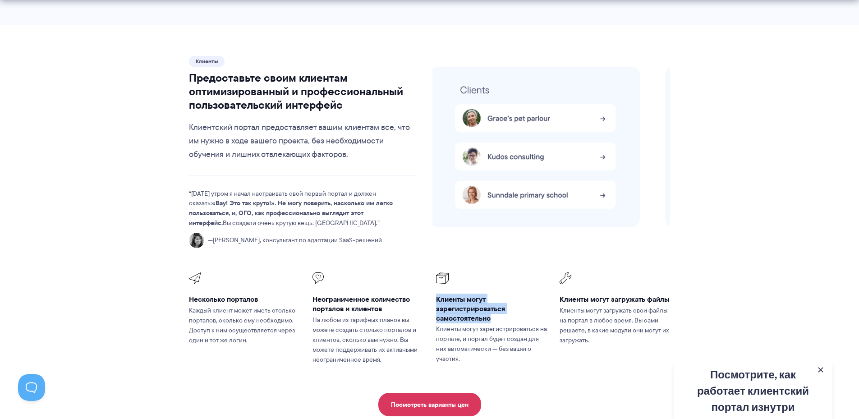
click at [469, 293] on font "Клиенты могут зарегистрироваться самостоятельно" at bounding box center [470, 307] width 69 height 29
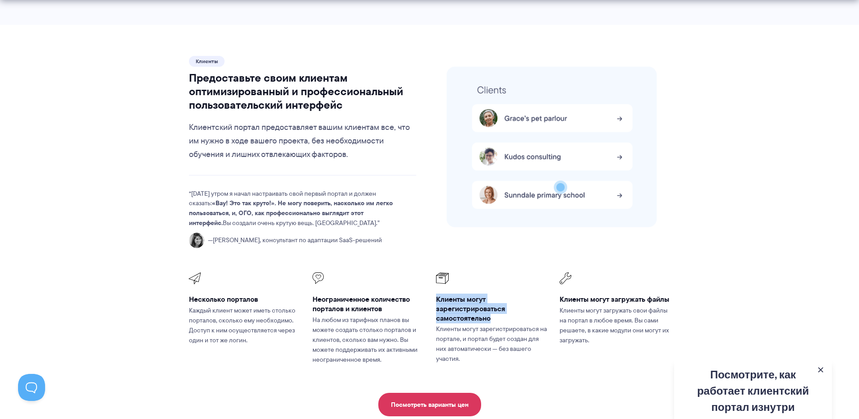
click at [439, 293] on font "Клиенты могут зарегистрироваться самостоятельно" at bounding box center [470, 307] width 69 height 29
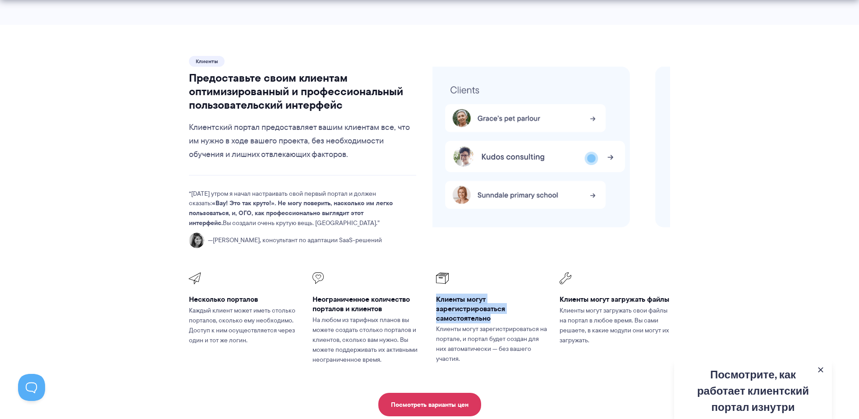
drag, startPoint x: 436, startPoint y: 274, endPoint x: 497, endPoint y: 296, distance: 64.6
click at [497, 296] on h3 "Клиенты могут зарегистрироваться самостоятельно" at bounding box center [491, 308] width 111 height 28
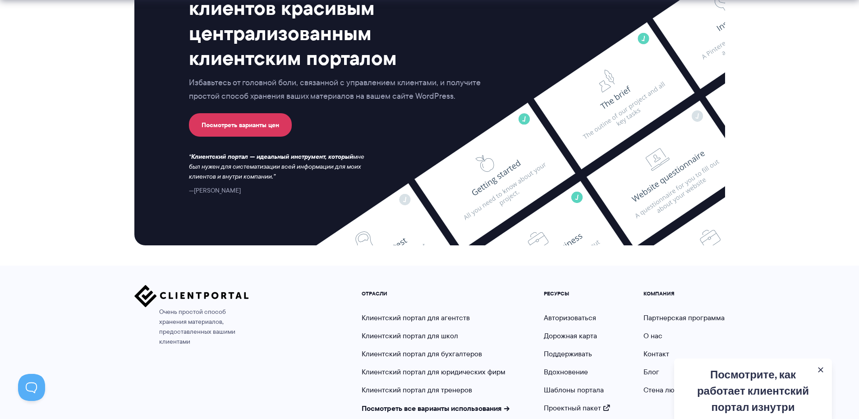
scroll to position [2642, 0]
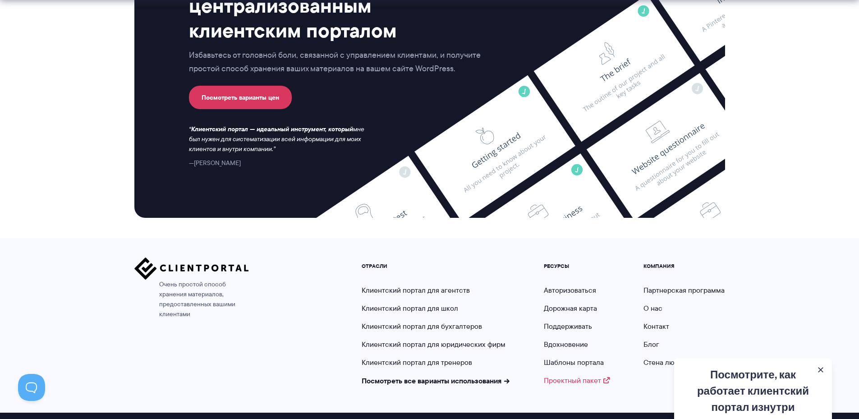
click at [557, 375] on font "Проектный пакет" at bounding box center [572, 380] width 57 height 10
click at [574, 357] on font "Шаблоны портала" at bounding box center [574, 362] width 60 height 10
click at [561, 339] on font "Вдохновение" at bounding box center [566, 344] width 44 height 10
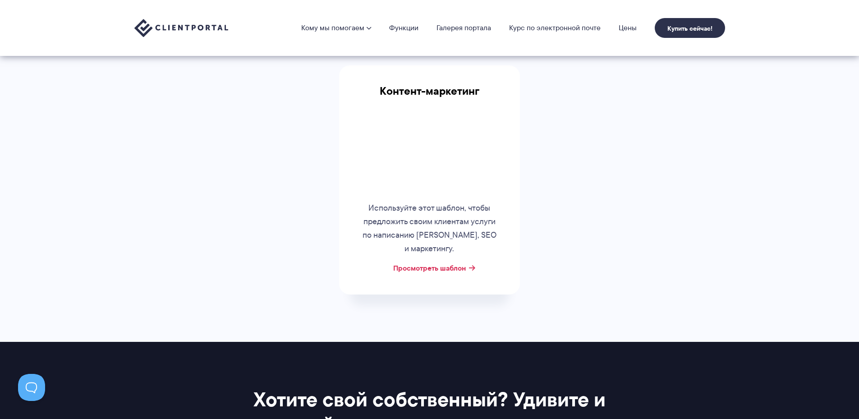
scroll to position [406, 0]
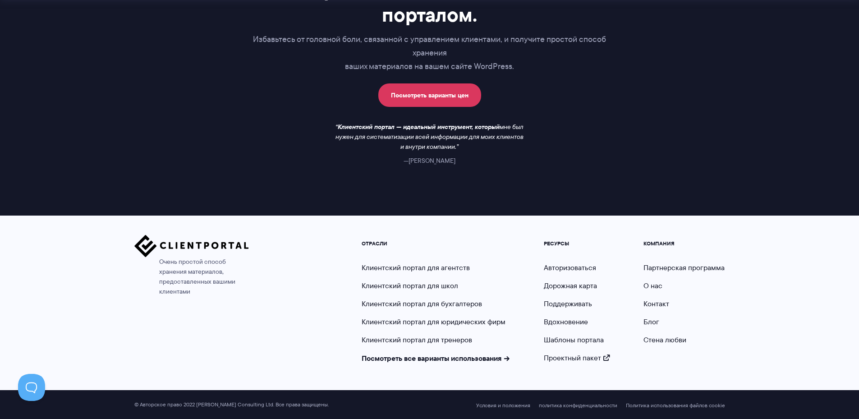
scroll to position [1462, 0]
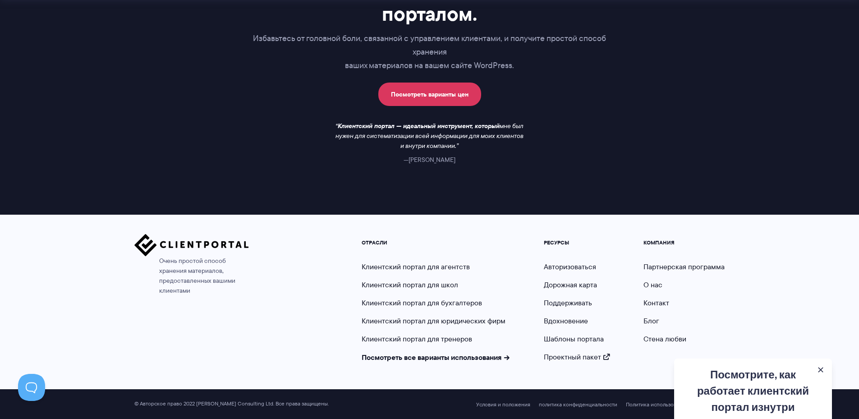
click at [747, 392] on div "Посмотрите, как работает клиентский портал изнутри Получите подробное видео, ох…" at bounding box center [753, 388] width 158 height 60
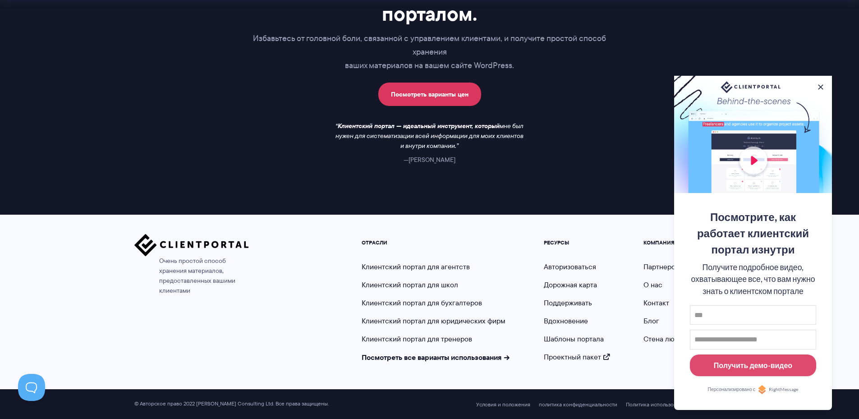
click at [754, 161] on div at bounding box center [753, 134] width 158 height 117
click at [828, 88] on div at bounding box center [753, 134] width 158 height 117
click at [823, 84] on button at bounding box center [820, 86] width 9 height 9
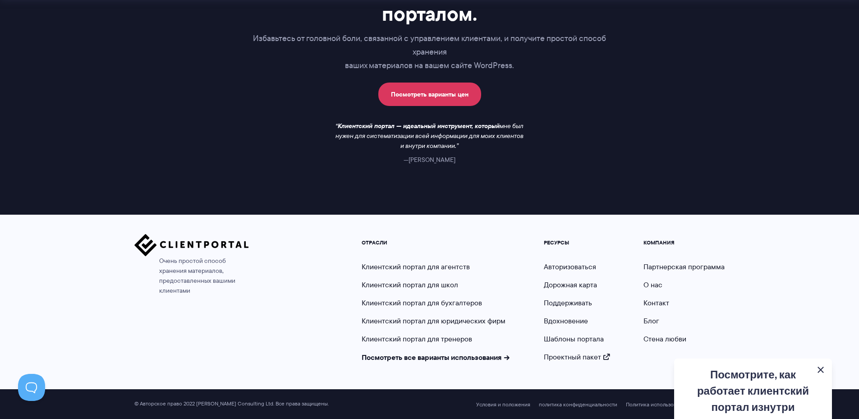
click at [824, 371] on button at bounding box center [820, 369] width 11 height 11
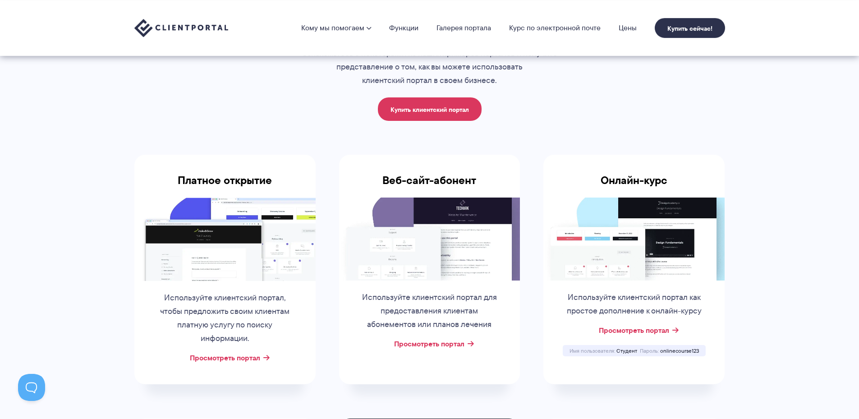
scroll to position [0, 0]
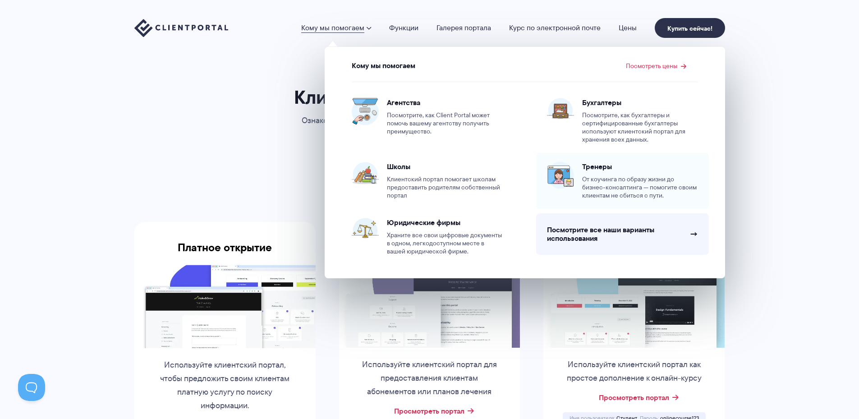
click at [605, 169] on font "Тренеры" at bounding box center [597, 166] width 30 height 11
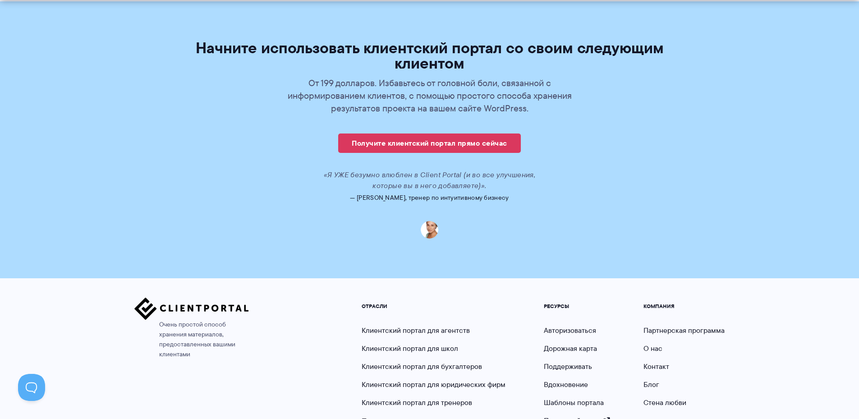
scroll to position [2463, 0]
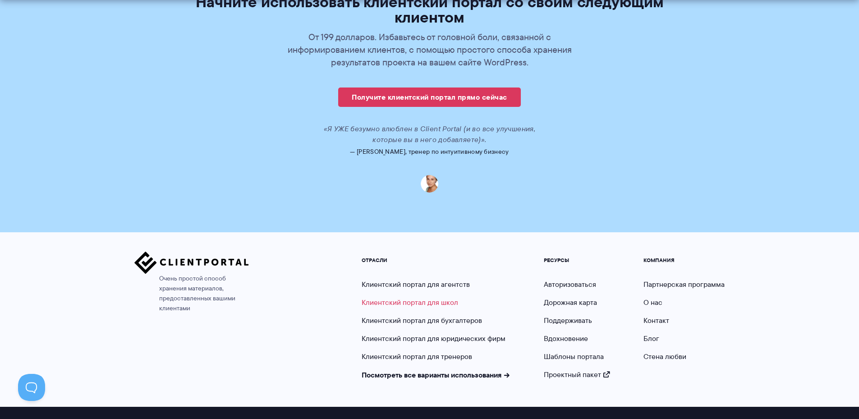
click at [407, 297] on font "Клиентский портал для школ" at bounding box center [409, 302] width 96 height 10
click at [443, 279] on font "Клиентский портал для агентств" at bounding box center [415, 284] width 108 height 10
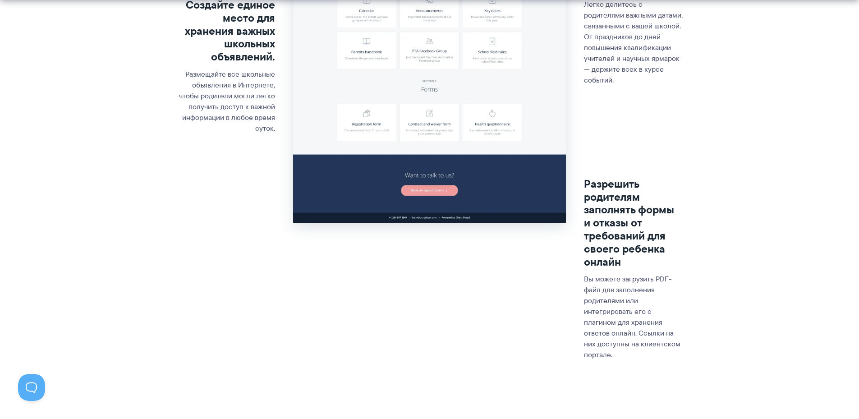
scroll to position [361, 0]
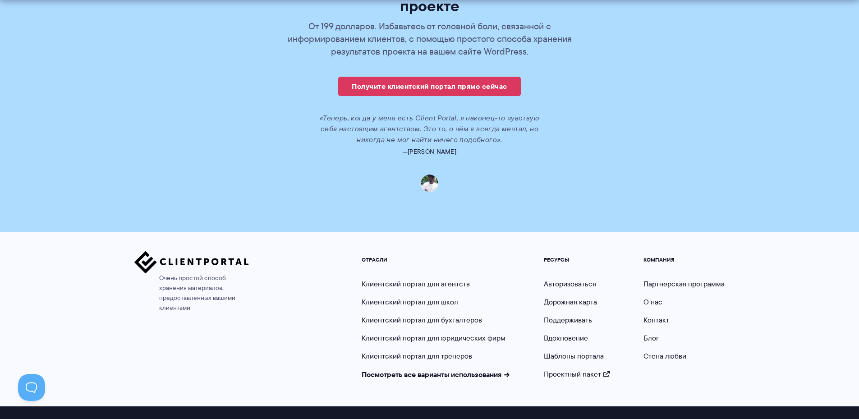
scroll to position [2307, 0]
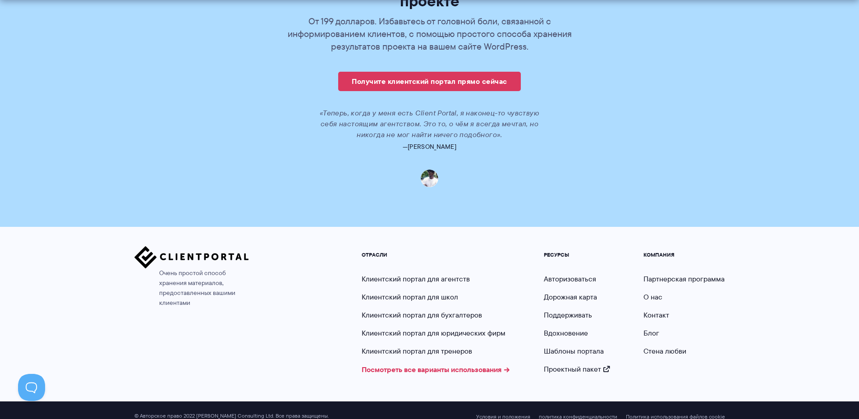
click at [436, 364] on font "Посмотреть все варианты использования" at bounding box center [431, 369] width 140 height 11
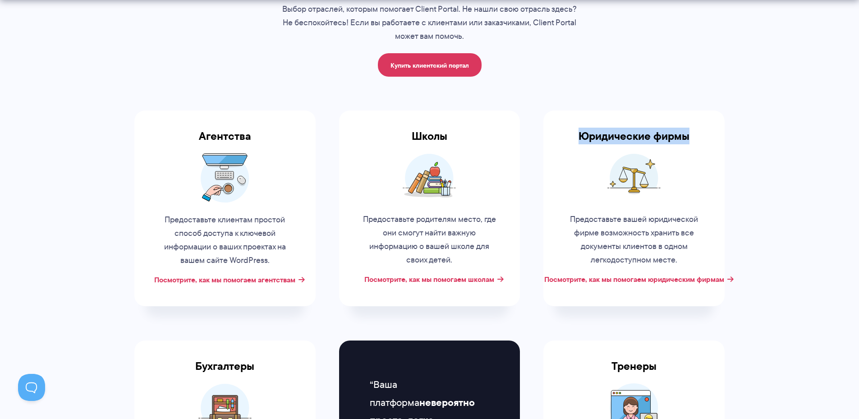
drag, startPoint x: 579, startPoint y: 133, endPoint x: 692, endPoint y: 139, distance: 113.3
click at [692, 139] on h3 "Юридические фирмы" at bounding box center [633, 141] width 181 height 23
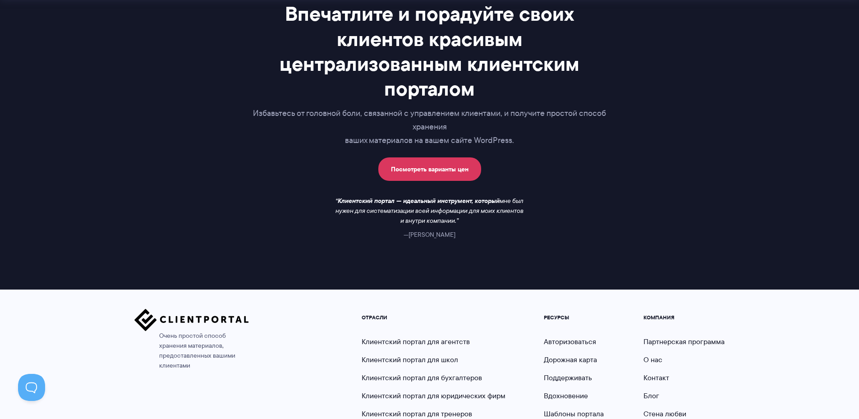
scroll to position [901, 0]
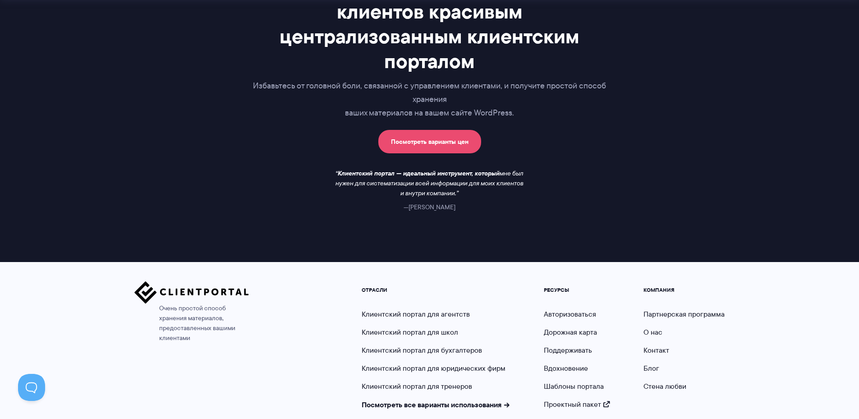
click at [447, 147] on link "Посмотреть варианты цен" at bounding box center [429, 141] width 103 height 23
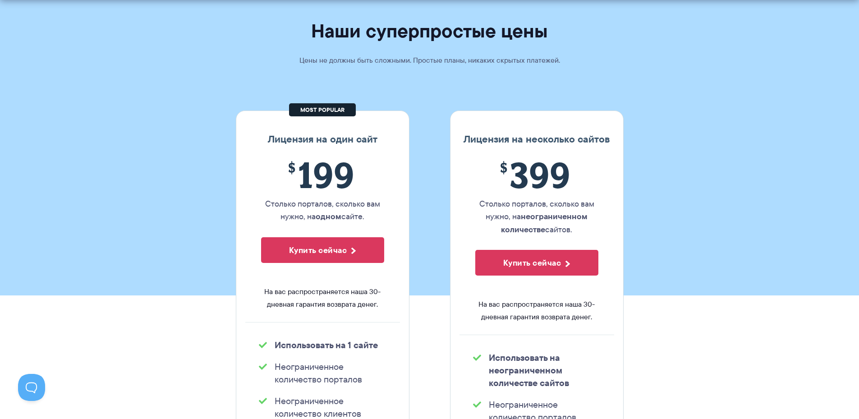
scroll to position [270, 0]
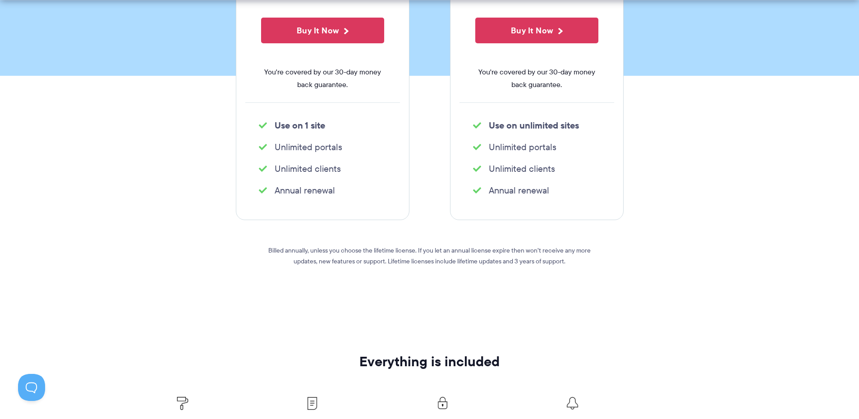
drag, startPoint x: 558, startPoint y: 186, endPoint x: 490, endPoint y: 189, distance: 68.1
click at [490, 189] on li "Annual renewal" at bounding box center [537, 190] width 128 height 13
click at [484, 171] on div at bounding box center [484, 171] width 0 height 0
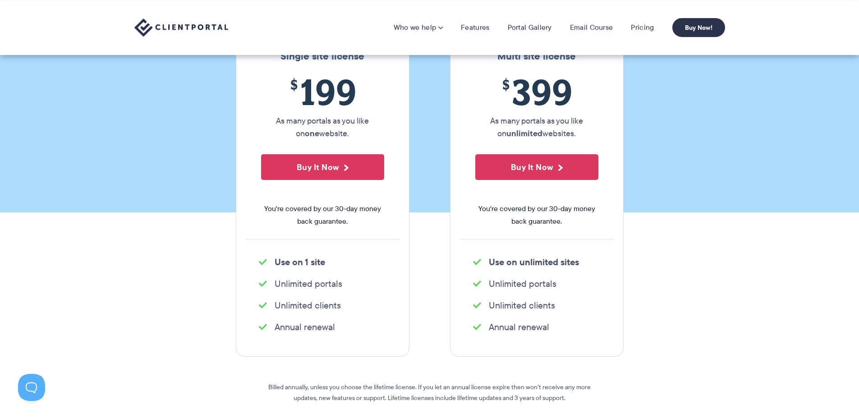
scroll to position [90, 0]
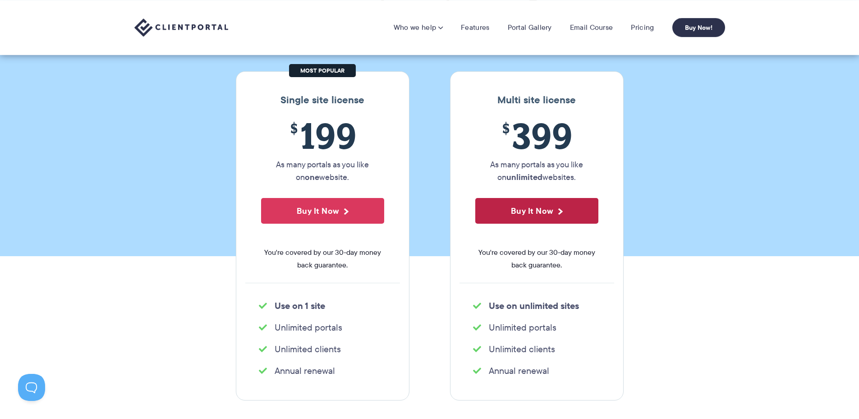
click at [540, 212] on button "Buy It Now" at bounding box center [536, 211] width 123 height 26
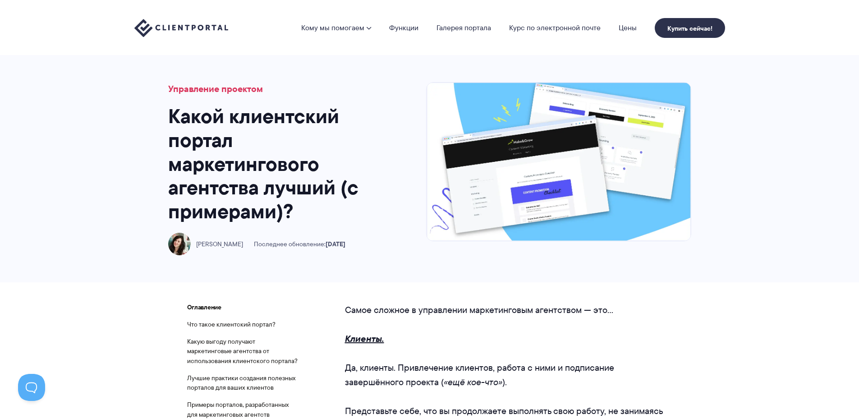
click at [189, 26] on img at bounding box center [181, 28] width 94 height 18
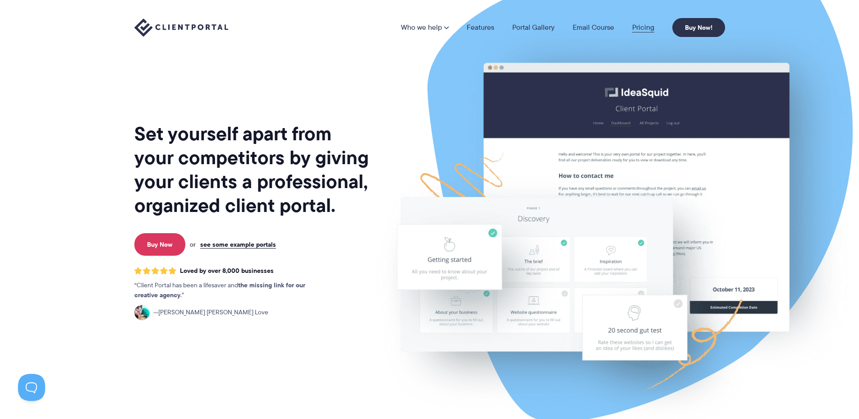
click at [642, 27] on link "Pricing" at bounding box center [643, 27] width 22 height 7
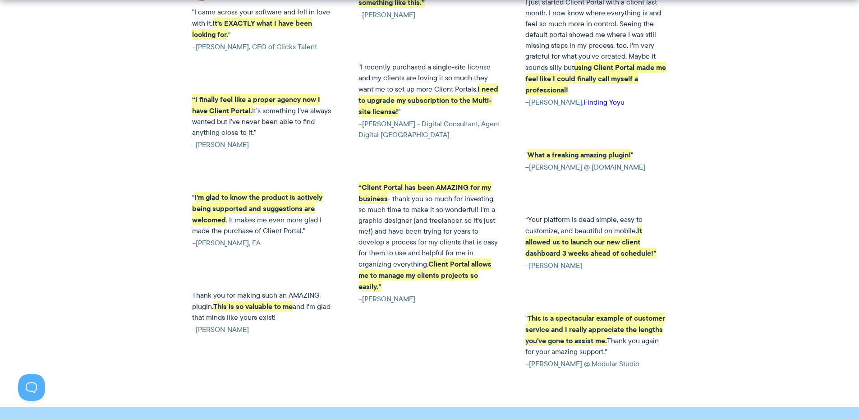
scroll to position [2202, 0]
